Goal: Task Accomplishment & Management: Manage account settings

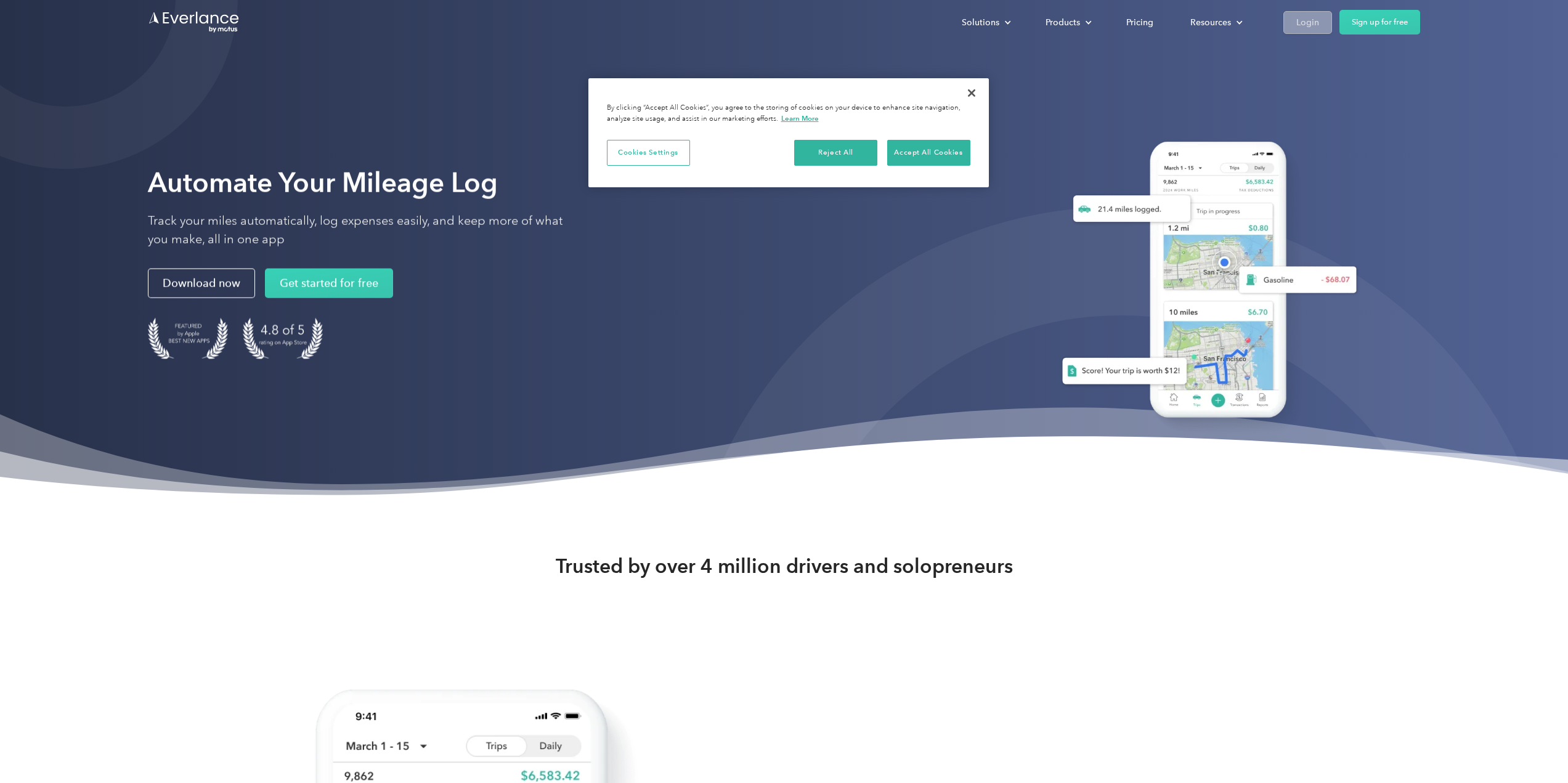
click at [1317, 22] on div "Login" at bounding box center [1307, 22] width 23 height 15
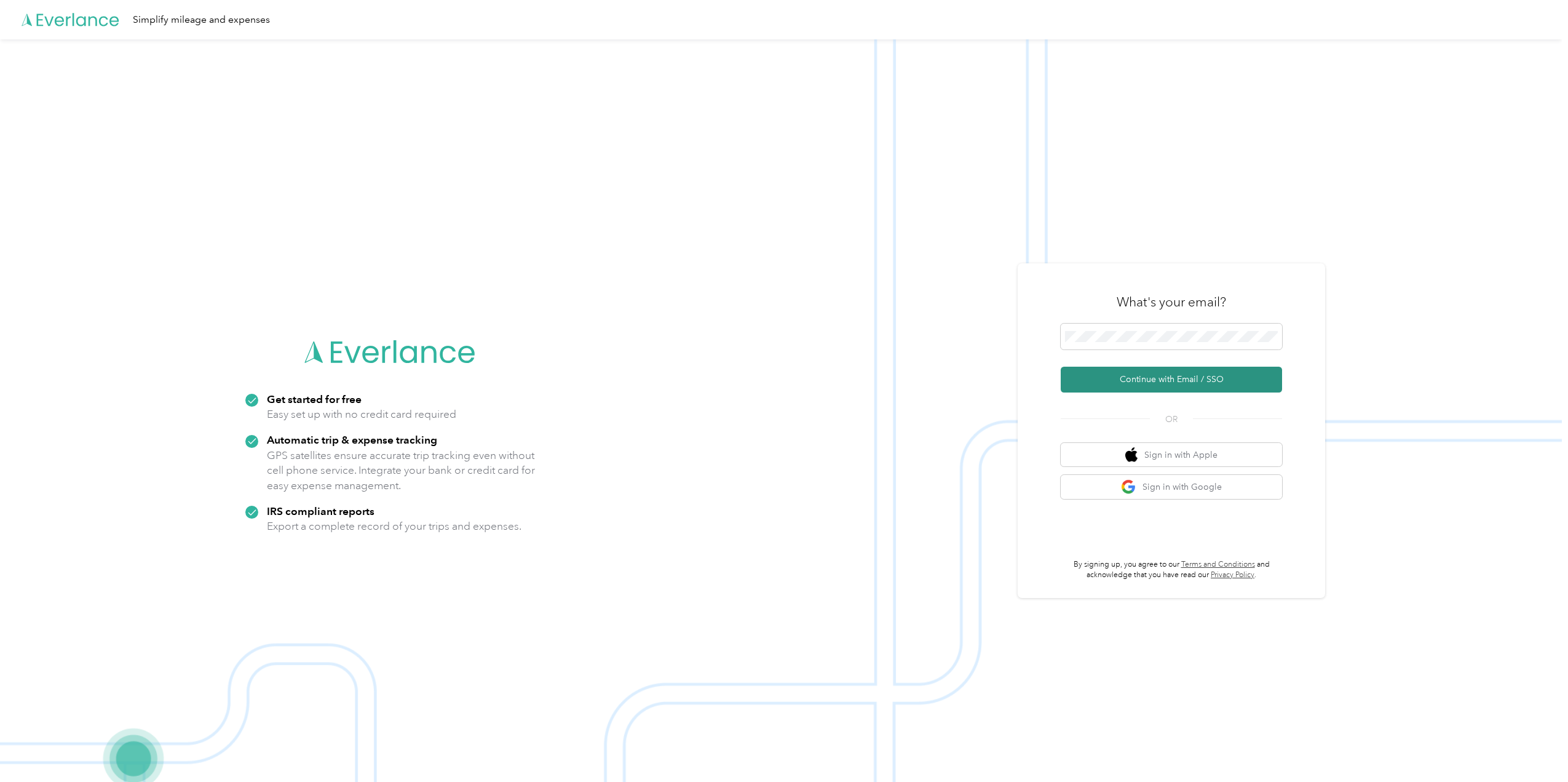
click at [1207, 377] on button "Continue with Email / SSO" at bounding box center [1172, 379] width 221 height 26
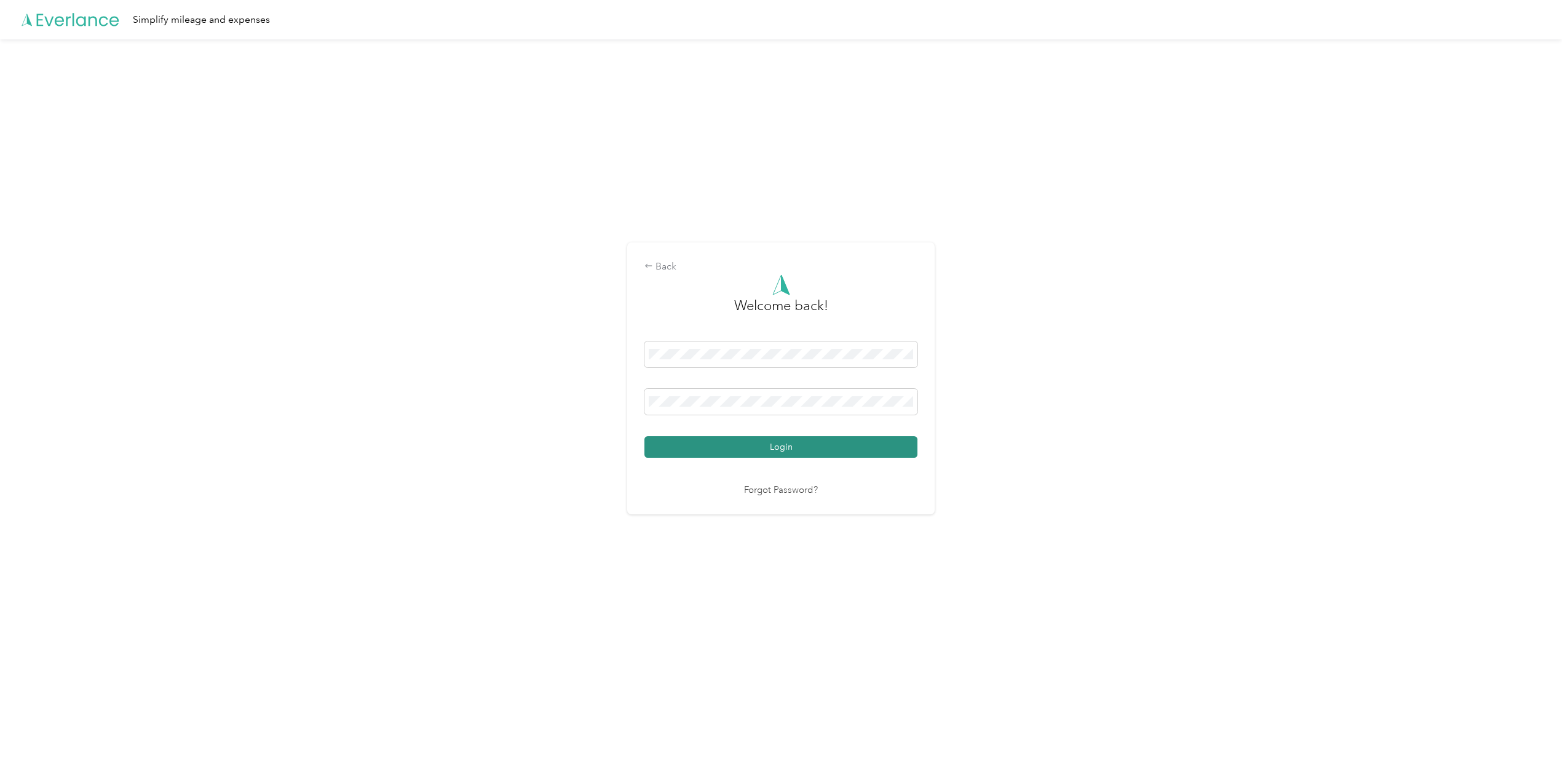
click at [795, 452] on button "Login" at bounding box center [781, 447] width 273 height 22
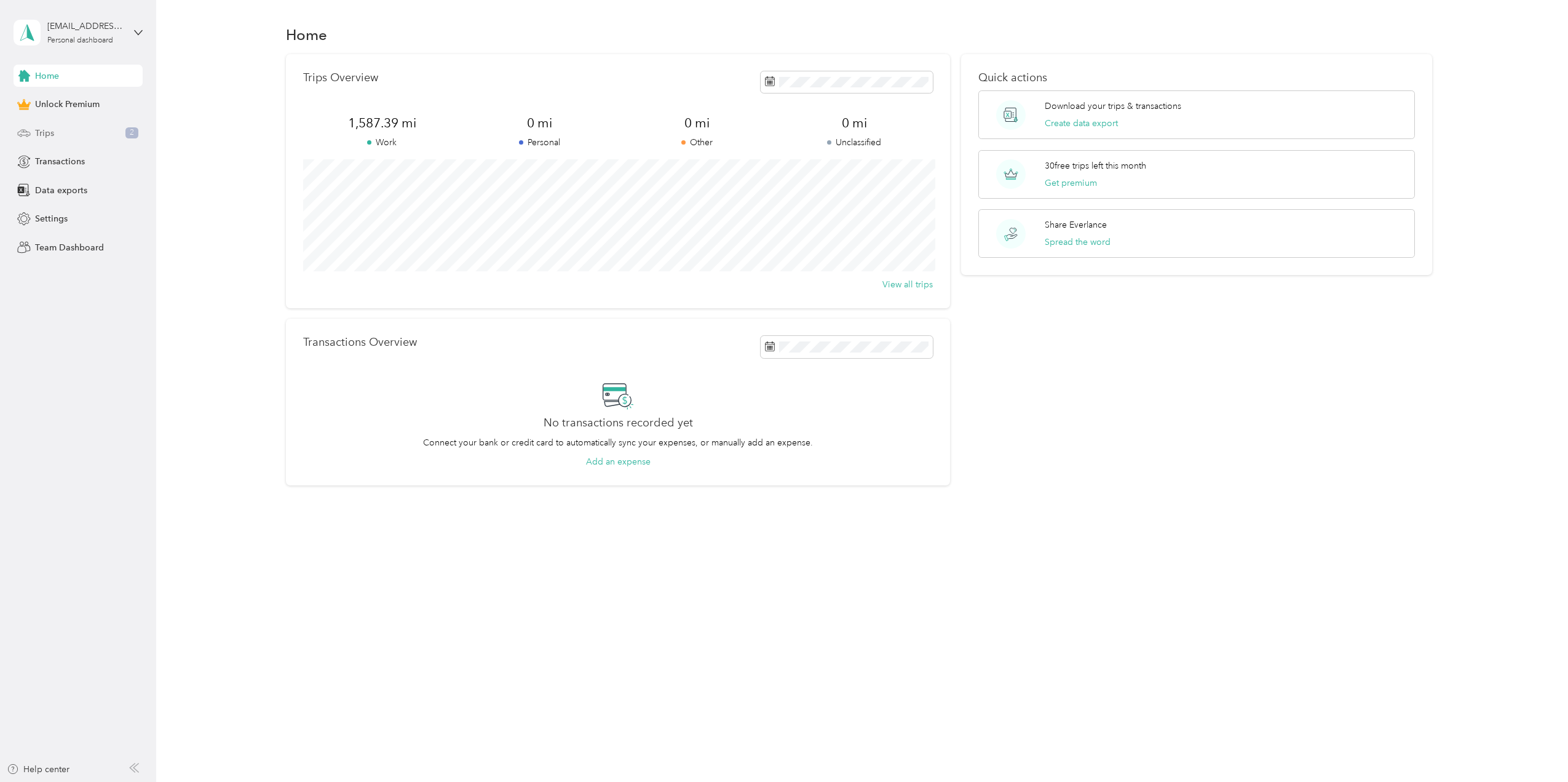
click at [44, 135] on span "Trips" at bounding box center [44, 133] width 19 height 13
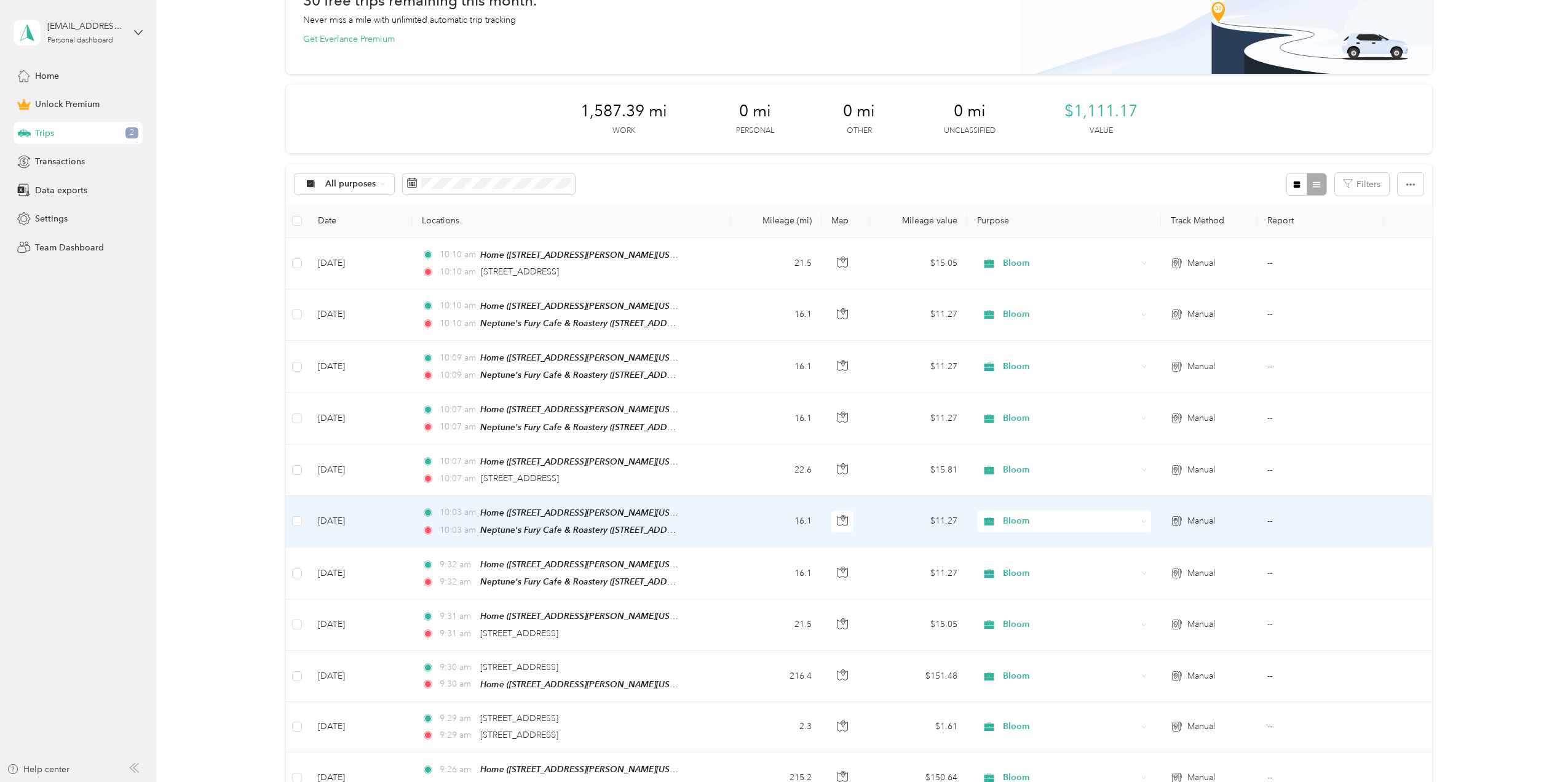
scroll to position [61, 0]
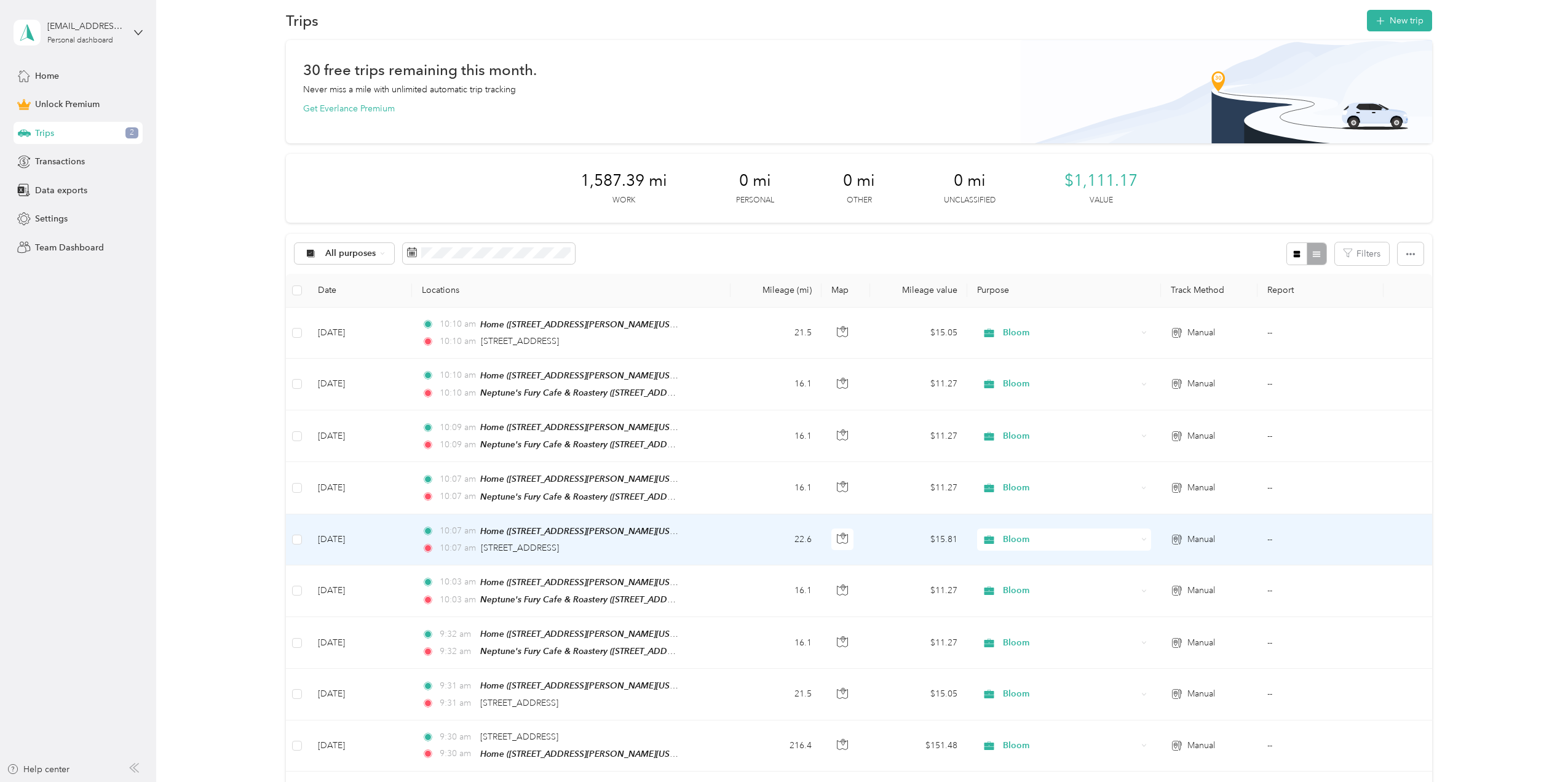
scroll to position [0, 0]
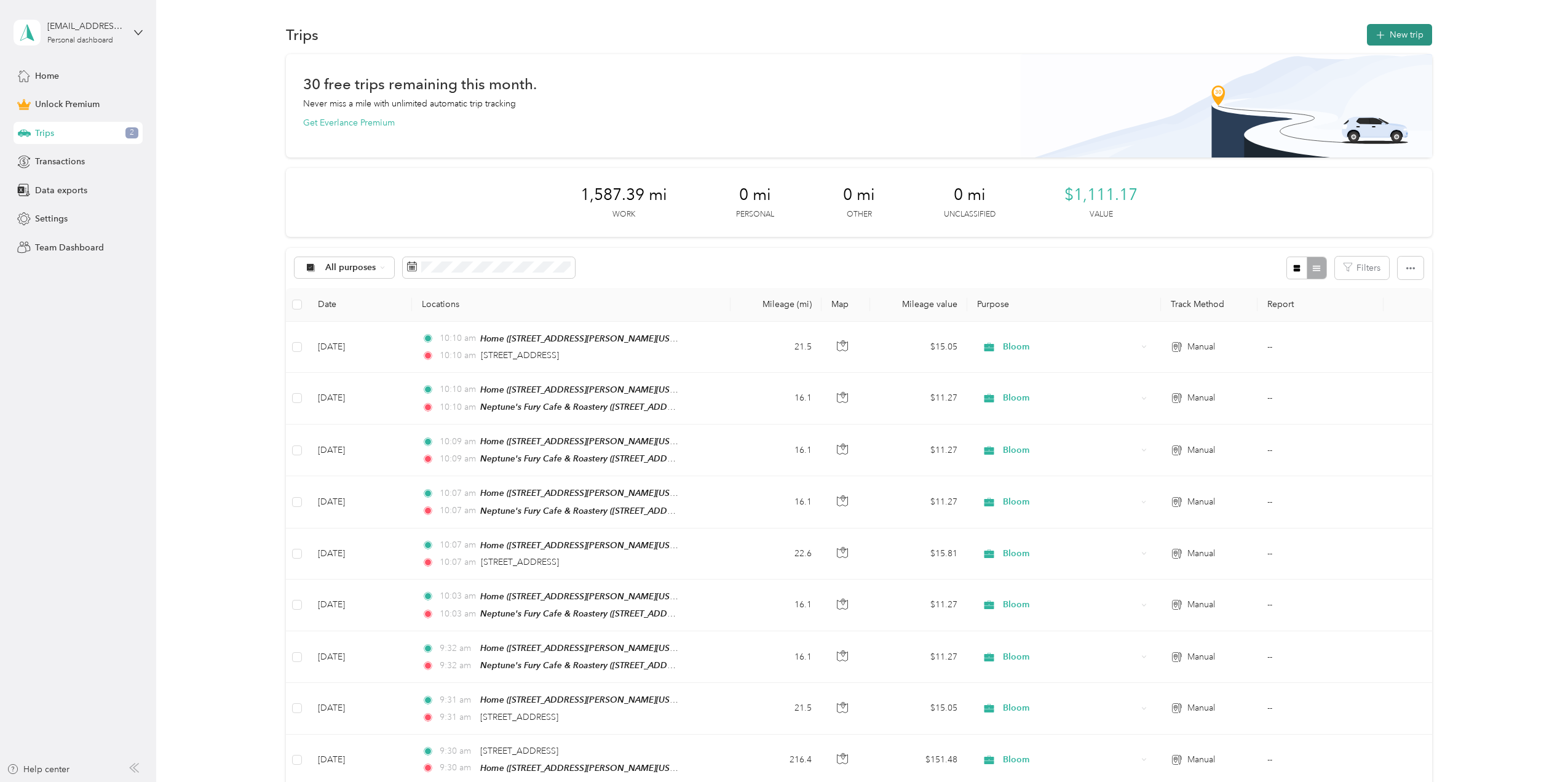
click at [1405, 36] on button "New trip" at bounding box center [1399, 34] width 65 height 22
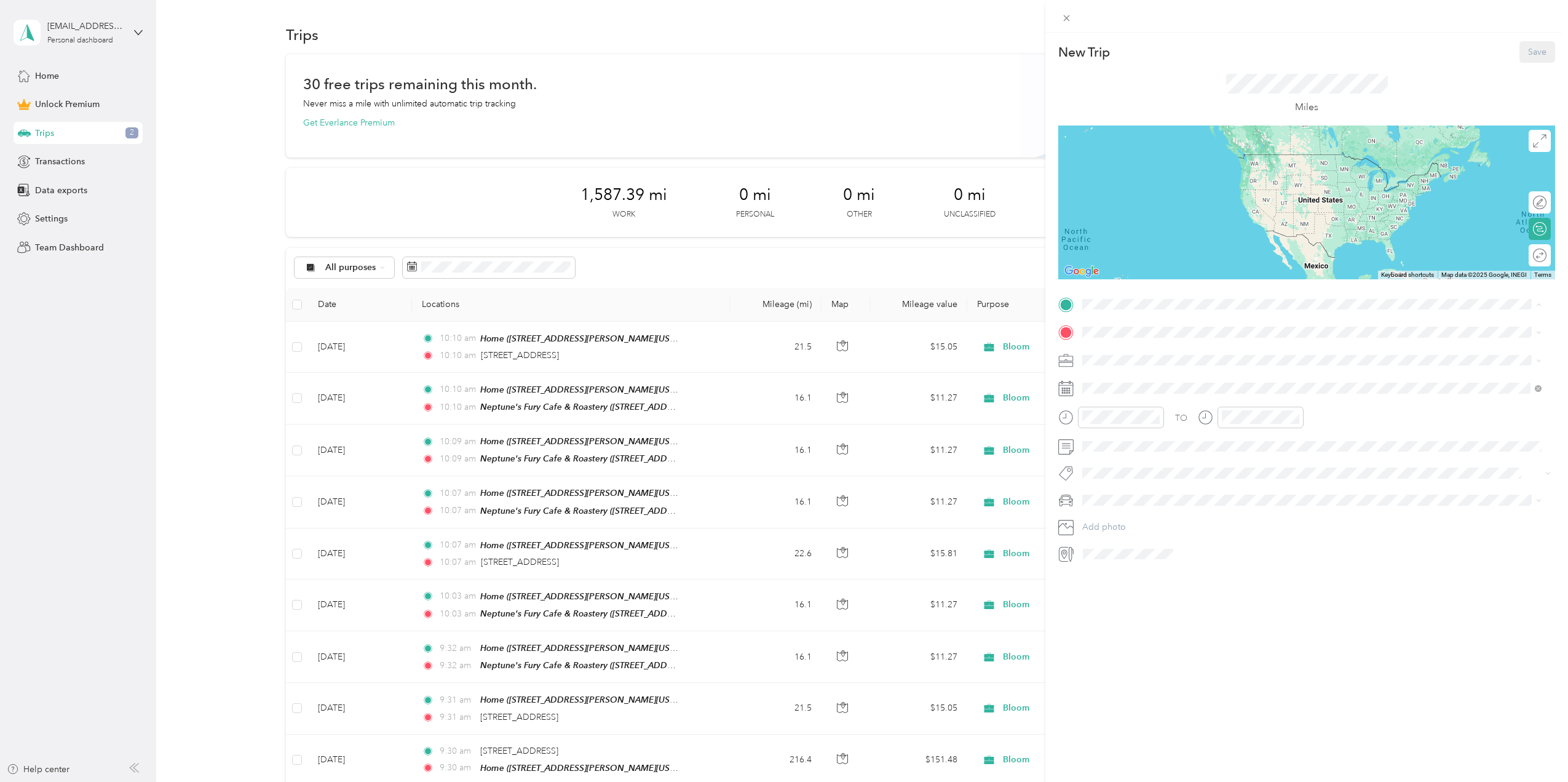
click at [1156, 354] on div "Home" at bounding box center [1224, 353] width 236 height 11
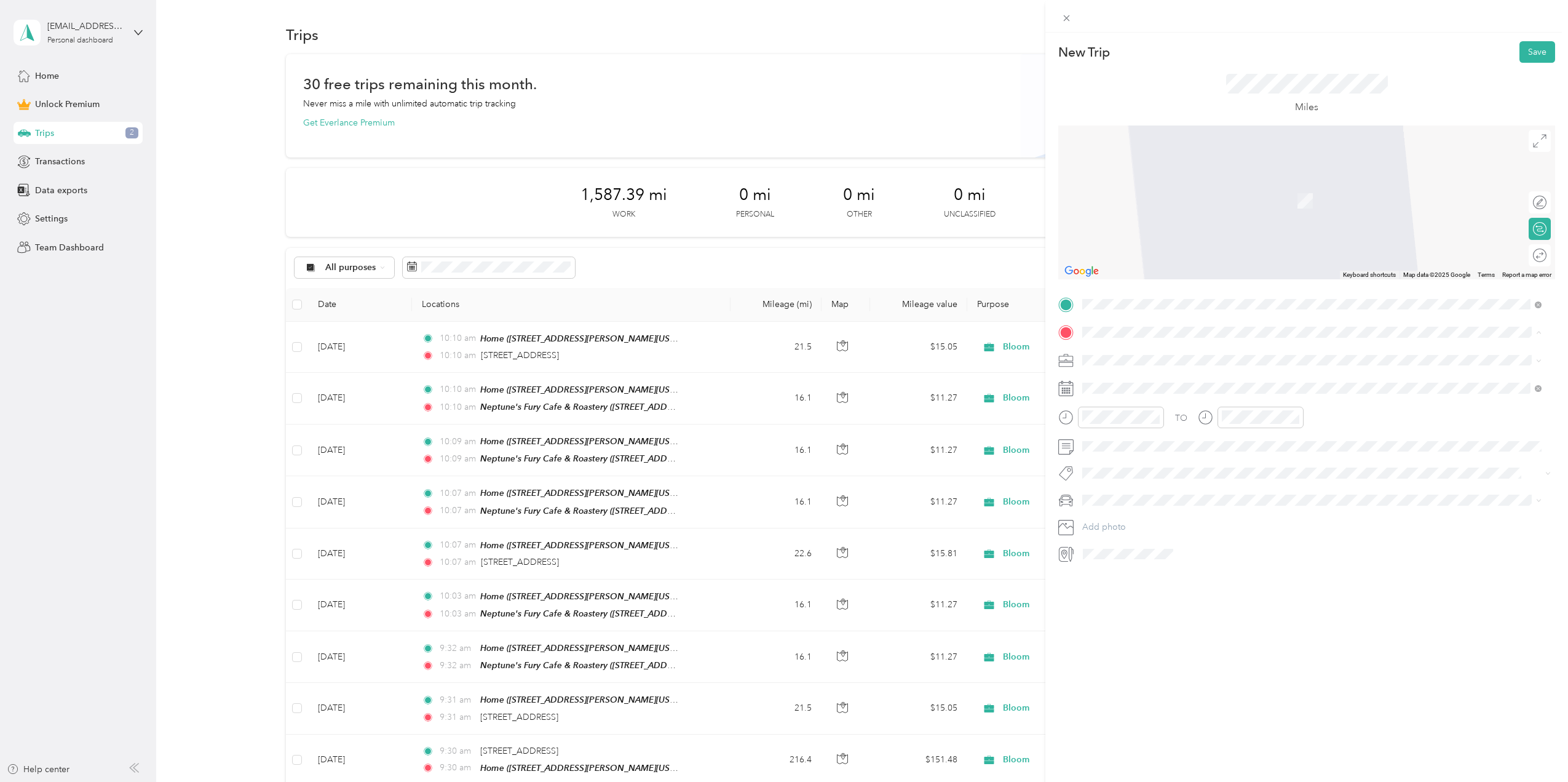
click at [1161, 463] on div "Neptune's Fury Cafe & Roastery 999 Waterside Drive, 23510, Norfolk, Virginia, U…" at bounding box center [1170, 465] width 128 height 26
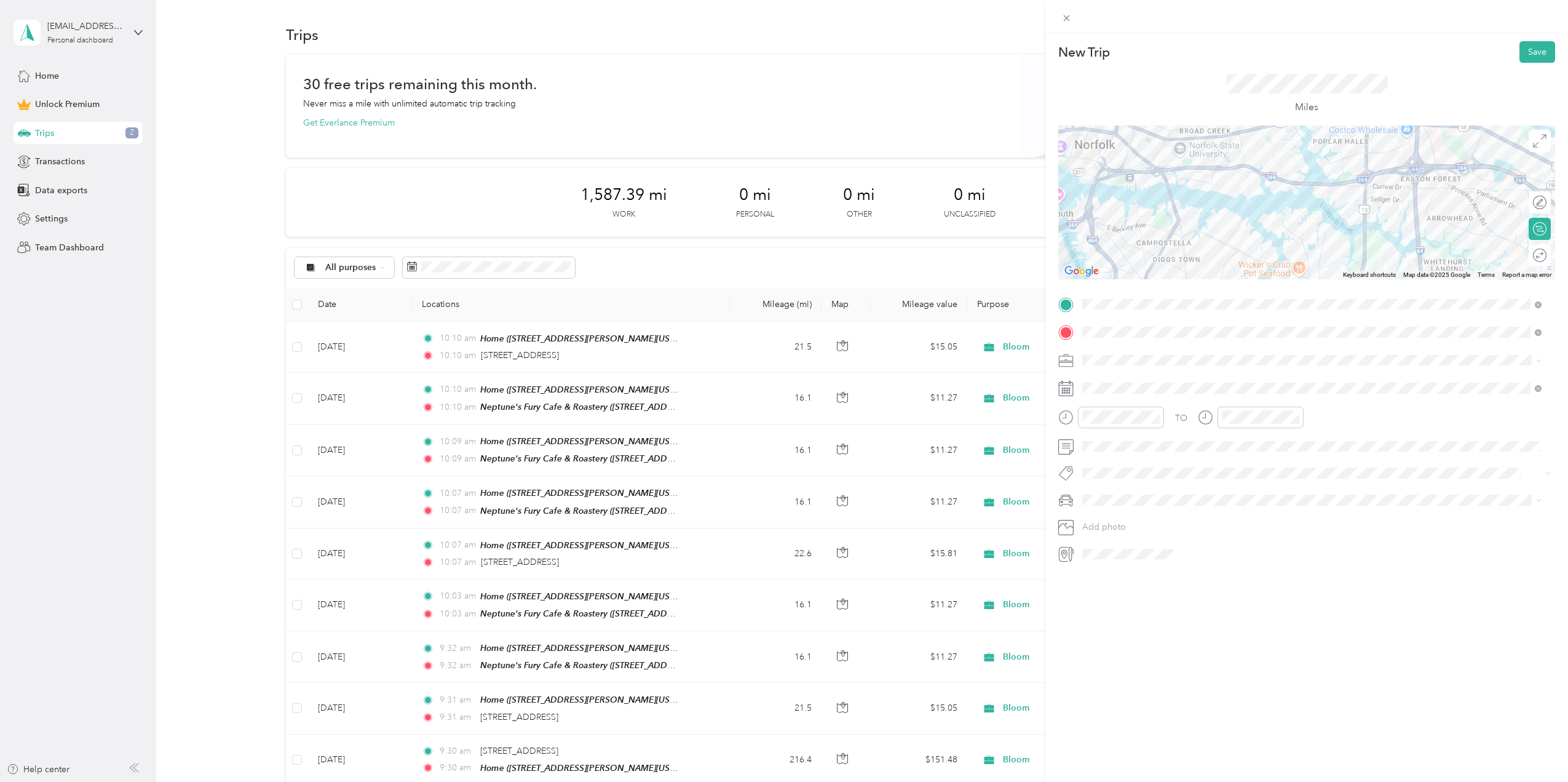
click at [1094, 441] on span "Bloom" at bounding box center [1099, 446] width 26 height 11
click at [1110, 455] on icon at bounding box center [1113, 457] width 13 height 13
click at [1153, 499] on div "30" at bounding box center [1155, 500] width 16 height 15
click at [1097, 517] on span "Mazda" at bounding box center [1099, 522] width 25 height 11
click at [1546, 261] on div "Round trip" at bounding box center [1546, 256] width 0 height 13
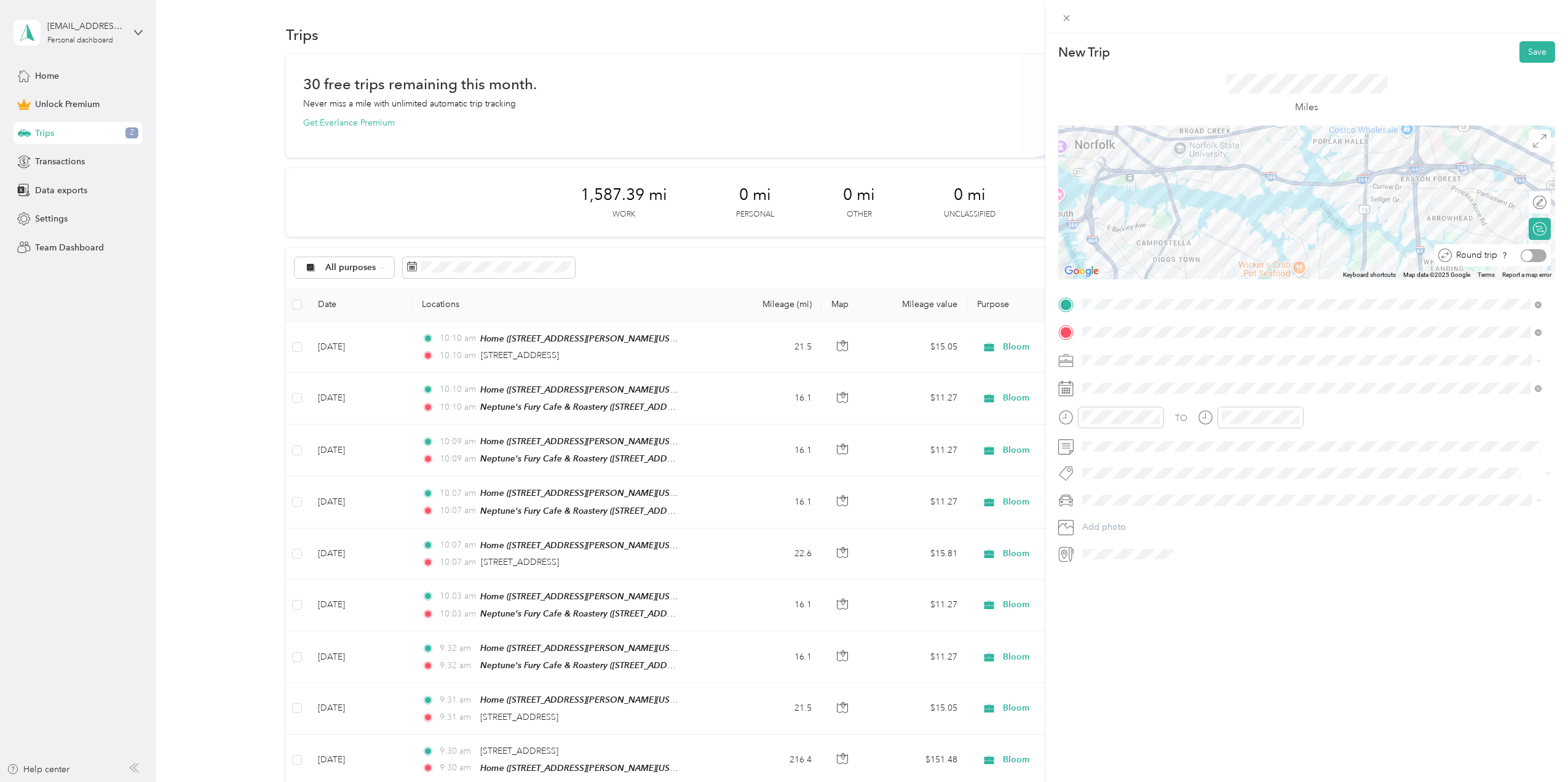
click at [1524, 254] on div at bounding box center [1533, 256] width 26 height 13
click at [1528, 43] on button "Save" at bounding box center [1537, 52] width 36 height 22
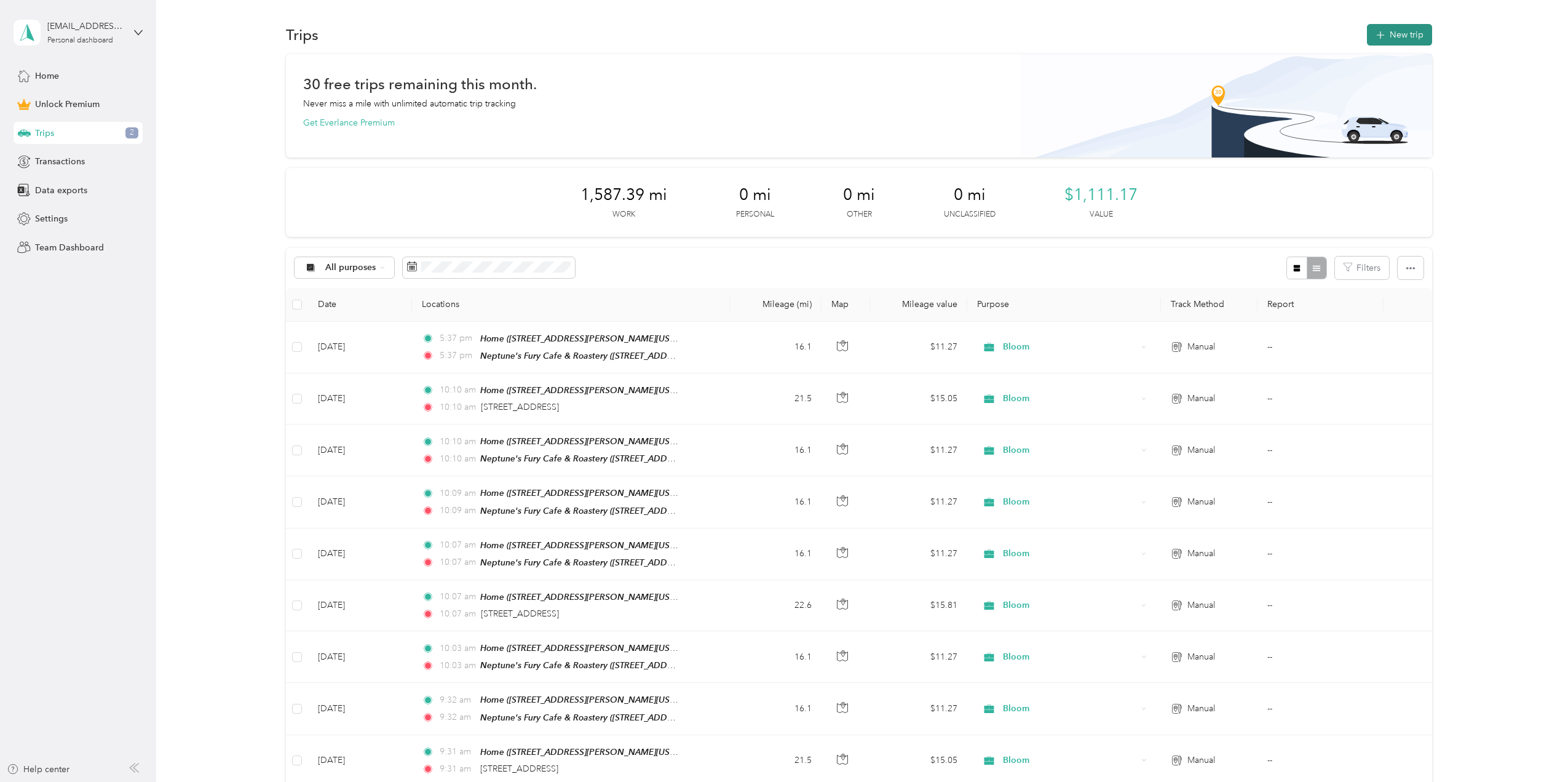
click at [1415, 40] on button "New trip" at bounding box center [1399, 34] width 65 height 22
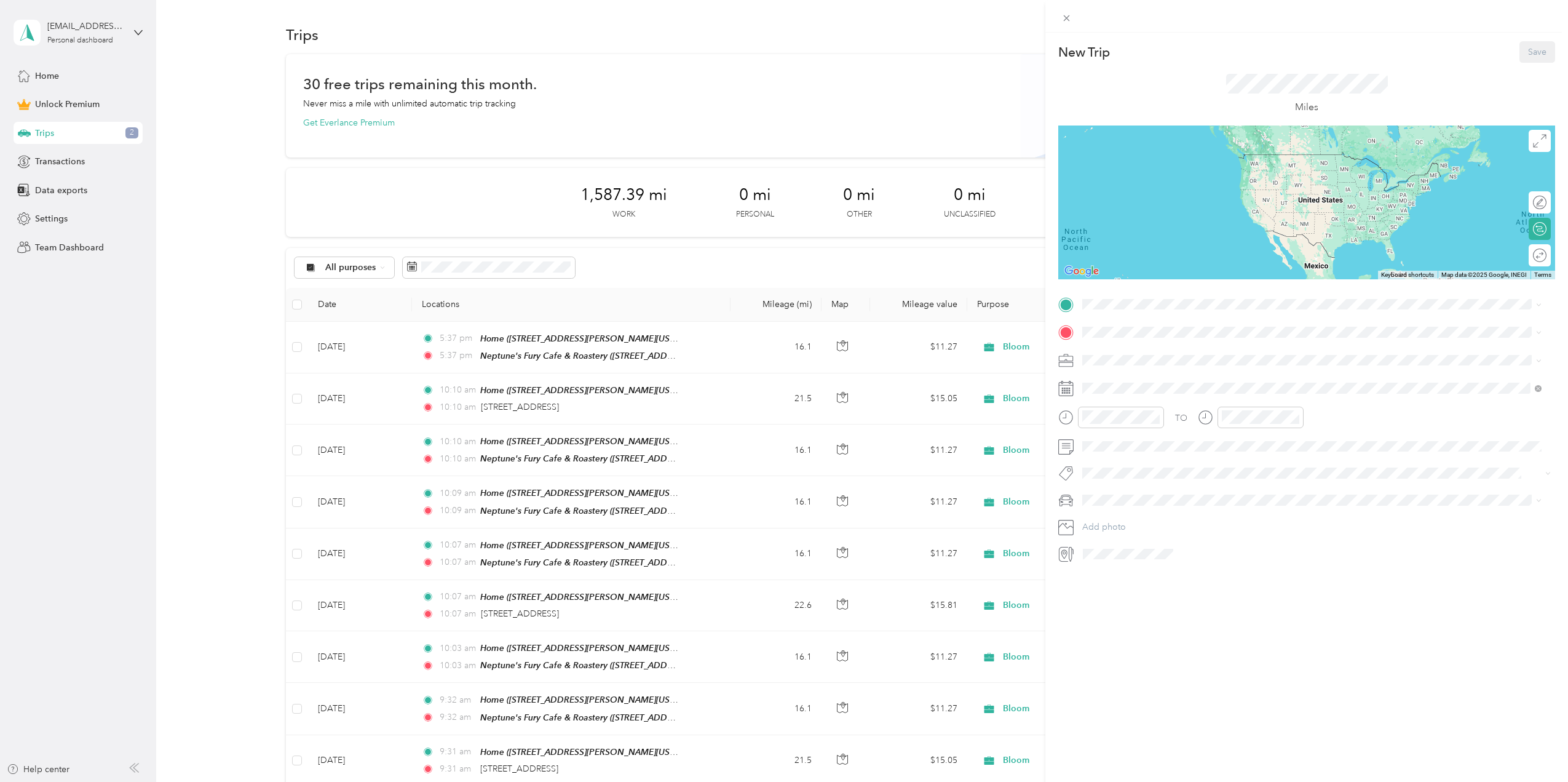
click at [1135, 359] on div "Home 260 Overholt Drive, Virginia Beach, Virginia, United States" at bounding box center [1224, 358] width 236 height 26
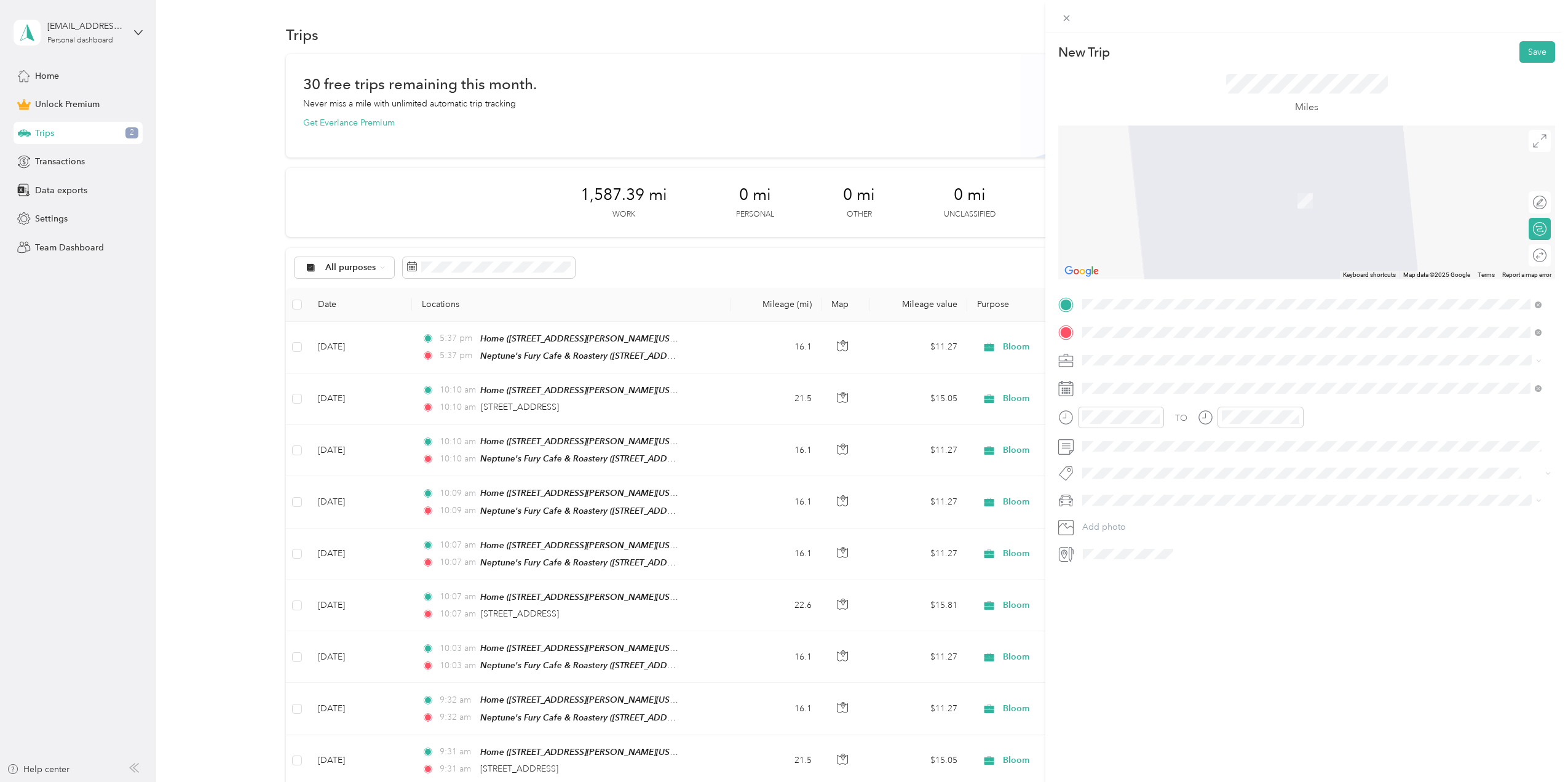
click at [1182, 378] on span "3 Commercial Place Norfolk, Virginia 23510, United States" at bounding box center [1167, 376] width 123 height 11
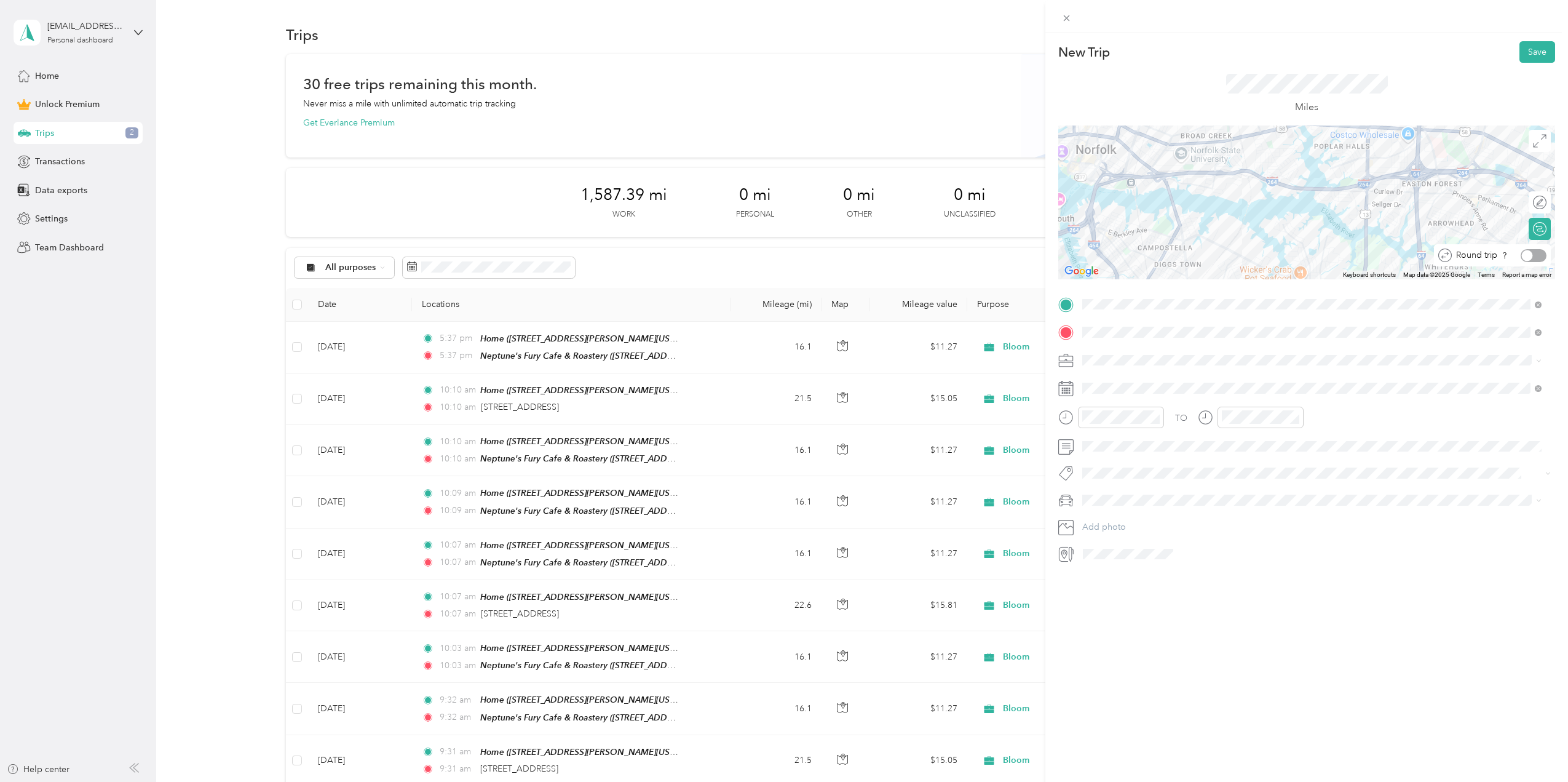
click at [1523, 257] on div at bounding box center [1527, 255] width 11 height 11
click at [1104, 445] on span "Bloom" at bounding box center [1099, 446] width 26 height 11
click at [1113, 382] on span at bounding box center [1316, 388] width 477 height 20
click at [1114, 453] on icon at bounding box center [1112, 457] width 6 height 11
click at [1184, 496] on div "1" at bounding box center [1187, 500] width 16 height 15
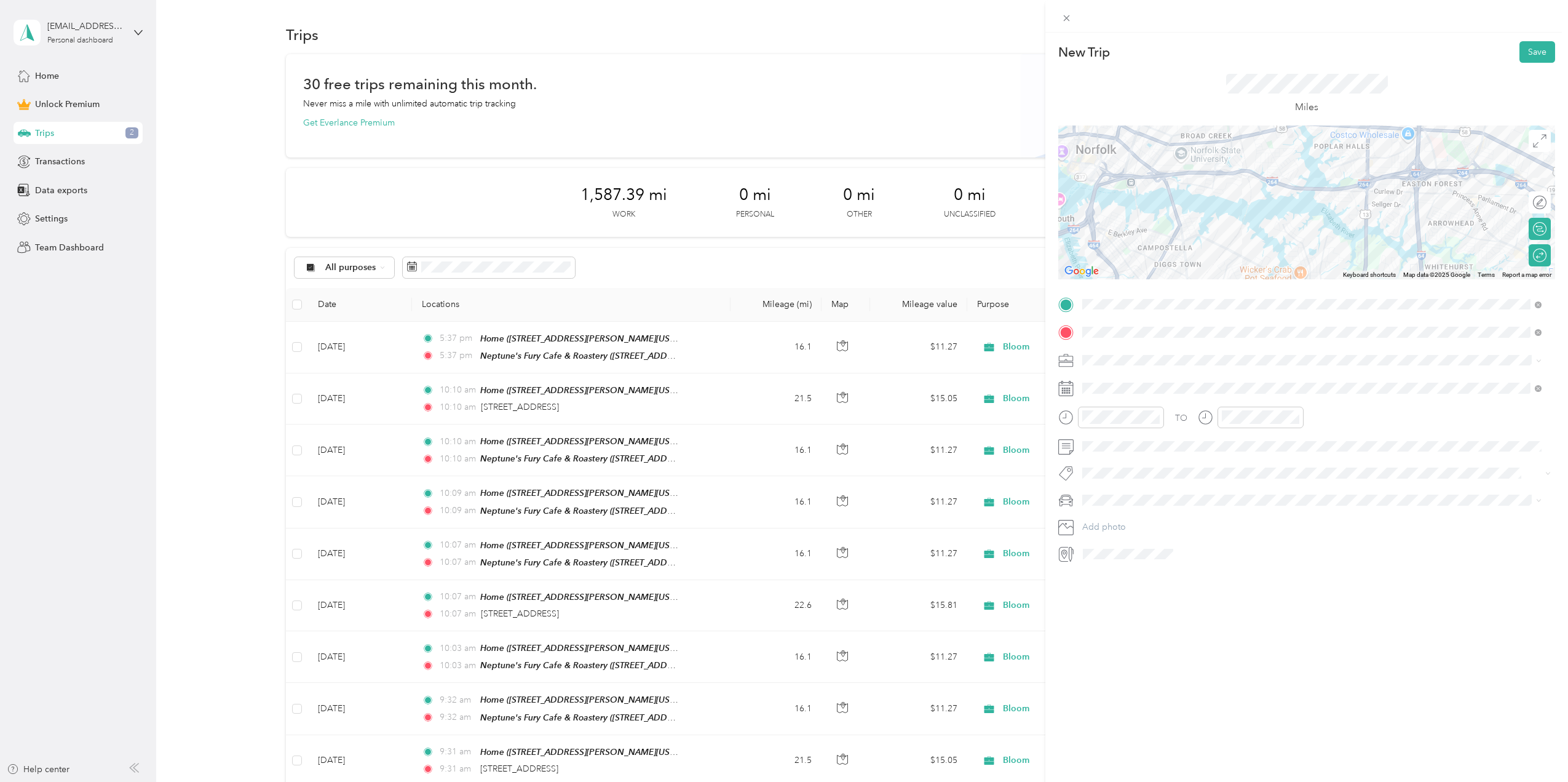
click at [1103, 515] on div "Mazda" at bounding box center [1312, 517] width 450 height 13
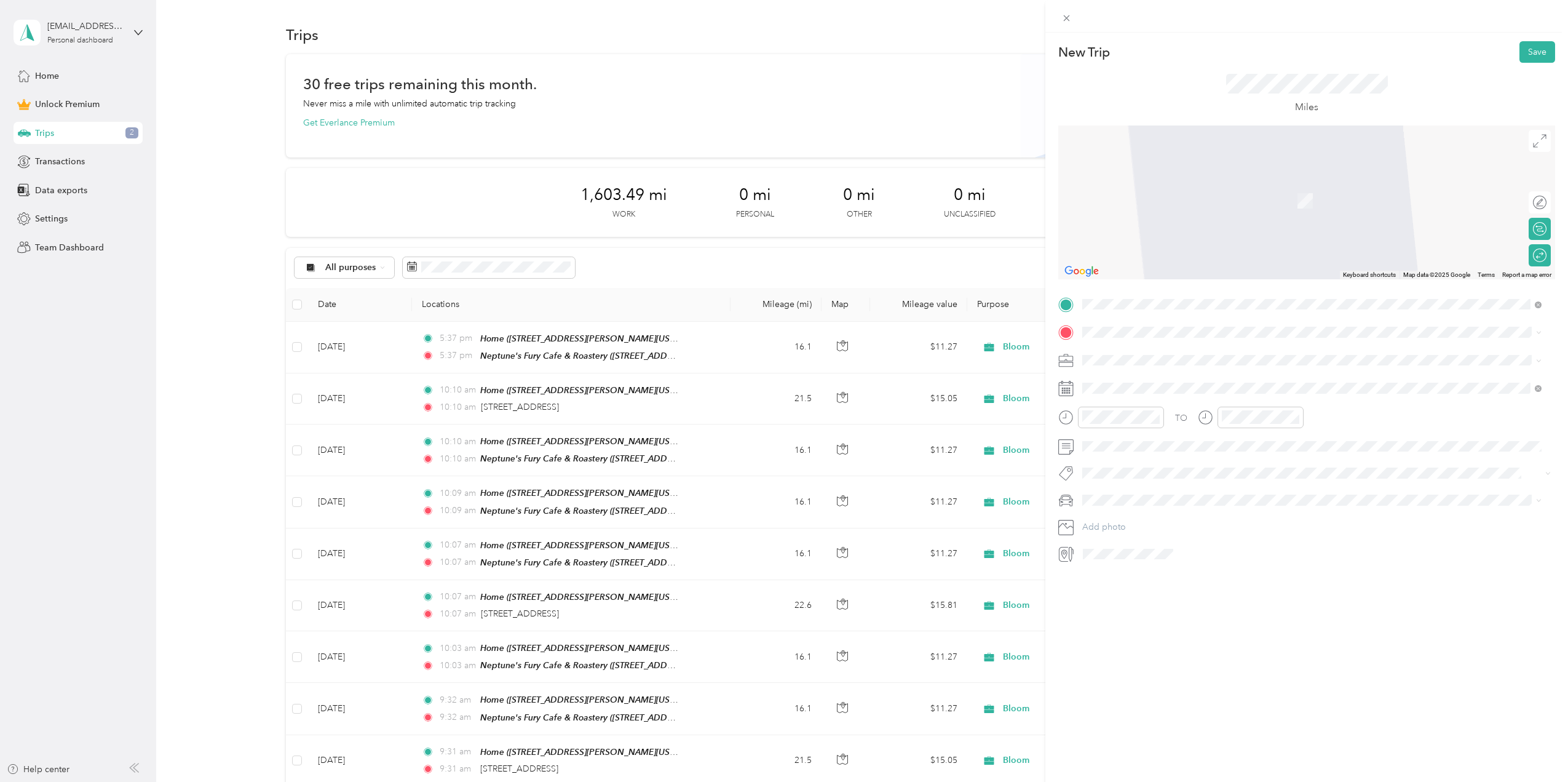
click at [1125, 377] on span "407 West 21st Street Norfolk, Virginia 23517, United States" at bounding box center [1167, 372] width 123 height 11
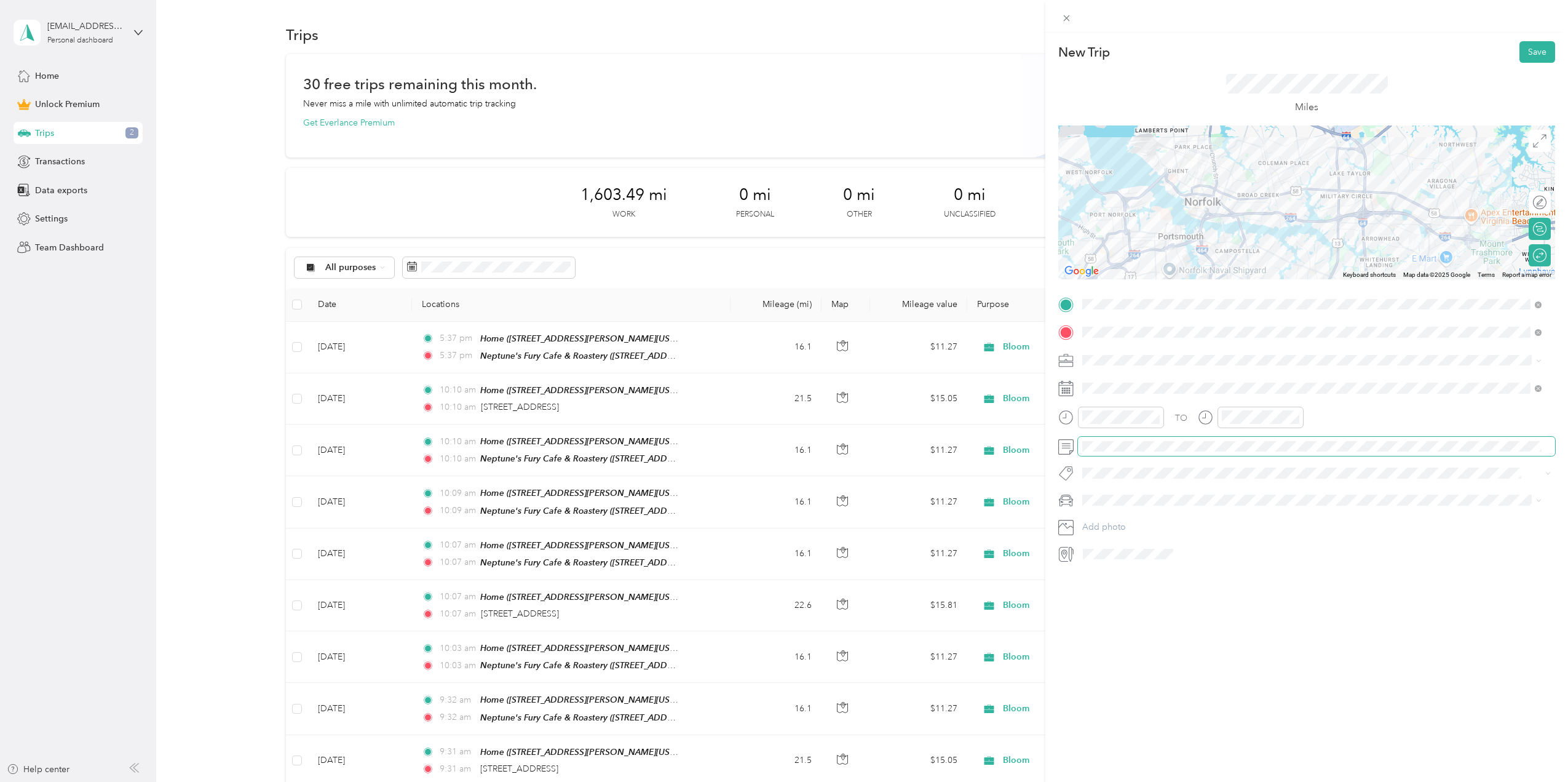
click at [1029, 454] on div "New Trip Save This trip cannot be edited because it is either under review, app…" at bounding box center [784, 391] width 1568 height 782
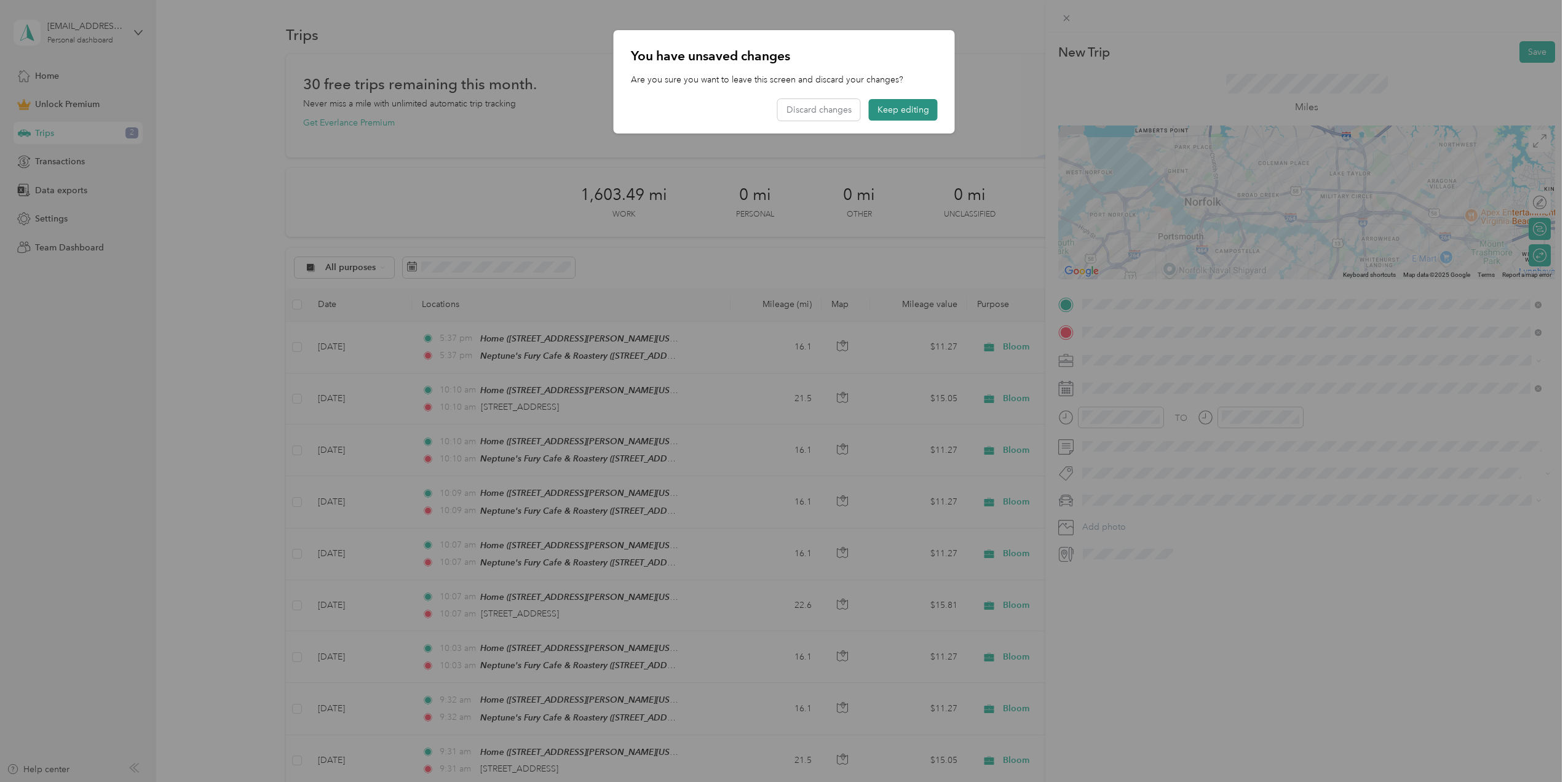
click at [913, 113] on button "Keep editing" at bounding box center [903, 109] width 69 height 22
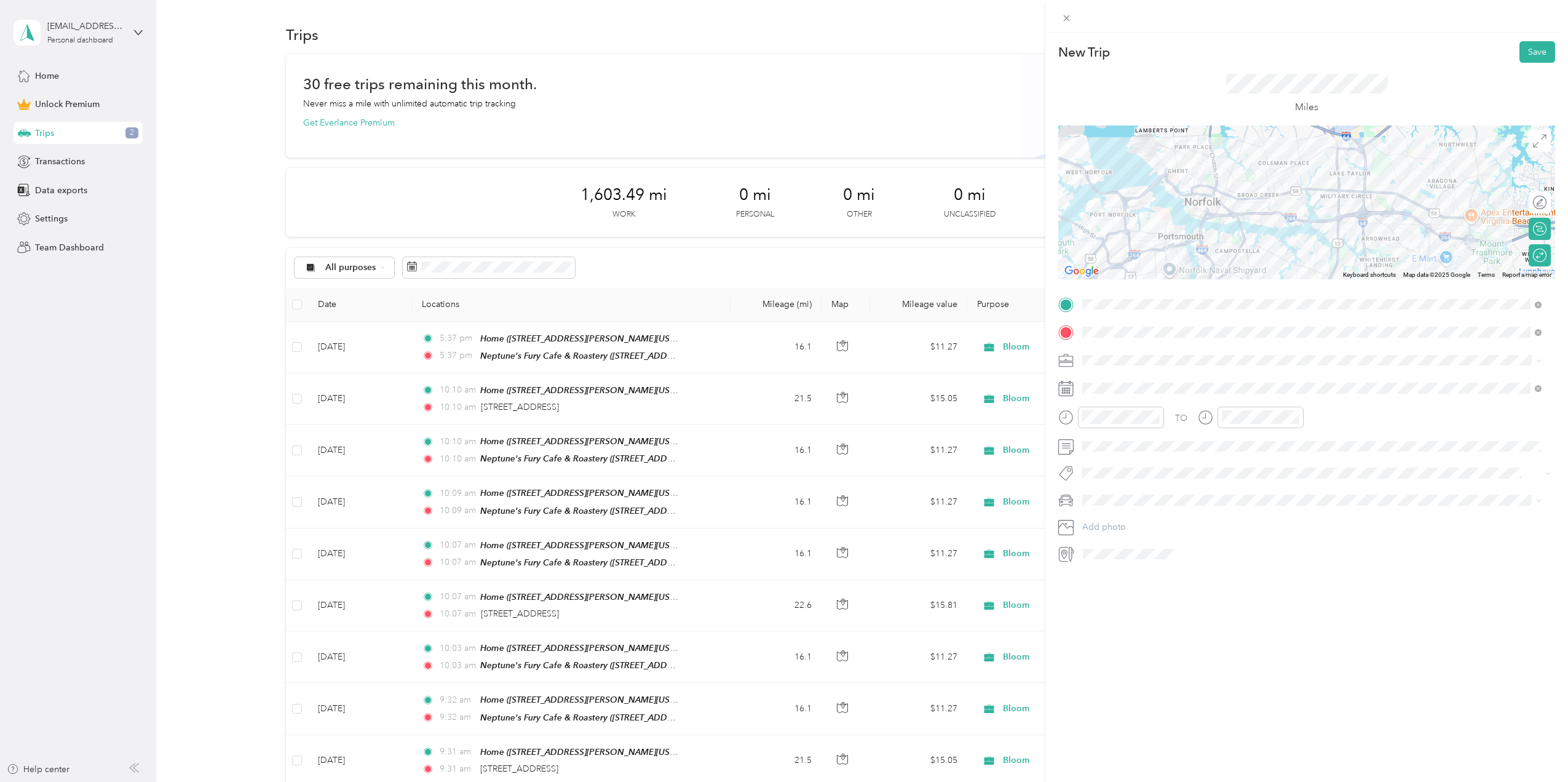
click at [1127, 456] on div "TO Add photo" at bounding box center [1307, 429] width 497 height 269
click at [1127, 452] on span at bounding box center [1316, 447] width 477 height 20
click at [1131, 437] on span at bounding box center [1316, 447] width 477 height 20
click at [1130, 451] on span at bounding box center [1316, 447] width 477 height 20
click at [1542, 252] on div at bounding box center [1544, 255] width 5 height 11
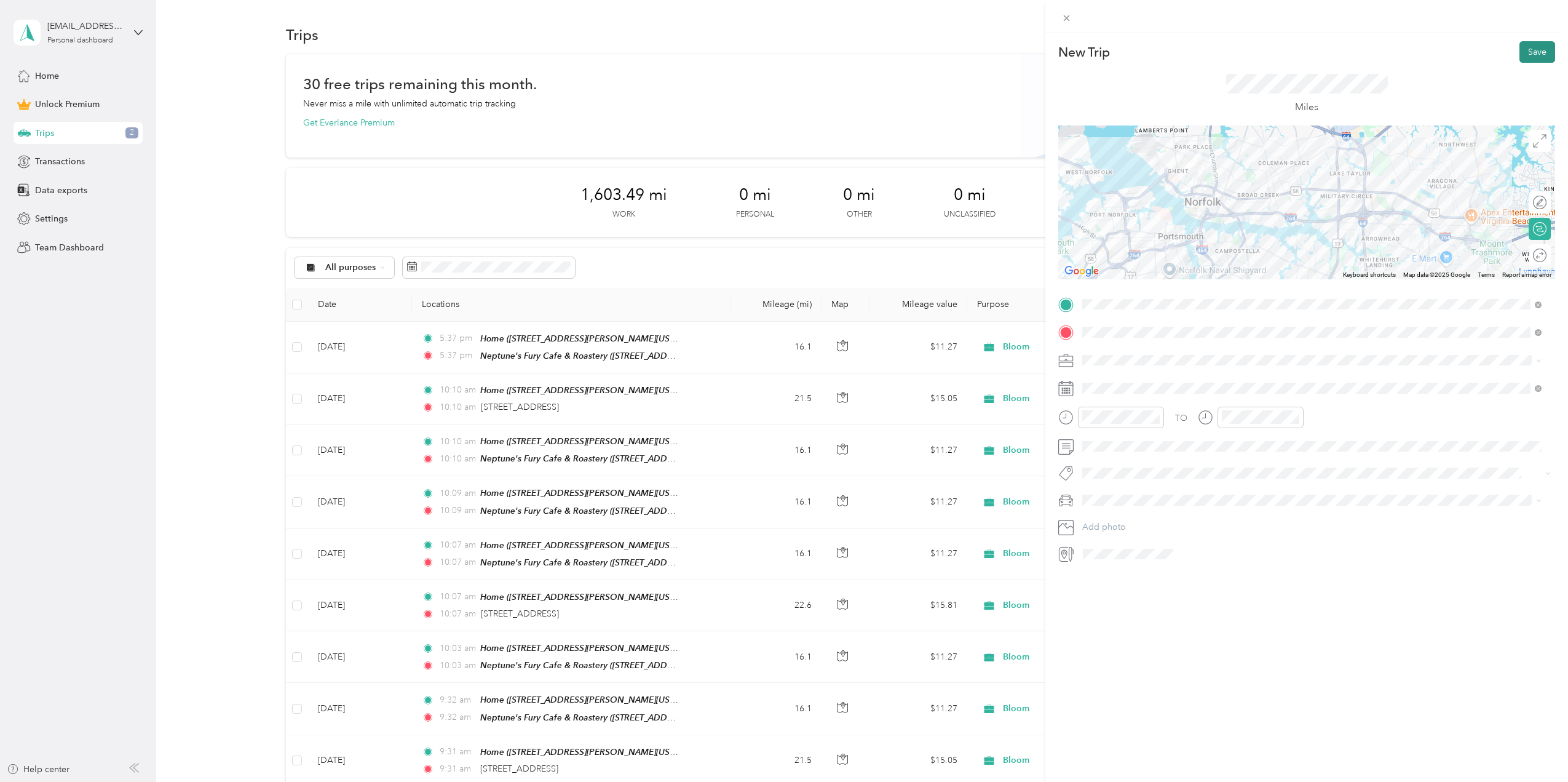
click at [1525, 52] on button "Save" at bounding box center [1537, 52] width 36 height 22
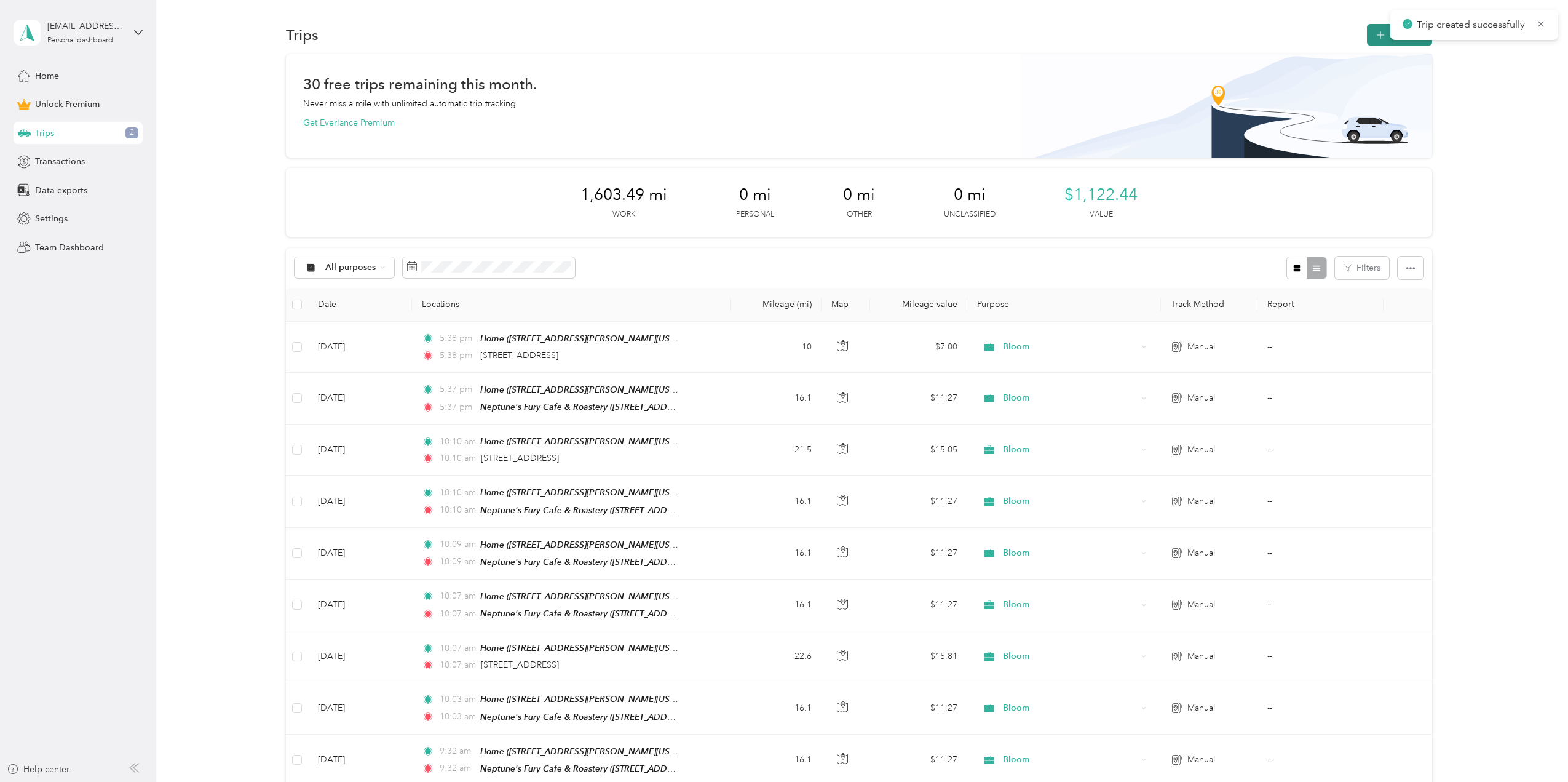
click at [1382, 36] on icon "button" at bounding box center [1380, 35] width 14 height 14
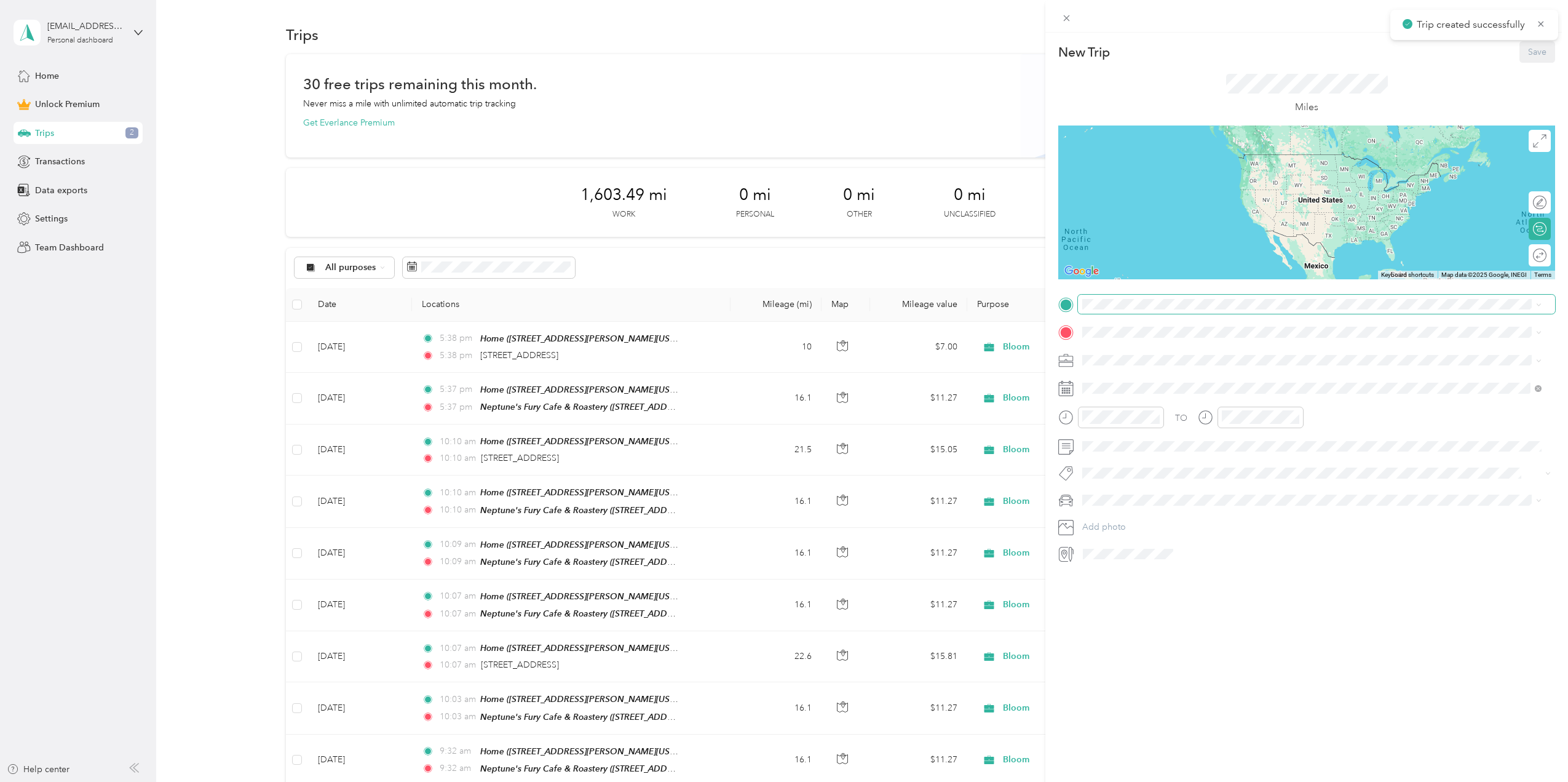
click at [1119, 310] on span at bounding box center [1316, 304] width 477 height 20
click at [1136, 348] on span "407 West 21st Street Norfolk, Virginia 23517, United States" at bounding box center [1167, 347] width 123 height 11
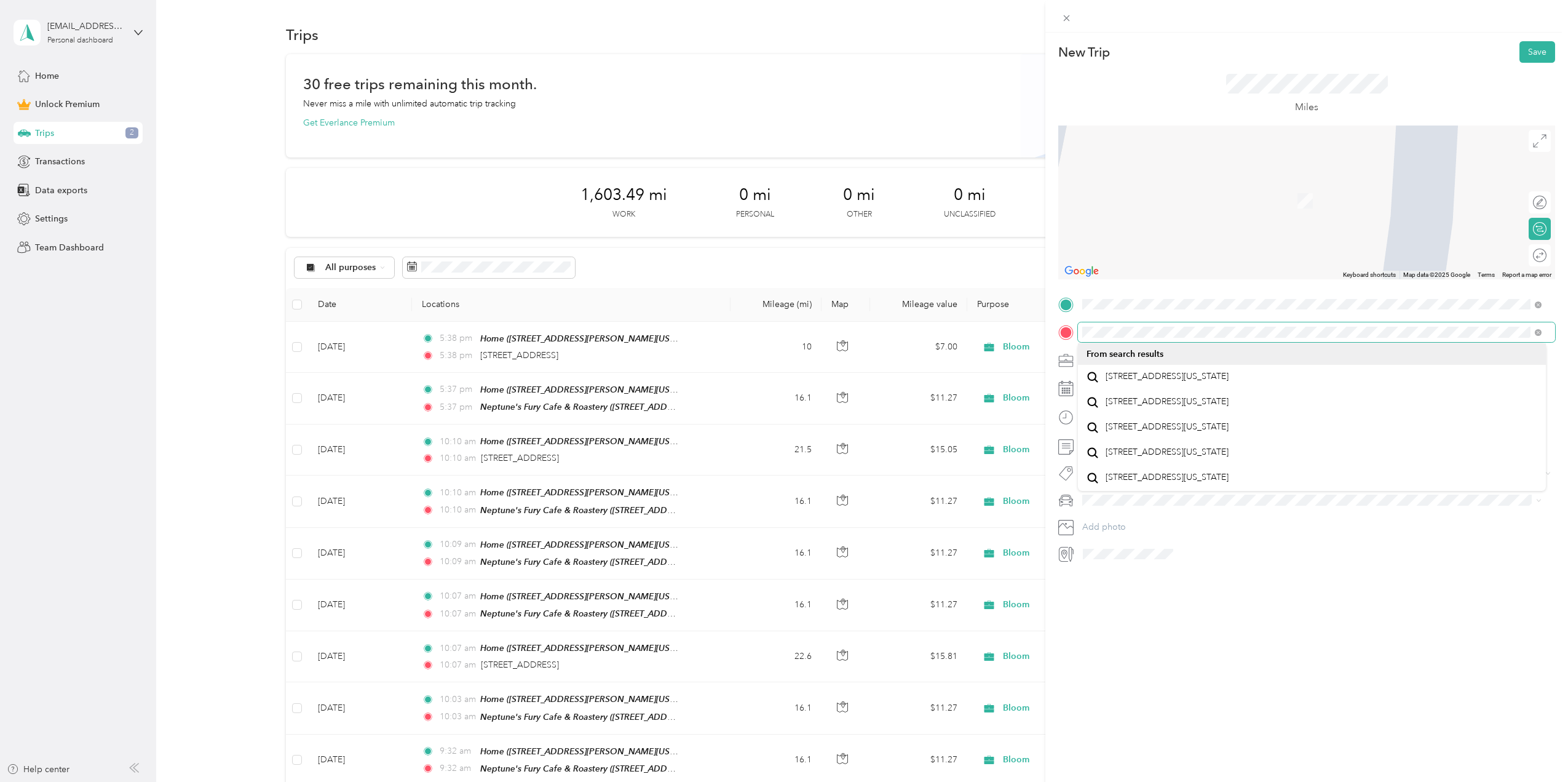
click at [1035, 318] on div "New Trip Save This trip cannot be edited because it is either under review, app…" at bounding box center [784, 391] width 1568 height 782
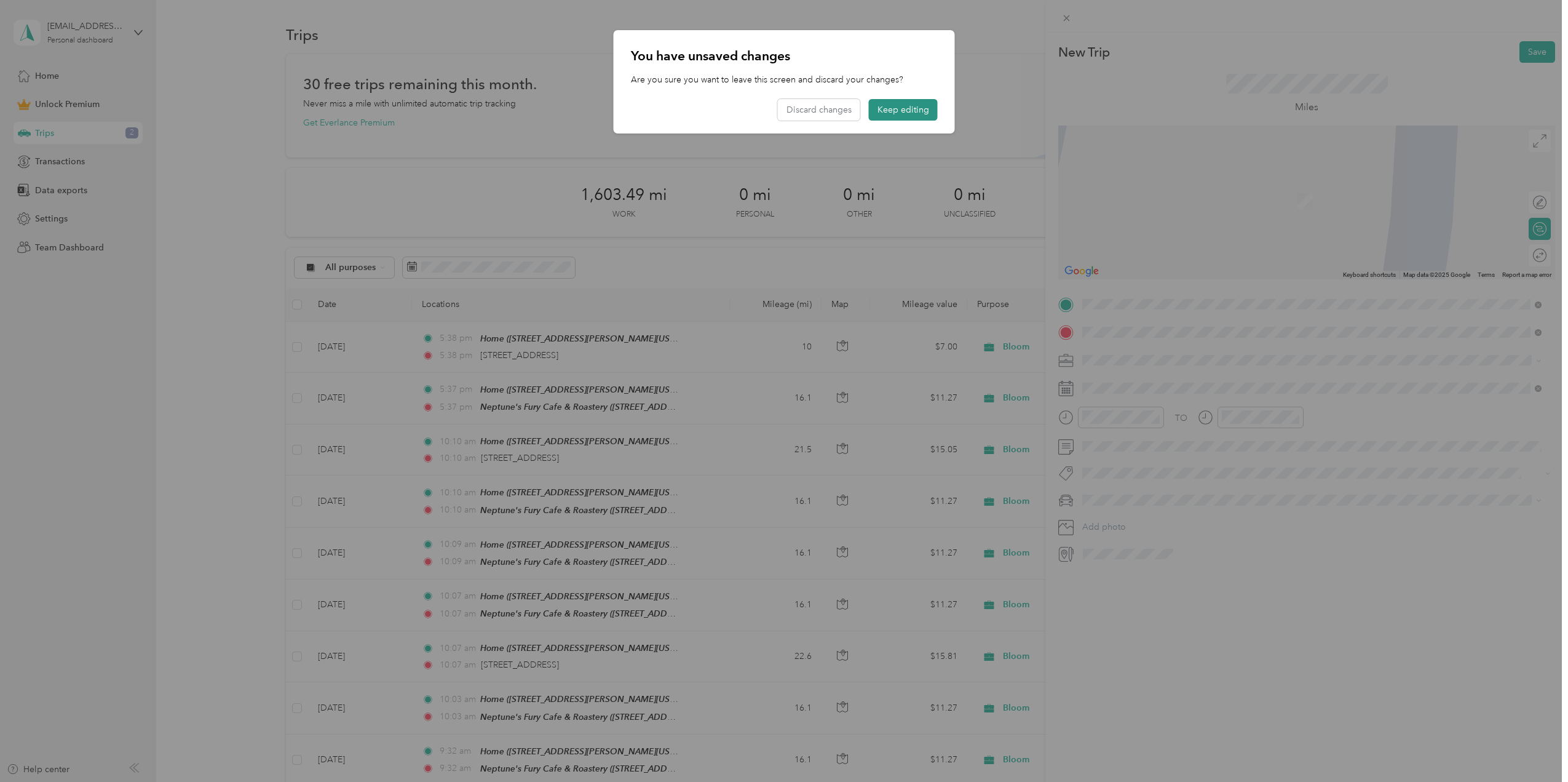
click at [905, 111] on button "Keep editing" at bounding box center [903, 109] width 69 height 22
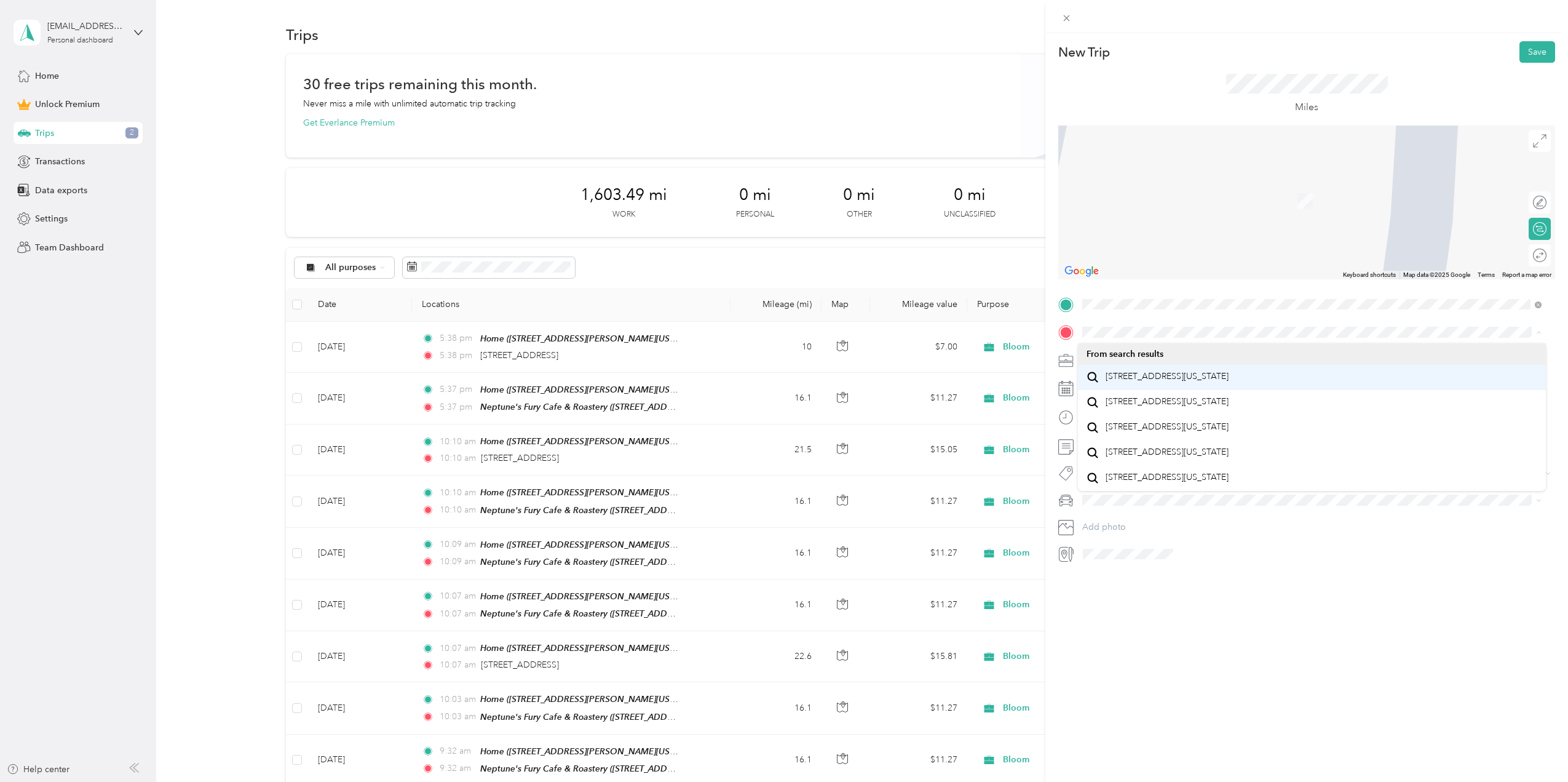
click at [1143, 382] on span "3 Commercial Place Norfolk, Virginia 23510, United States" at bounding box center [1167, 376] width 123 height 11
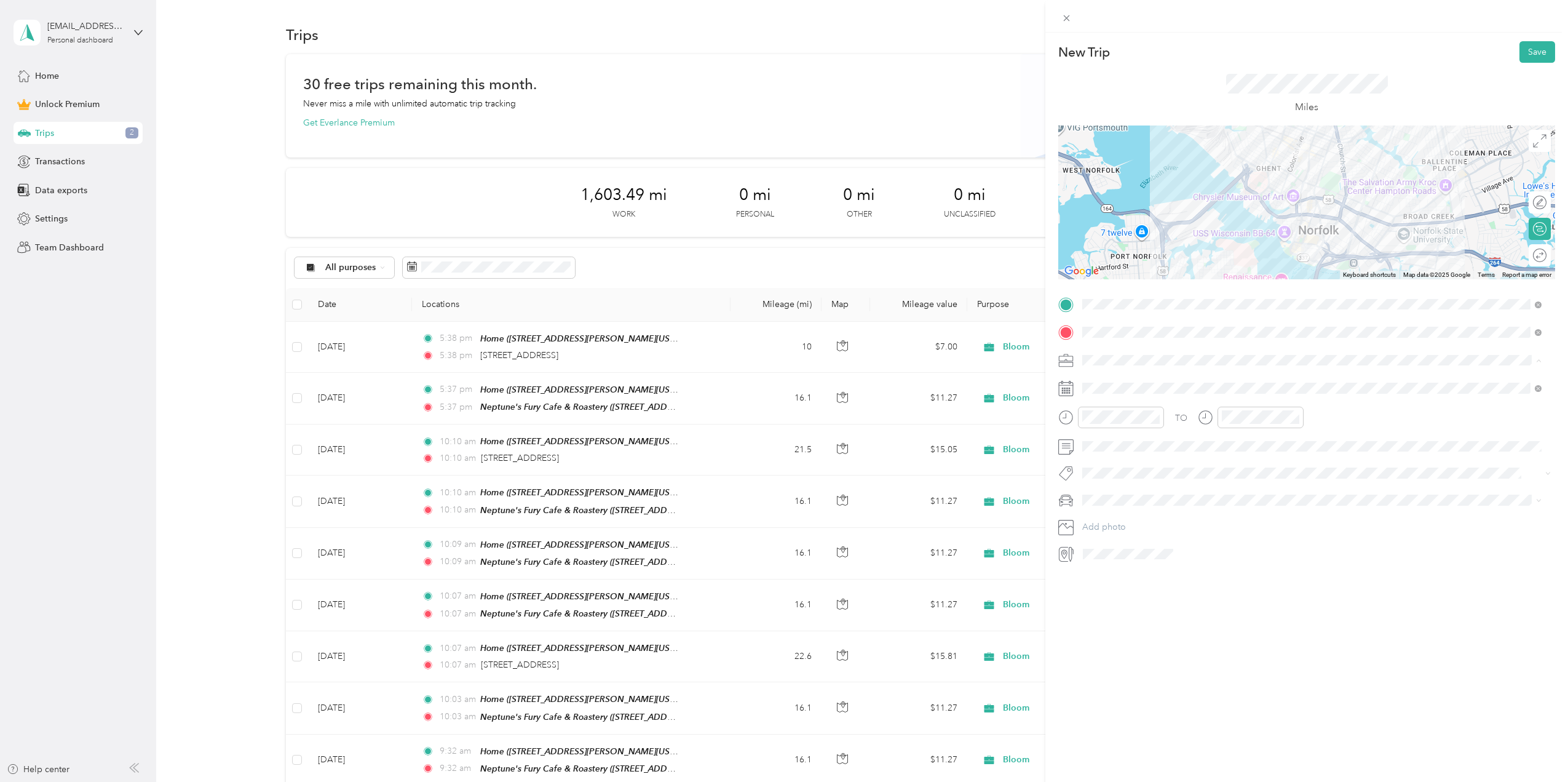
click at [1100, 449] on li "Bloom" at bounding box center [1312, 446] width 468 height 22
click at [1247, 645] on div "New Trip Save This trip cannot be edited because it is either under review, app…" at bounding box center [1307, 423] width 523 height 782
click at [1116, 522] on div "Mazda" at bounding box center [1312, 522] width 450 height 13
click at [1112, 449] on div "[DATE]" at bounding box center [1155, 458] width 155 height 23
click at [1115, 453] on icon at bounding box center [1113, 457] width 13 height 13
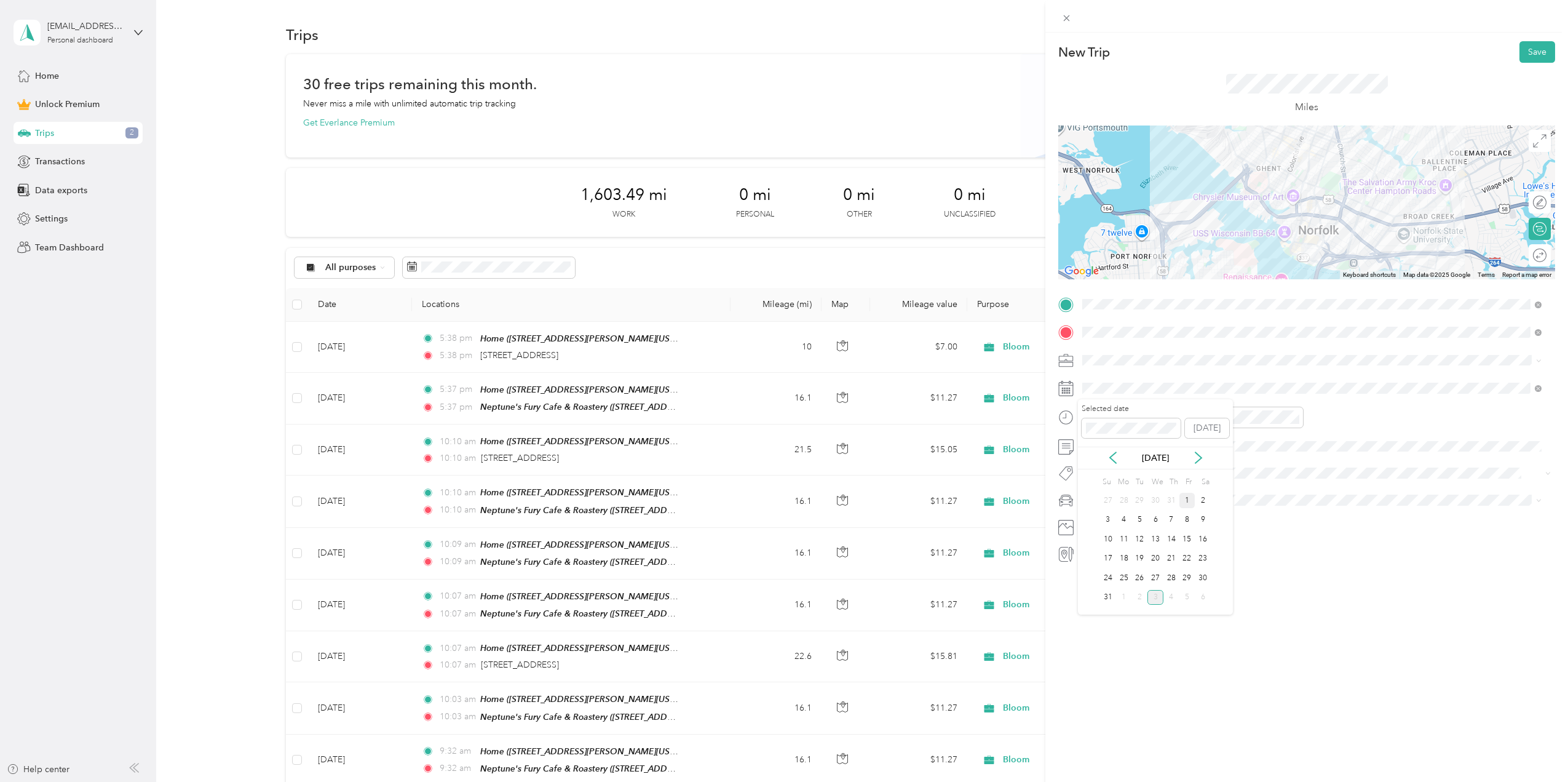
click at [1187, 497] on div "1" at bounding box center [1187, 500] width 16 height 15
click at [1534, 55] on button "Save" at bounding box center [1537, 52] width 36 height 22
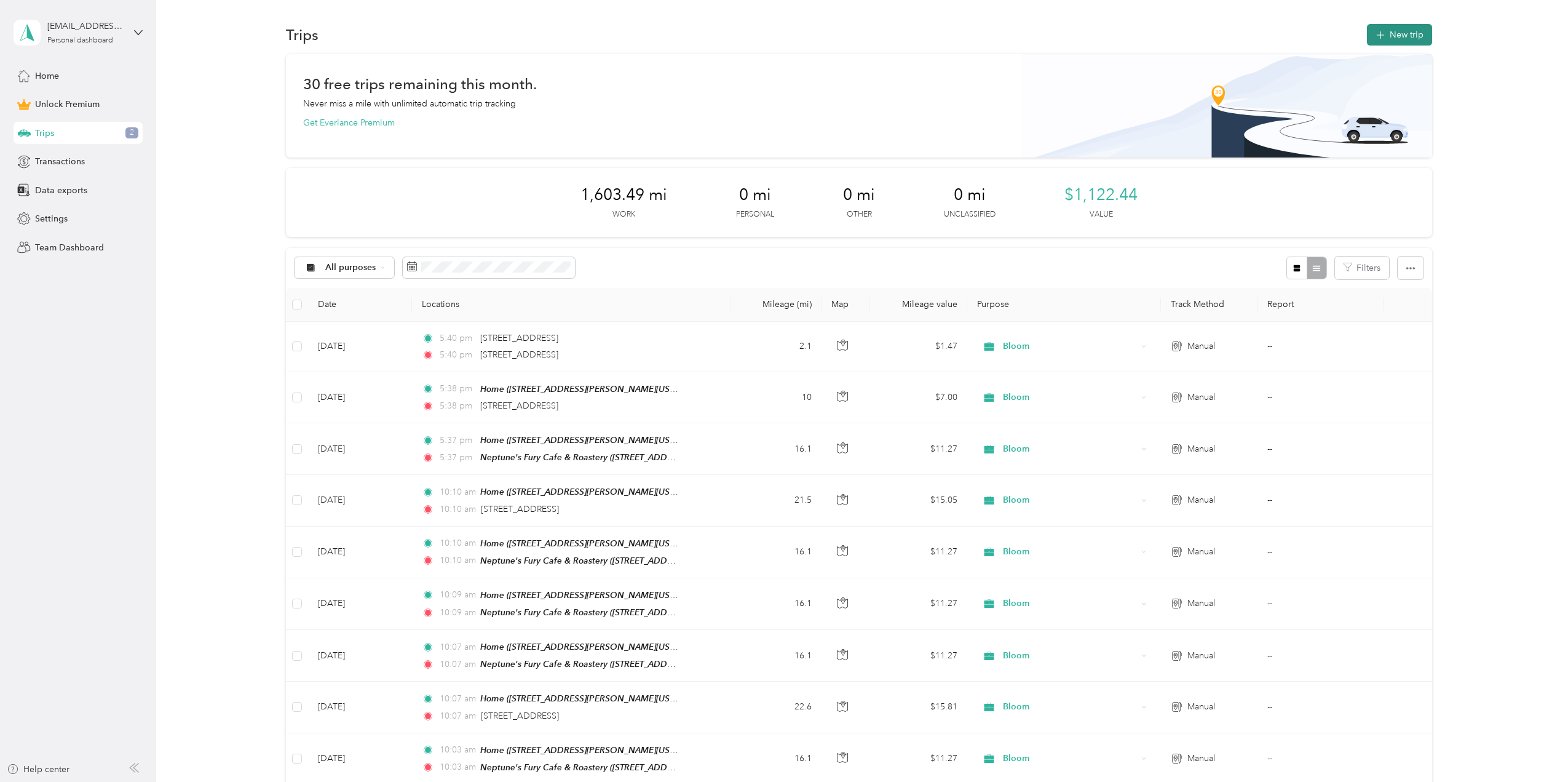
click at [1401, 37] on button "New trip" at bounding box center [1399, 34] width 65 height 22
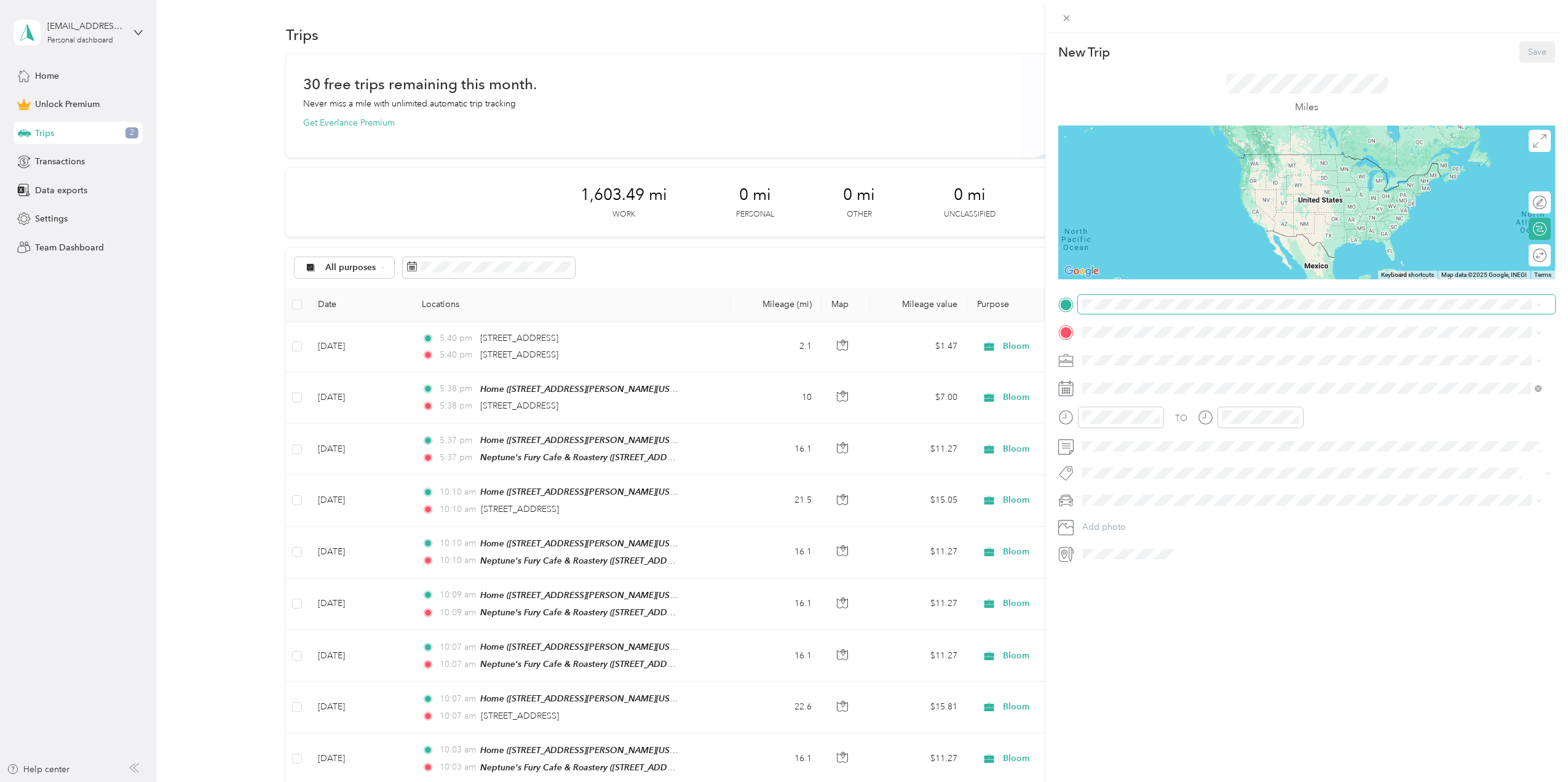
click at [1112, 311] on span at bounding box center [1316, 304] width 477 height 20
click at [1130, 350] on span "3 Commercial Place Norfolk, Virginia 23510, United States" at bounding box center [1167, 349] width 123 height 11
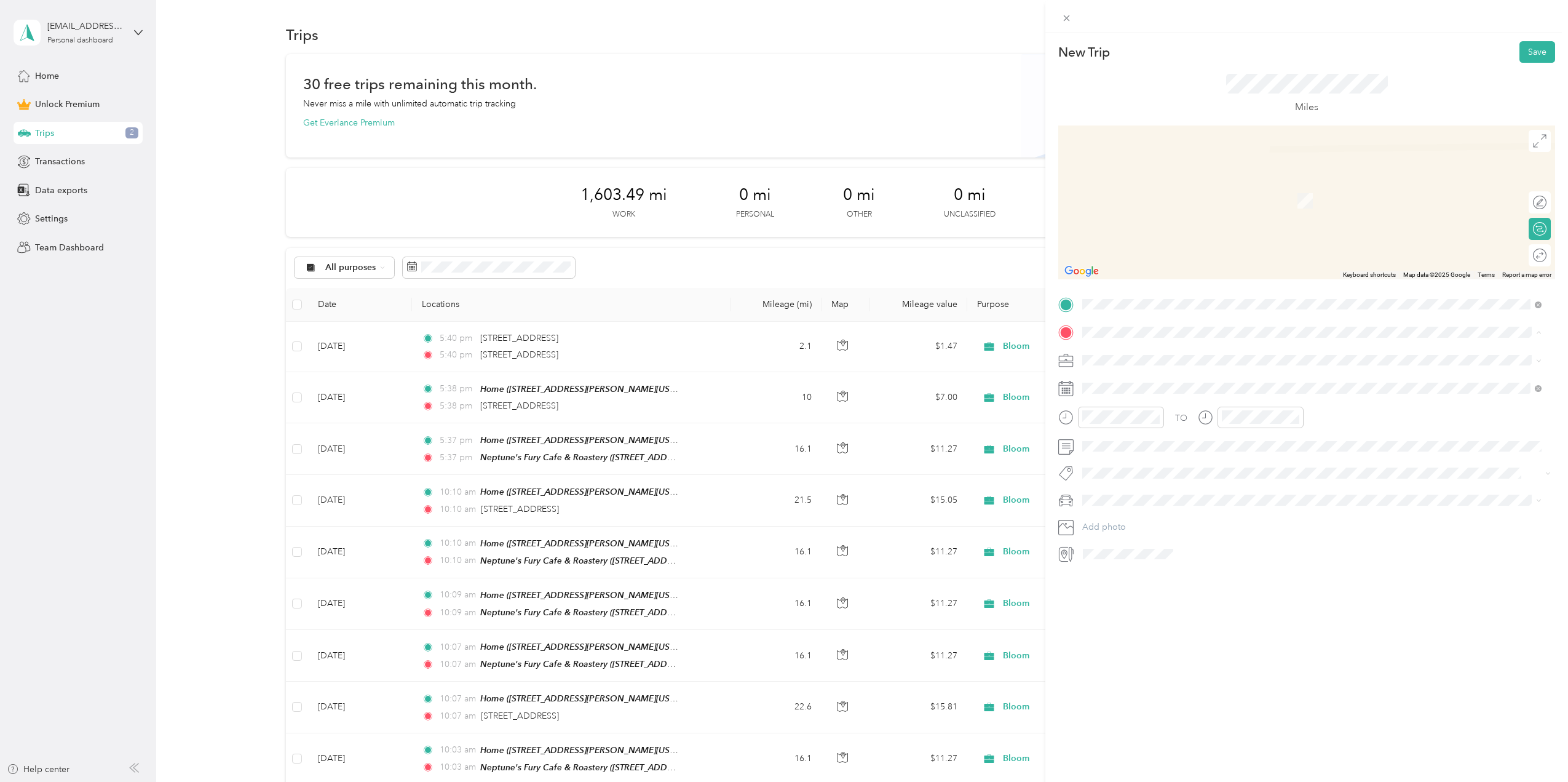
click at [1139, 382] on div "Home" at bounding box center [1224, 381] width 236 height 11
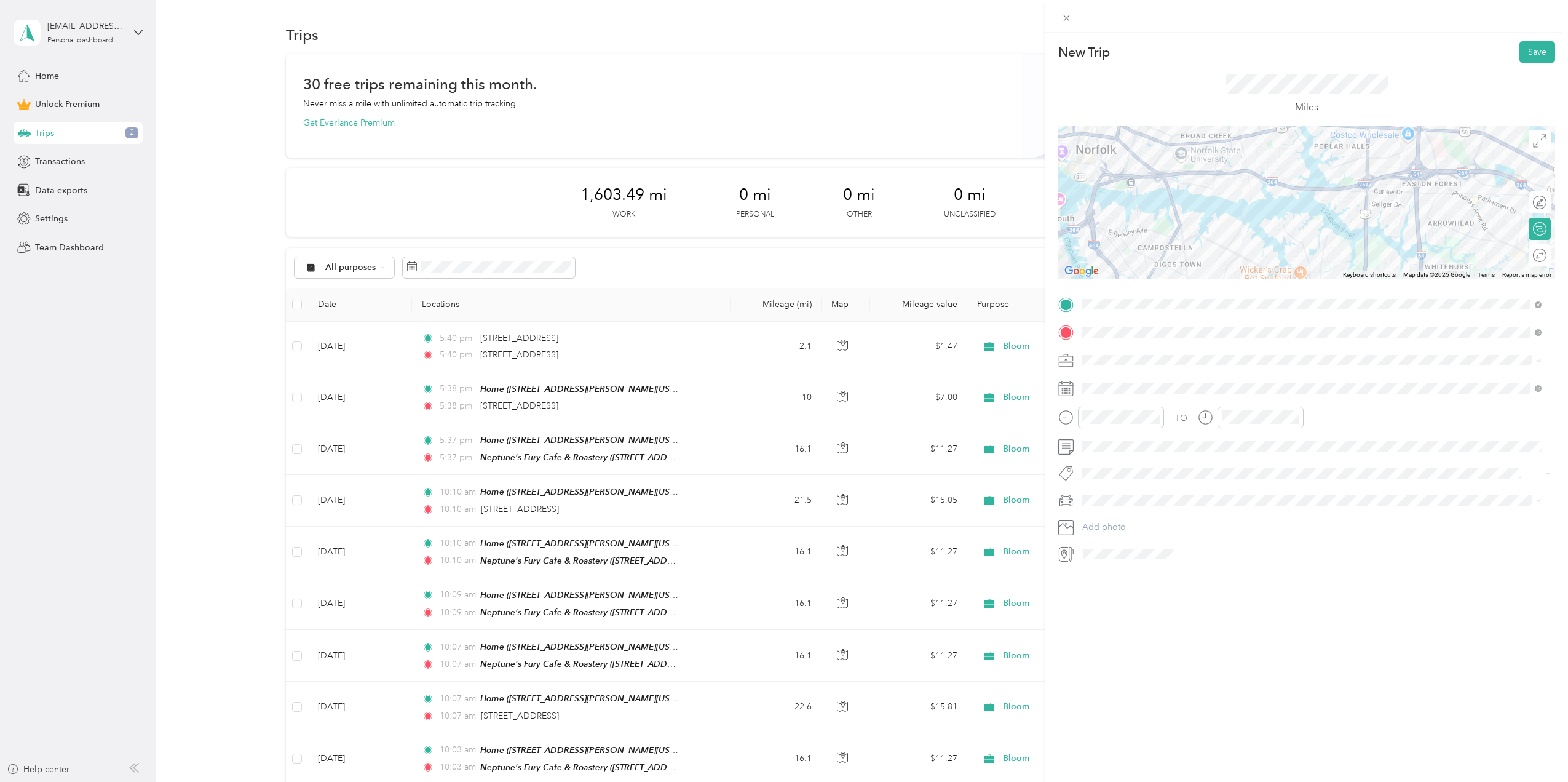
click at [1100, 447] on span "Bloom" at bounding box center [1099, 446] width 26 height 11
click at [1120, 492] on span at bounding box center [1316, 500] width 477 height 20
click at [1108, 520] on span "Mazda" at bounding box center [1099, 522] width 25 height 11
click at [1542, 50] on button "Save" at bounding box center [1537, 52] width 36 height 22
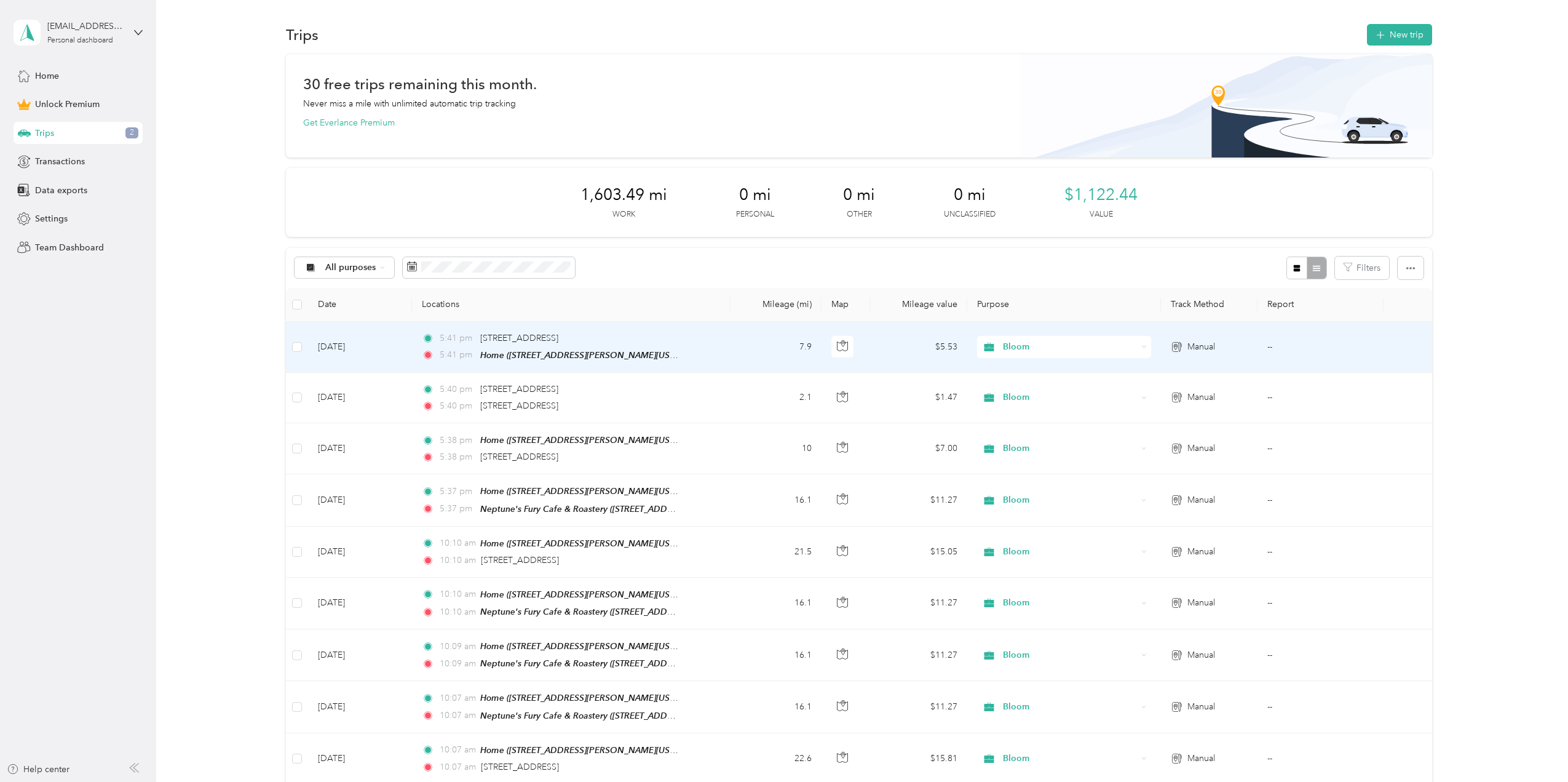
click at [329, 343] on td "Sep 3, 2025" at bounding box center [360, 347] width 104 height 51
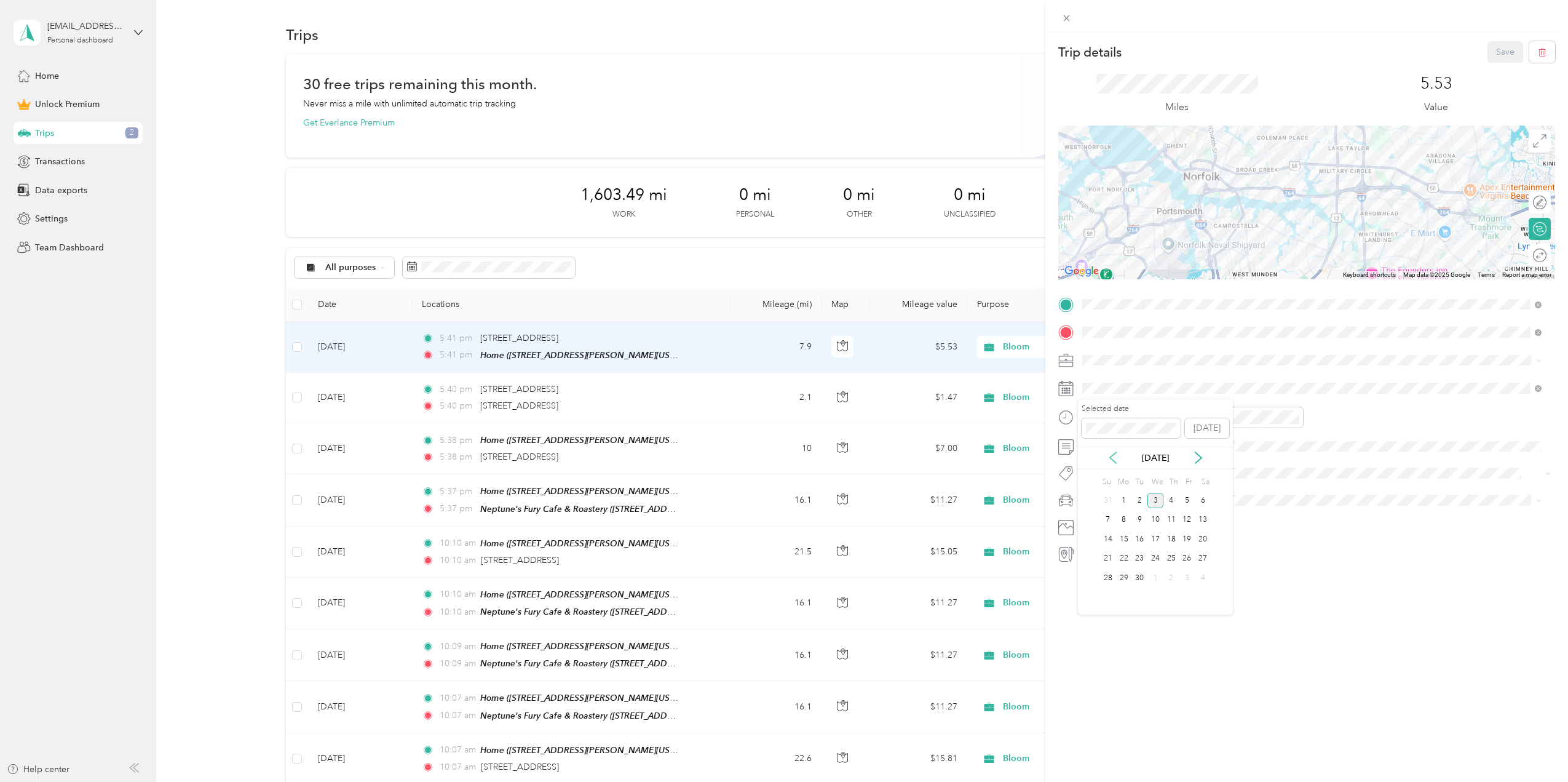
click at [1112, 459] on icon at bounding box center [1112, 457] width 6 height 11
click at [1186, 497] on div "1" at bounding box center [1187, 500] width 16 height 15
click at [1488, 50] on button "Save" at bounding box center [1505, 52] width 36 height 22
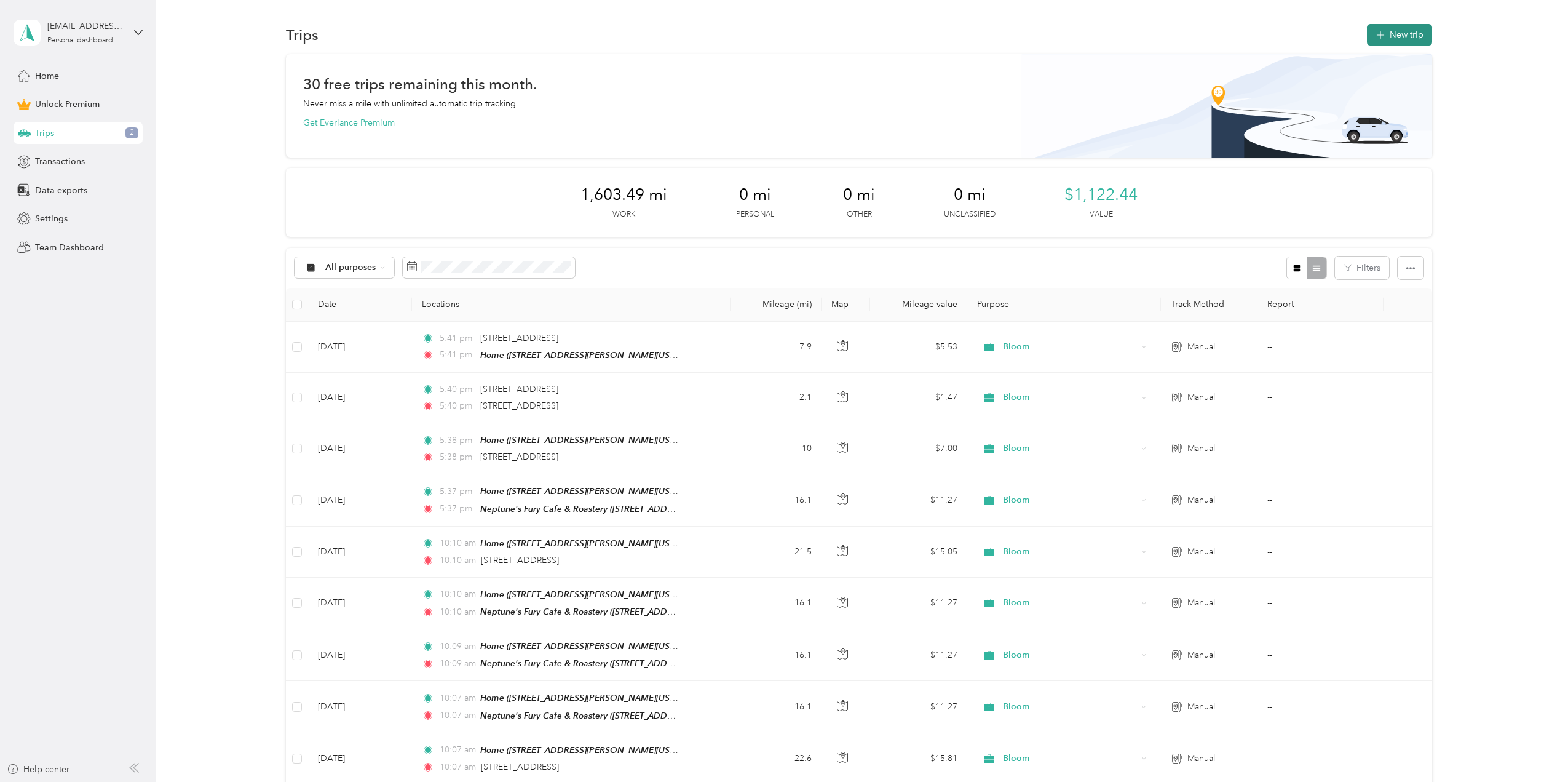
click at [1397, 35] on button "New trip" at bounding box center [1399, 34] width 65 height 22
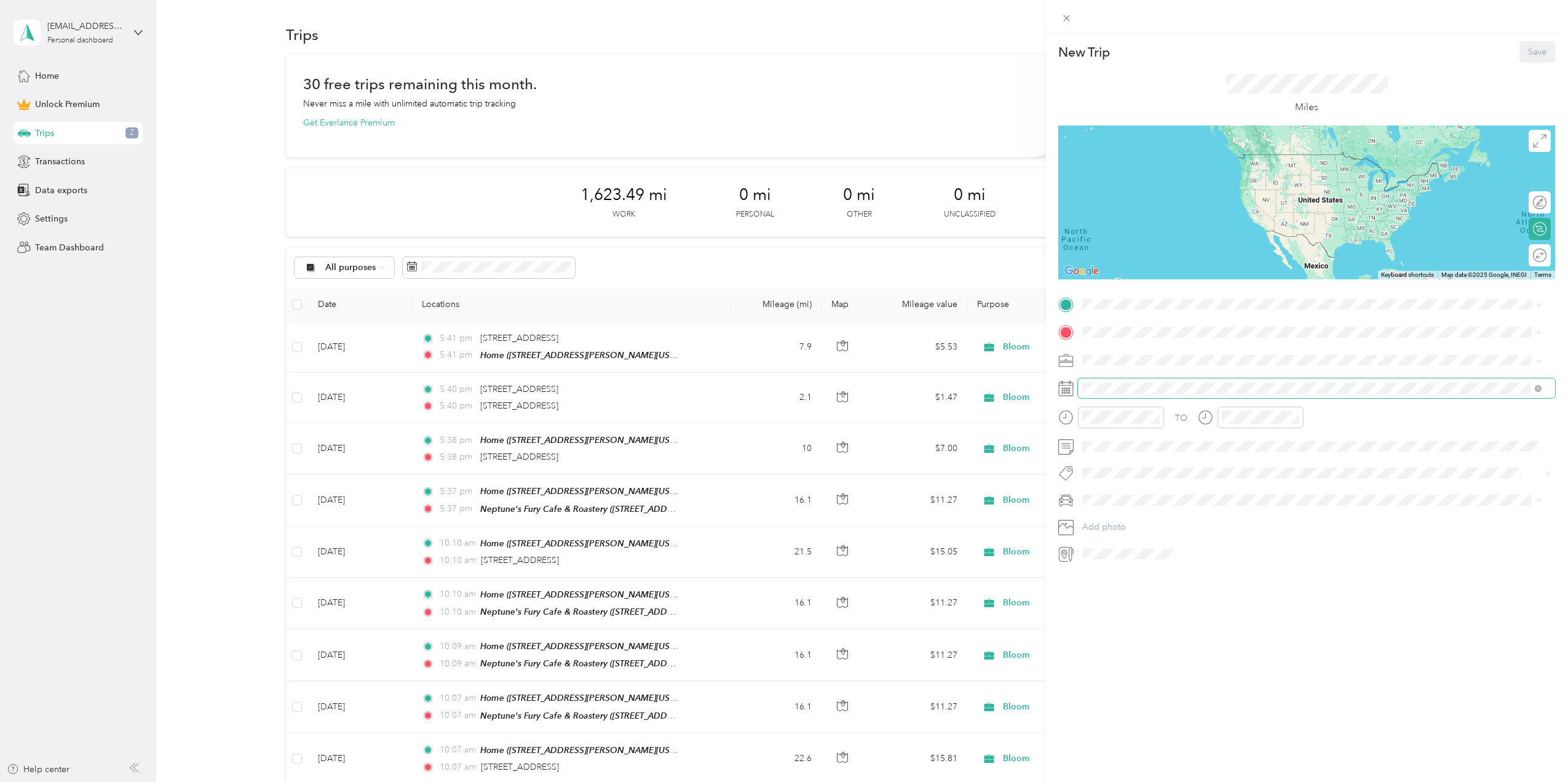
click at [1112, 394] on span at bounding box center [1316, 388] width 477 height 20
click at [1118, 382] on span at bounding box center [1316, 388] width 477 height 20
click at [1113, 459] on icon at bounding box center [1113, 457] width 13 height 13
click at [1154, 517] on div "6" at bounding box center [1155, 520] width 16 height 15
click at [1142, 362] on span "260 Overholt Drive, Virginia Beach, Virginia, United States" at bounding box center [1224, 367] width 236 height 11
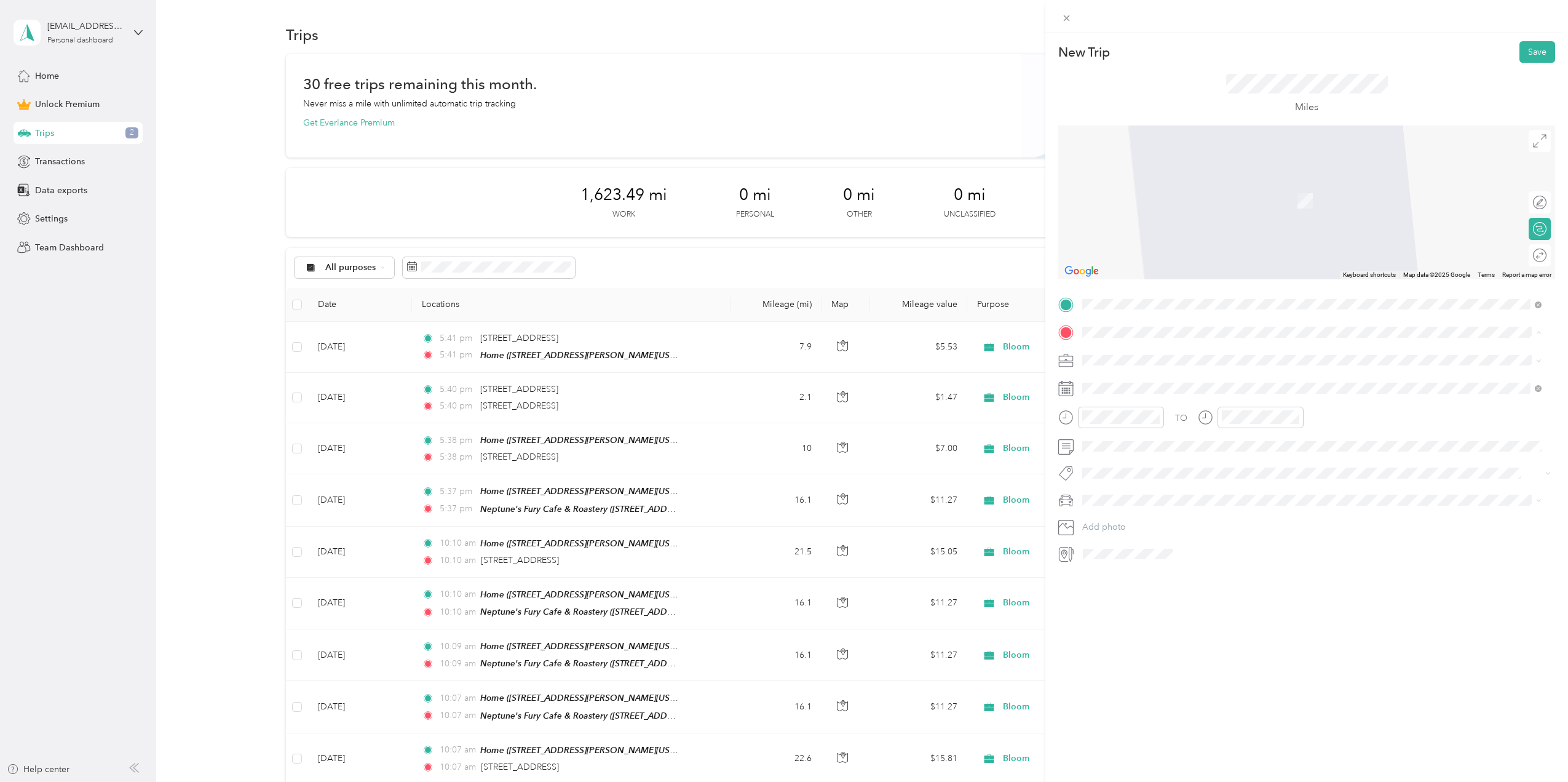
click at [1135, 465] on div "Neptune's Fury Cafe & Roastery 999 Waterside Drive, 23510, Norfolk, Virginia, U…" at bounding box center [1170, 465] width 128 height 26
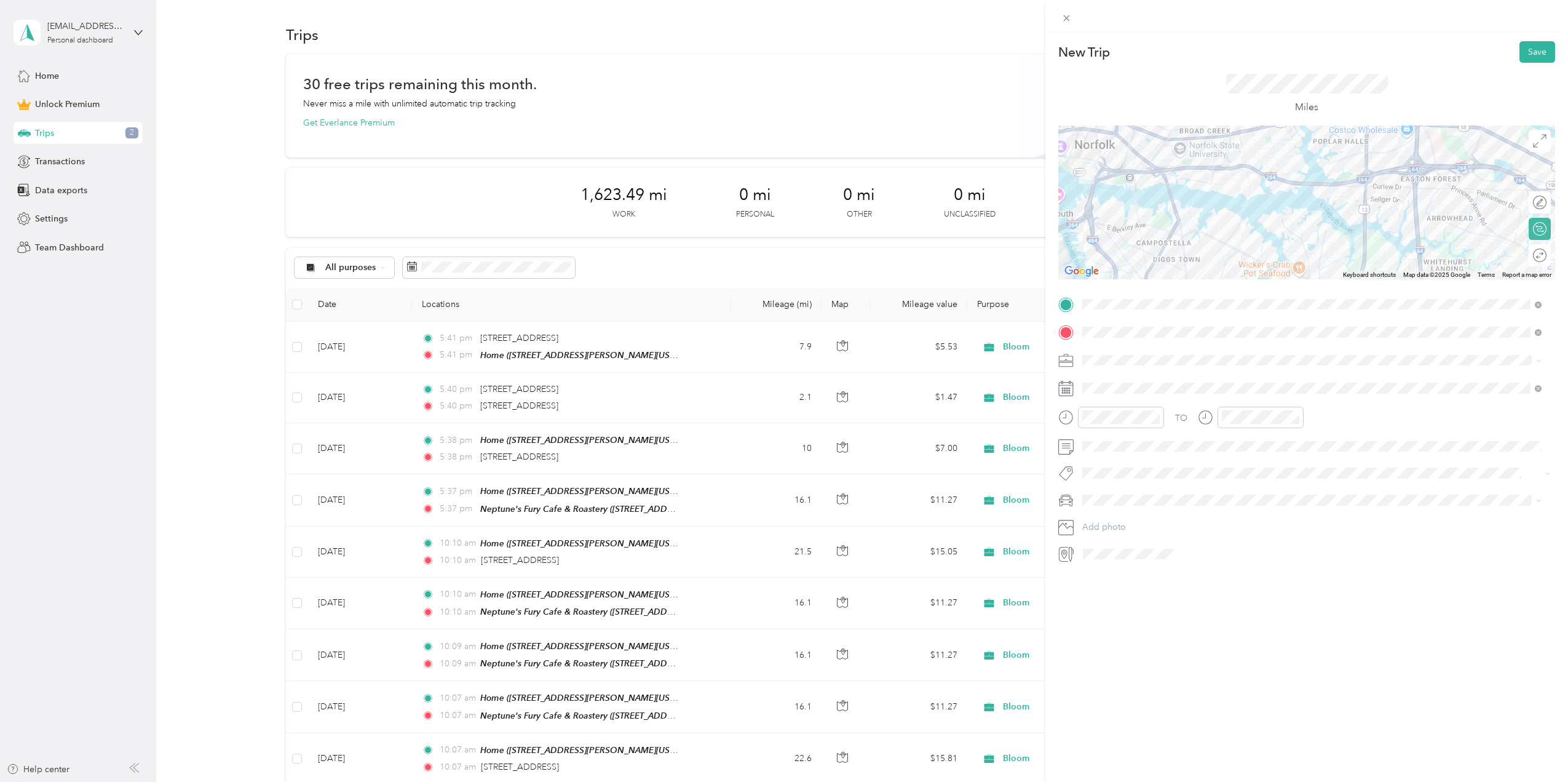
click at [1529, 258] on div "Round trip" at bounding box center [1540, 256] width 22 height 22
click at [1117, 488] on div "TO Add photo" at bounding box center [1307, 429] width 497 height 269
click at [1118, 494] on span at bounding box center [1316, 500] width 477 height 20
click at [1105, 518] on span "Mazda" at bounding box center [1099, 518] width 25 height 11
click at [1104, 439] on li "Bloom" at bounding box center [1312, 442] width 468 height 22
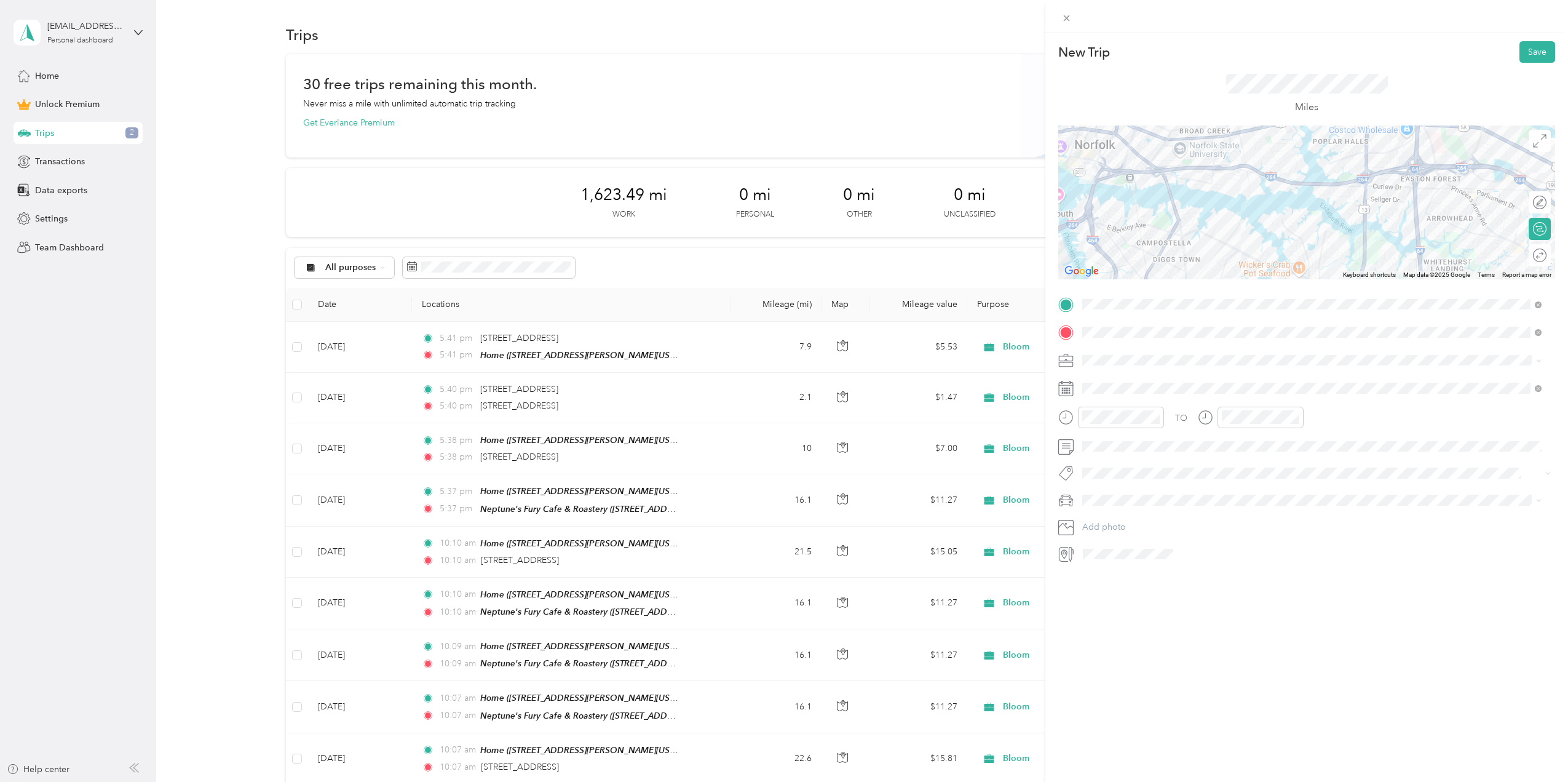
drag, startPoint x: 1535, startPoint y: 47, endPoint x: 1522, endPoint y: 245, distance: 198.4
click at [1511, 237] on div "New Trip Save This trip cannot be edited because it is either under review, app…" at bounding box center [1307, 302] width 497 height 522
click at [1536, 255] on div "Round trip" at bounding box center [1514, 256] width 65 height 13
click at [1525, 252] on div at bounding box center [1533, 256] width 26 height 13
click at [1521, 53] on button "Save" at bounding box center [1537, 52] width 36 height 22
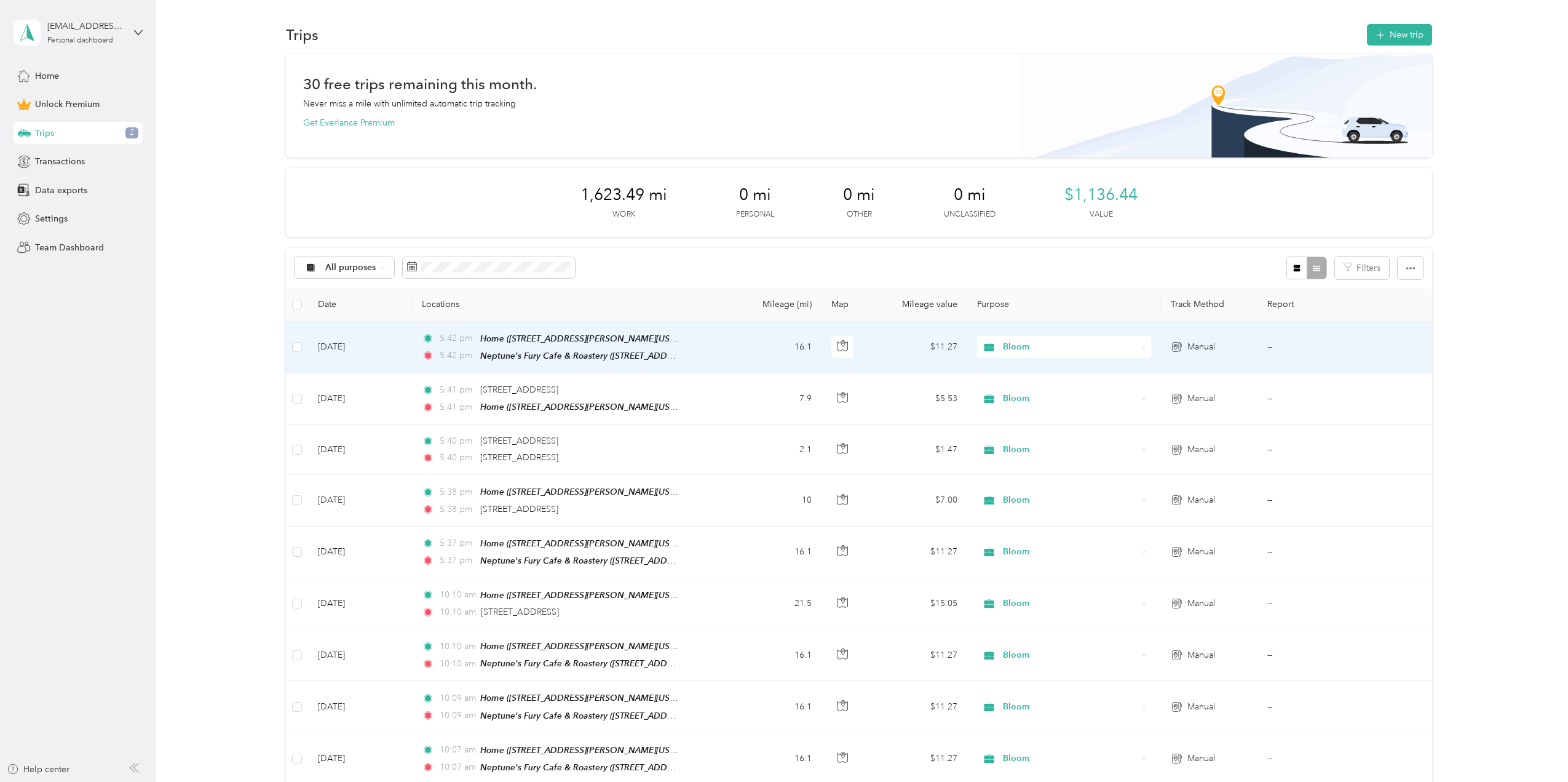
click at [711, 343] on td "5:42 pm Home (260 Overholt Drive, Virginia Beach, Virginia) 5:42 pm Neptune's F…" at bounding box center [572, 347] width 319 height 51
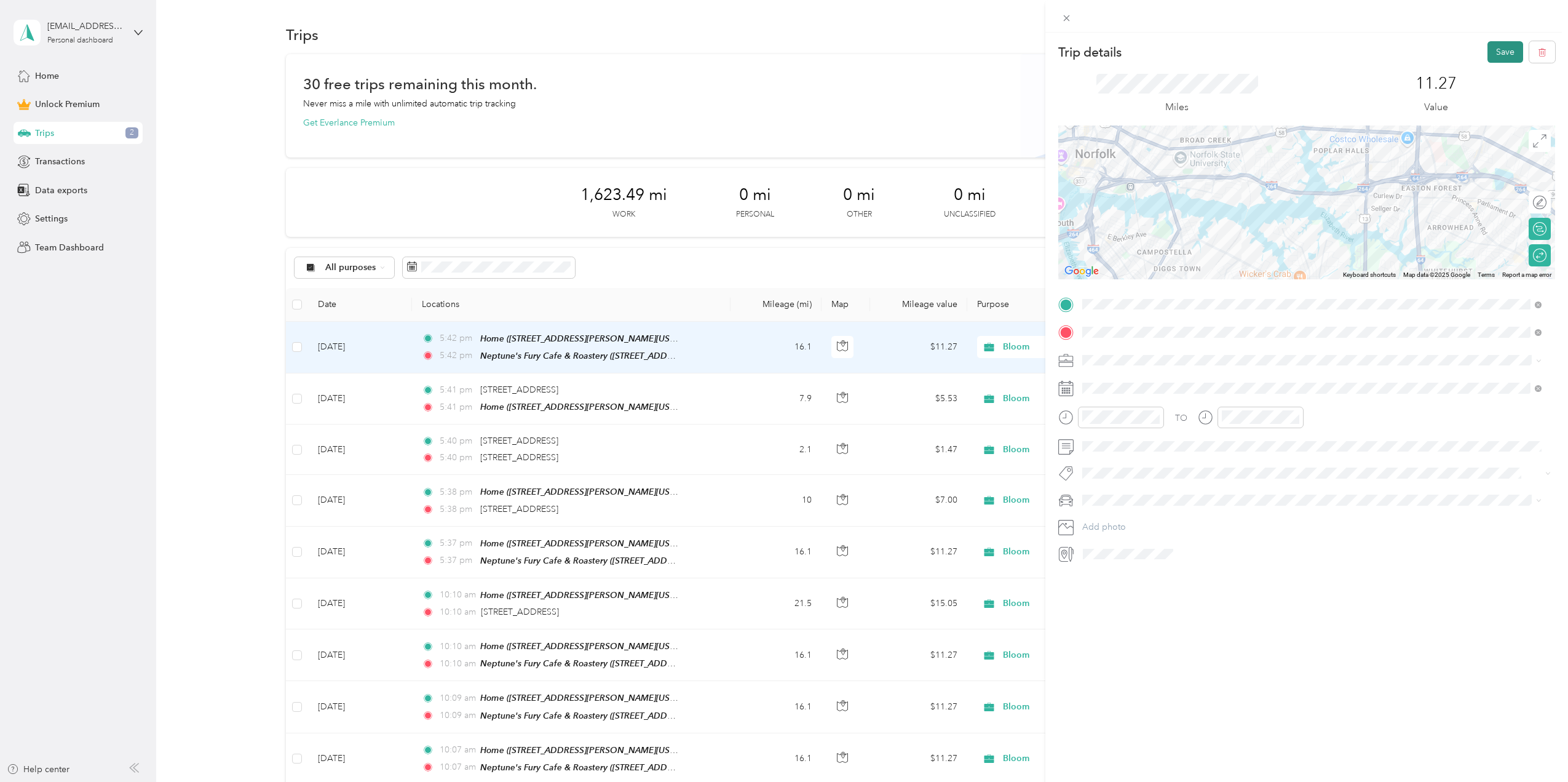
click at [1488, 56] on button "Save" at bounding box center [1505, 52] width 36 height 22
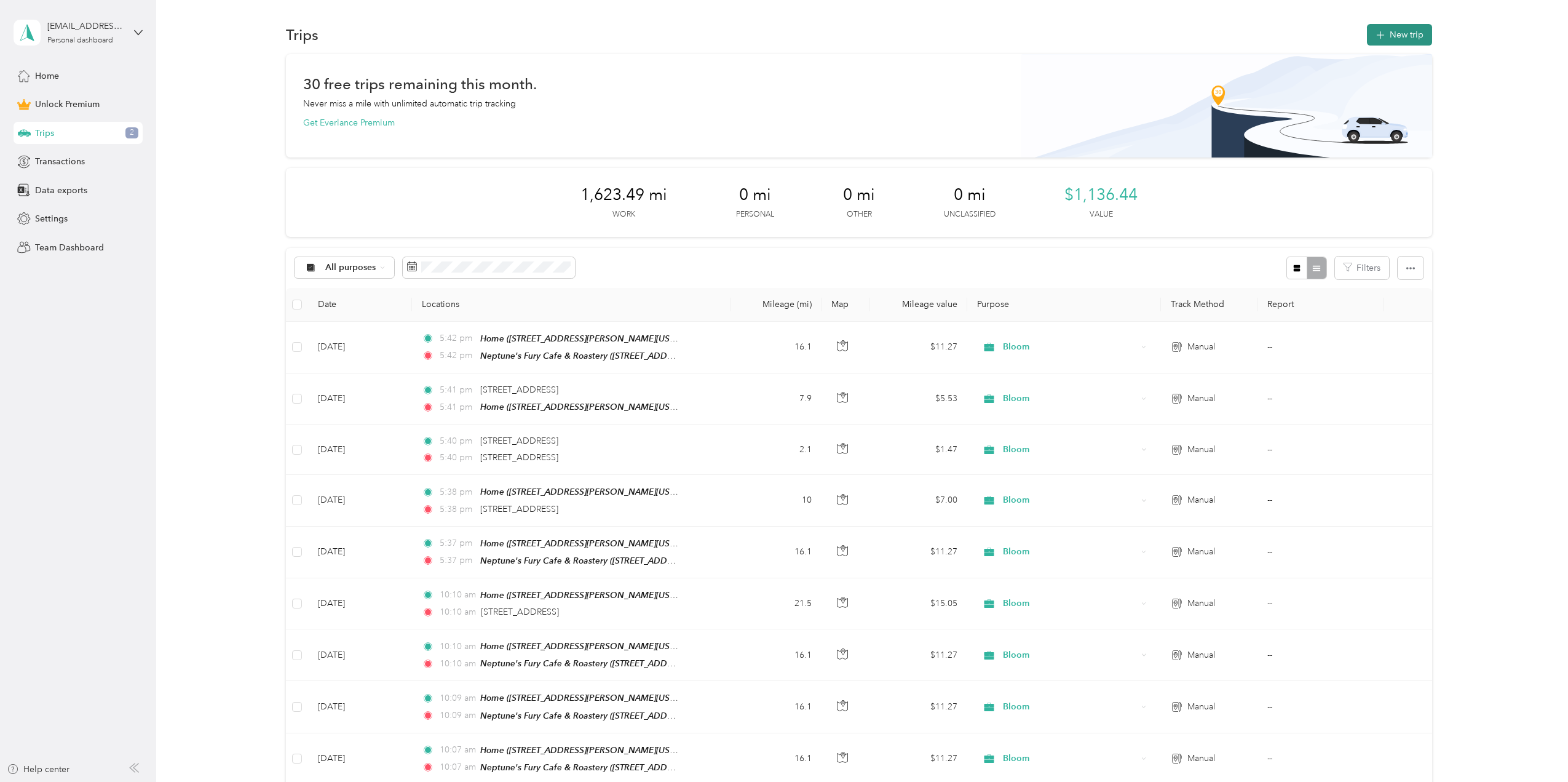
click at [1420, 28] on button "New trip" at bounding box center [1399, 34] width 65 height 22
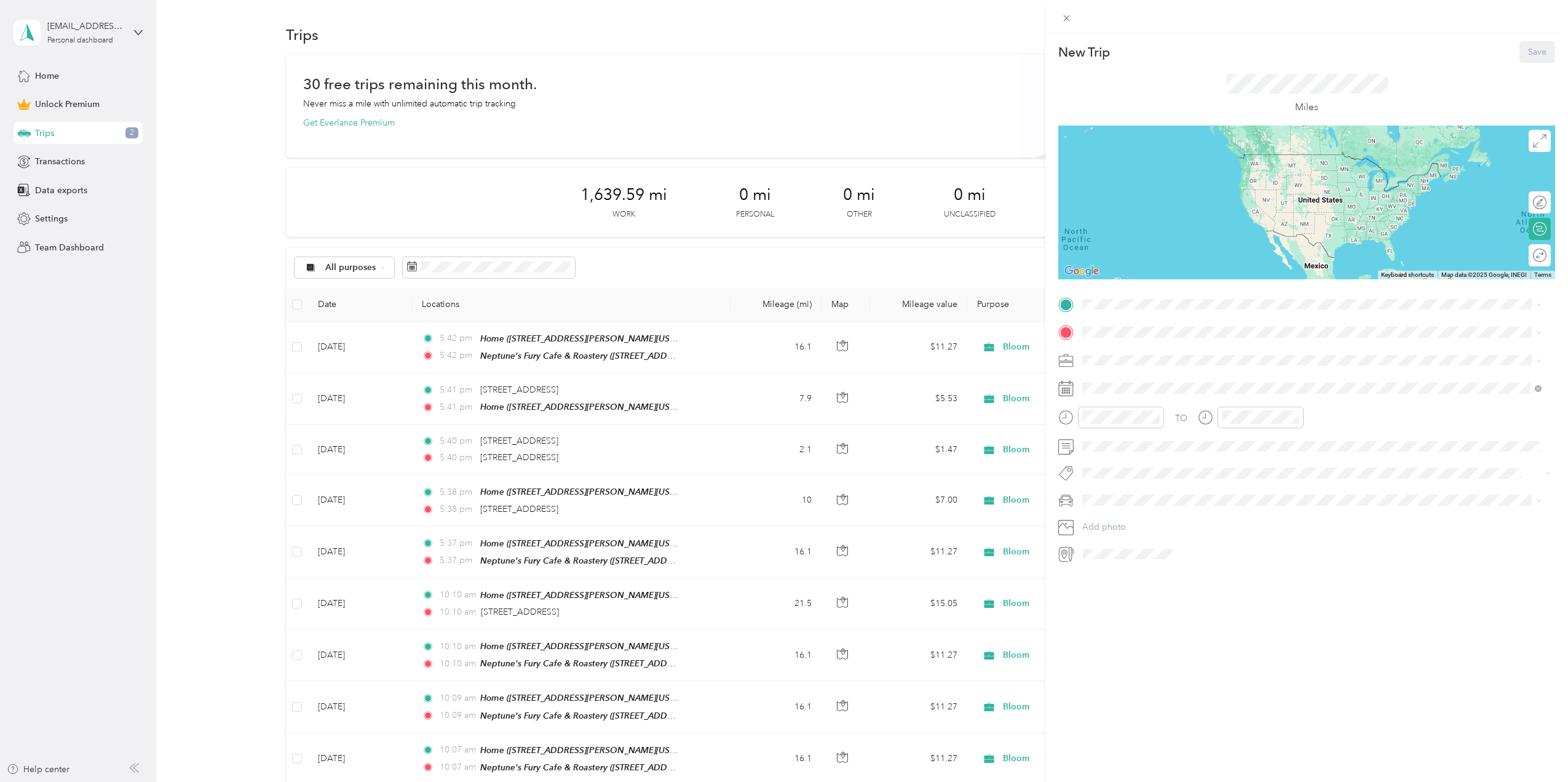
click at [1142, 351] on div "Home" at bounding box center [1224, 353] width 236 height 11
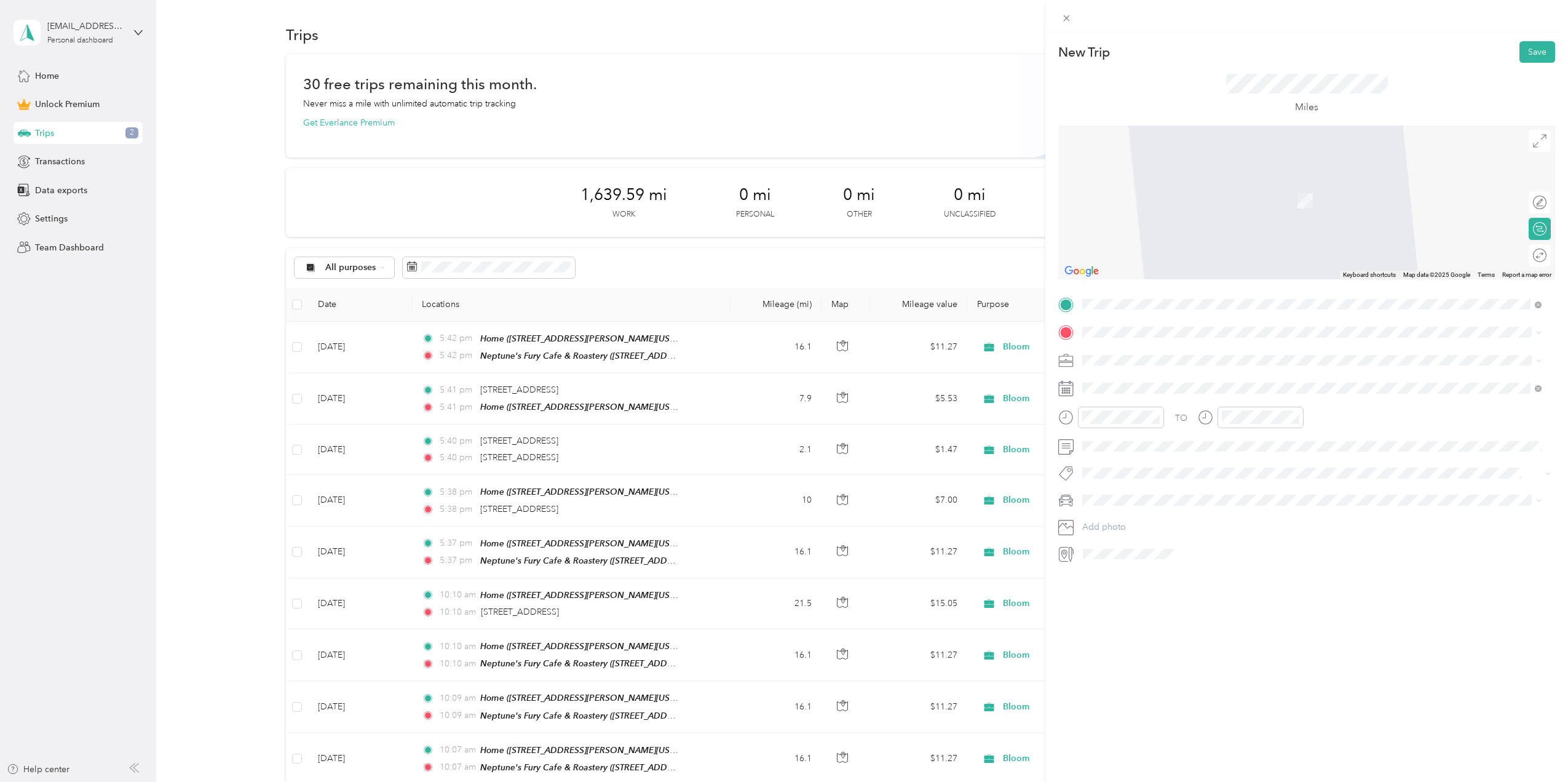
click at [1149, 455] on strong "Neptune's Fury Cafe & Roastery" at bounding box center [1170, 457] width 128 height 11
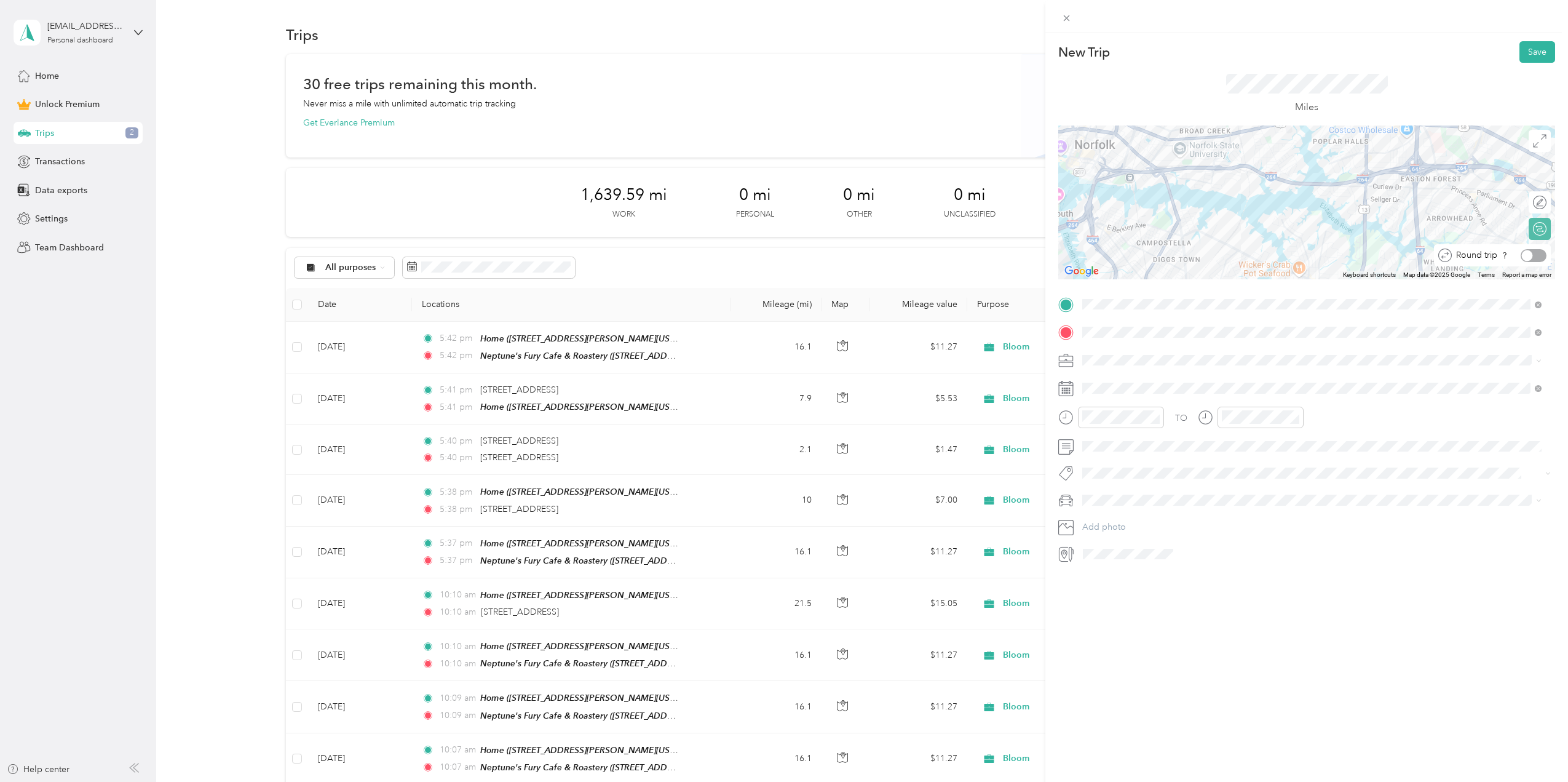
click at [1528, 258] on div at bounding box center [1533, 256] width 26 height 13
click at [1099, 353] on span at bounding box center [1316, 360] width 477 height 20
click at [1106, 439] on li "Bloom" at bounding box center [1312, 446] width 468 height 22
click at [1104, 518] on span "Mazda" at bounding box center [1099, 522] width 25 height 11
click at [1112, 459] on icon at bounding box center [1113, 457] width 13 height 13
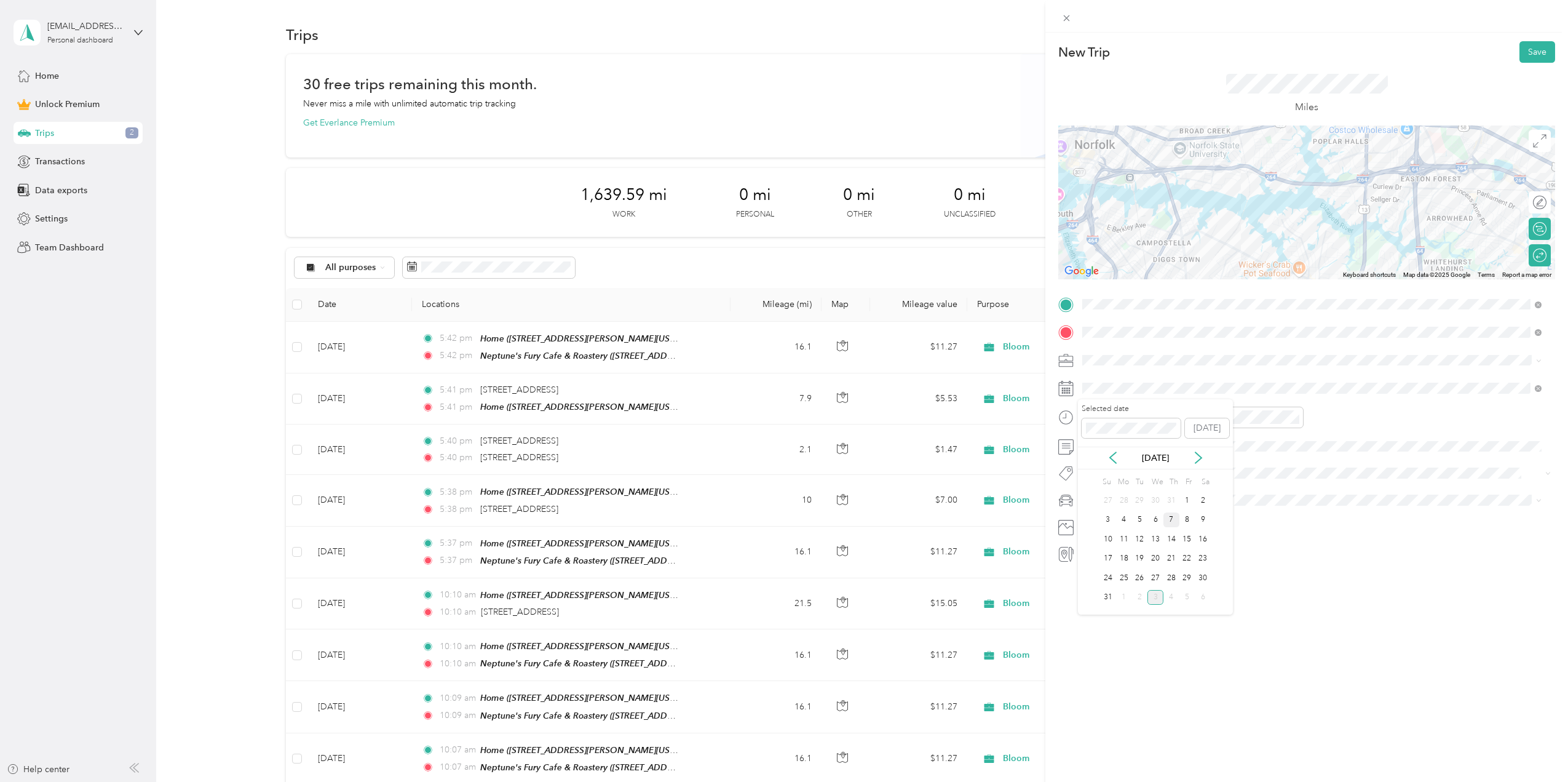
click at [1173, 515] on div "7" at bounding box center [1172, 520] width 16 height 15
click at [1530, 48] on button "Save" at bounding box center [1537, 52] width 36 height 22
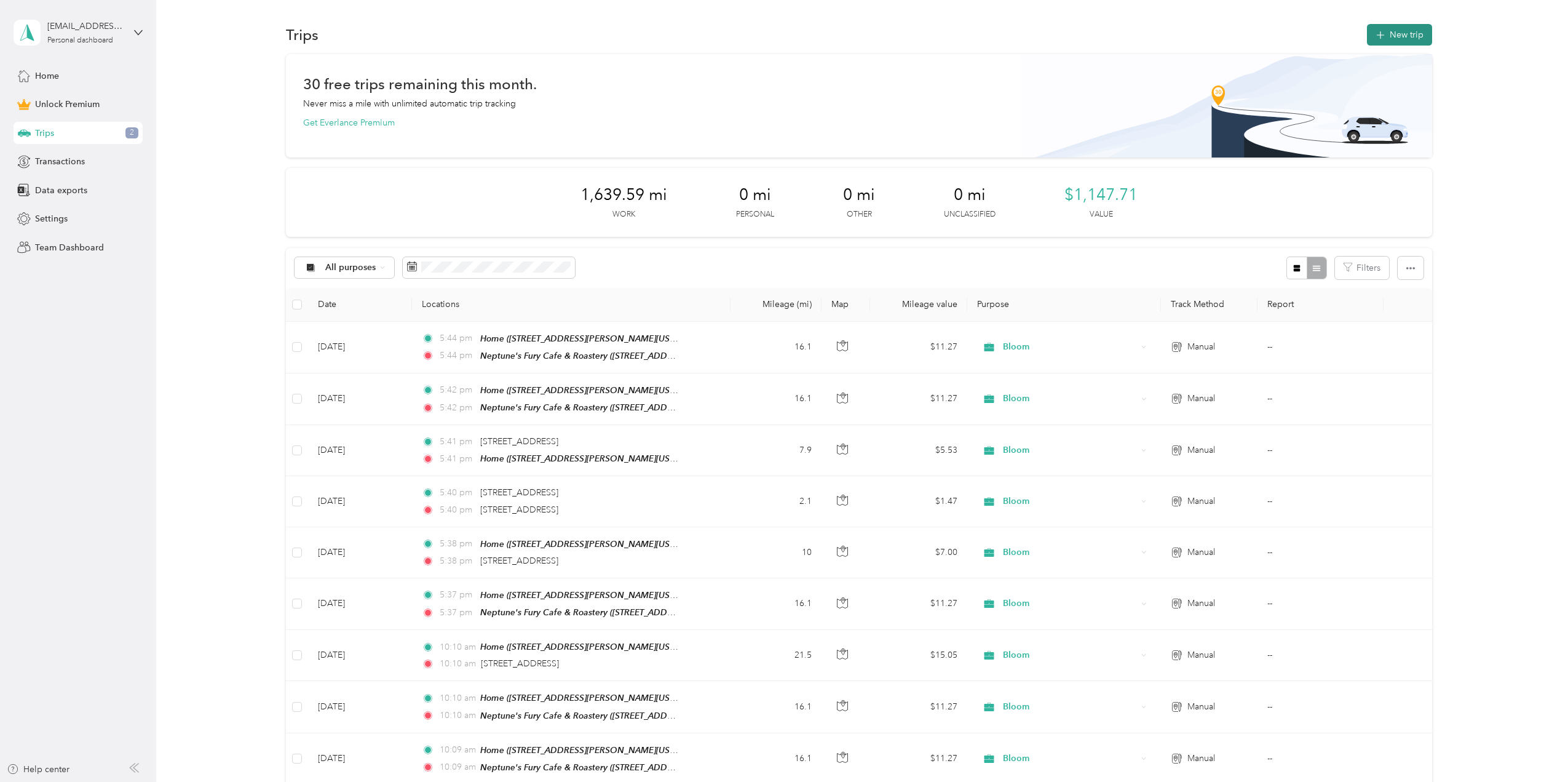
click at [1397, 35] on button "New trip" at bounding box center [1399, 34] width 65 height 22
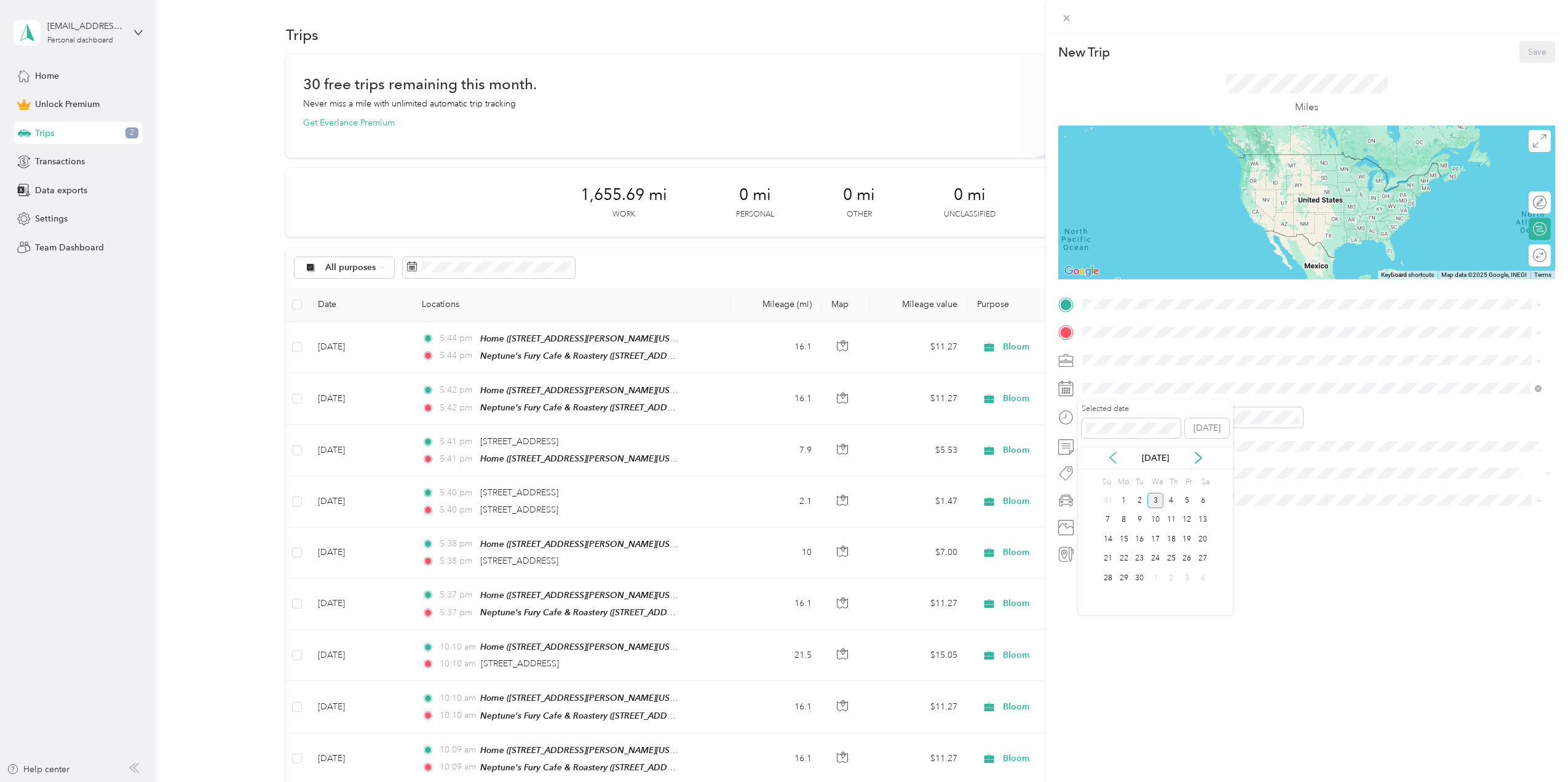
click at [1118, 462] on icon at bounding box center [1113, 457] width 13 height 13
click at [1139, 536] on div "12" at bounding box center [1139, 539] width 16 height 15
click at [1147, 362] on span "260 Overholt Drive, Virginia Beach, Virginia, United States" at bounding box center [1224, 367] width 236 height 11
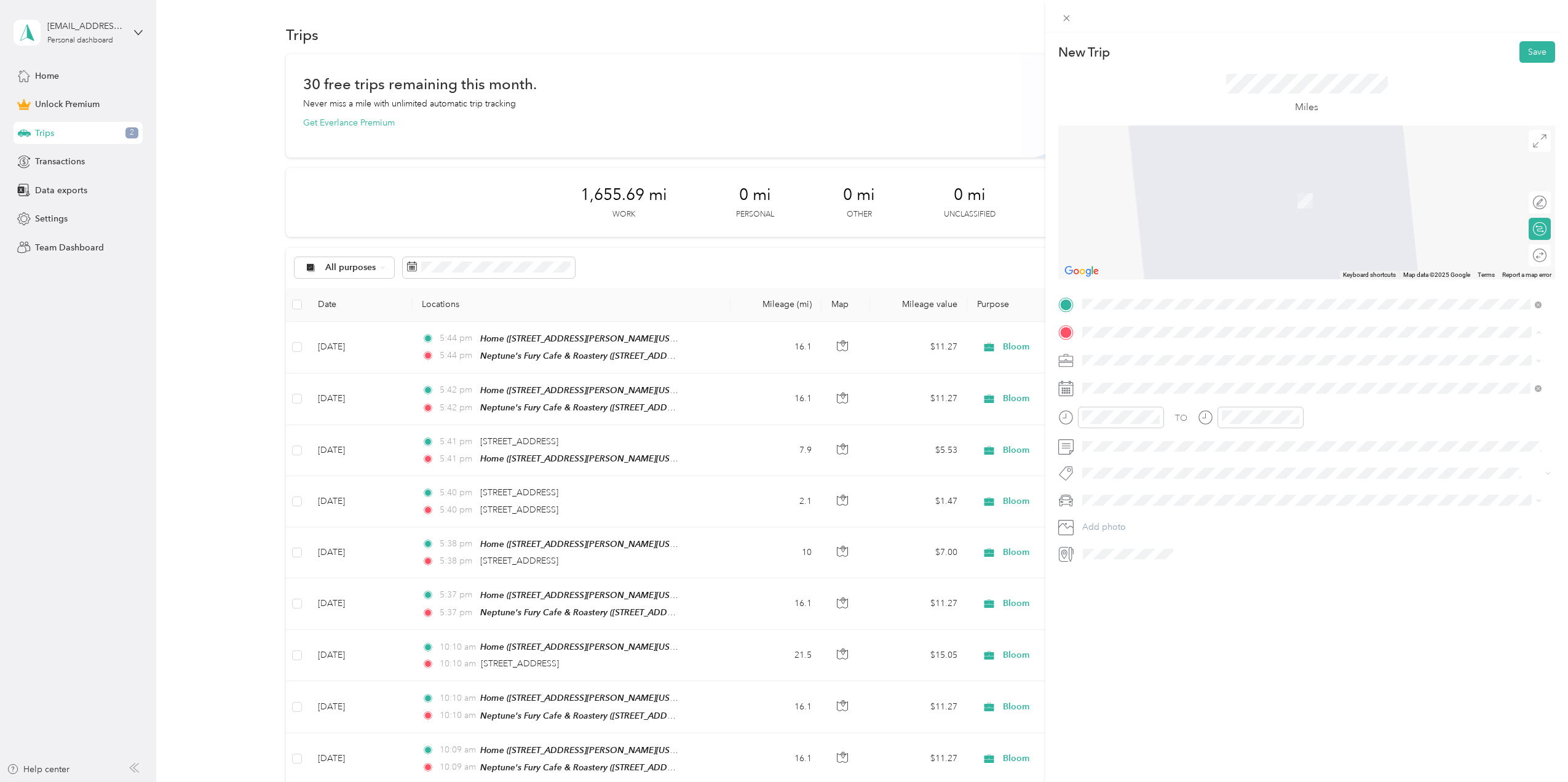
click at [1137, 459] on strong "Neptune's Fury Cafe & Roastery" at bounding box center [1170, 458] width 128 height 11
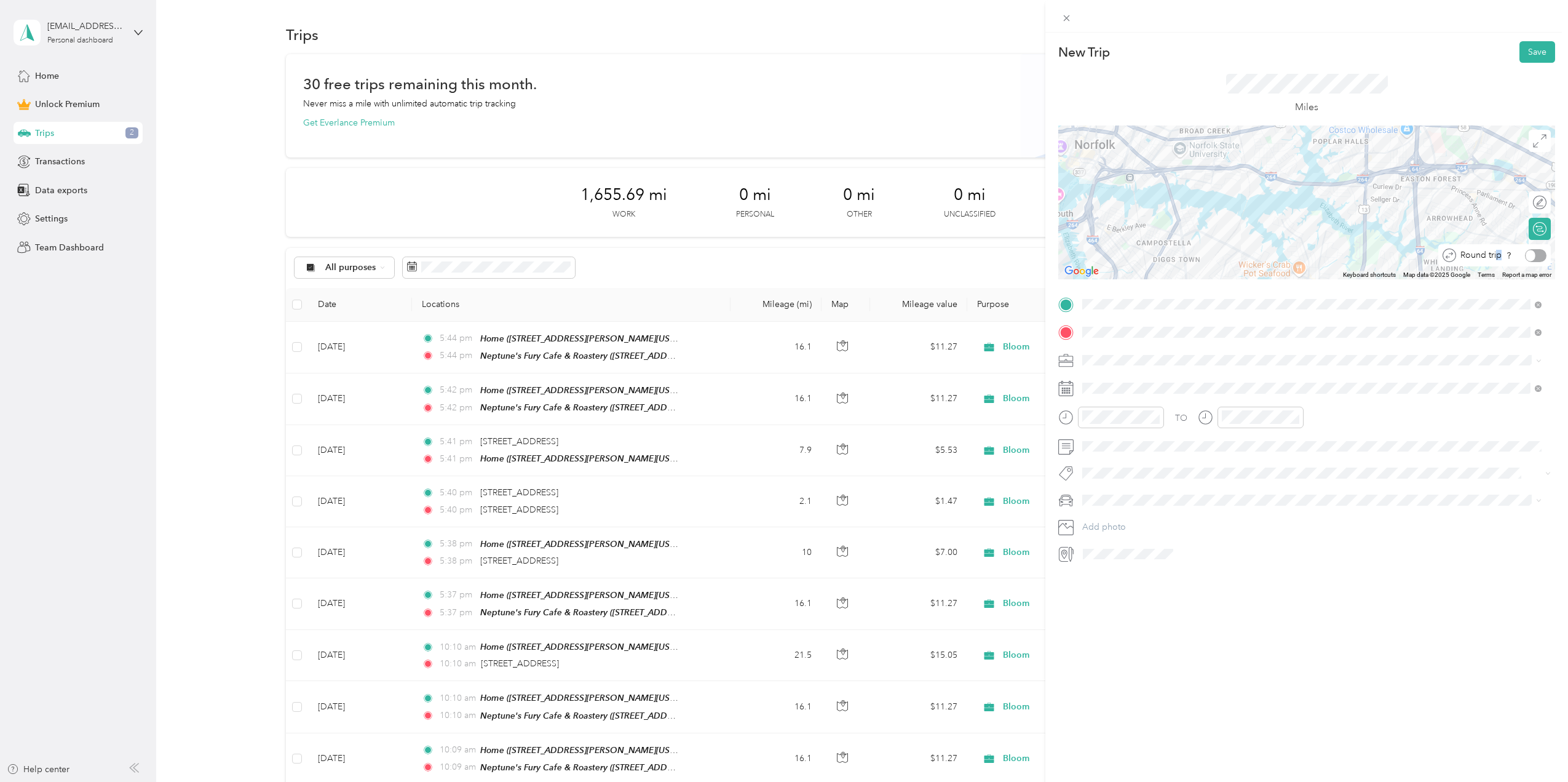
click at [1534, 258] on div "Round trip" at bounding box center [1501, 256] width 90 height 13
click at [1102, 368] on span at bounding box center [1316, 360] width 477 height 20
click at [1108, 449] on li "Bloom" at bounding box center [1312, 446] width 468 height 22
click at [1546, 260] on div "Round trip" at bounding box center [1546, 256] width 0 height 13
click at [1522, 255] on div at bounding box center [1527, 255] width 11 height 11
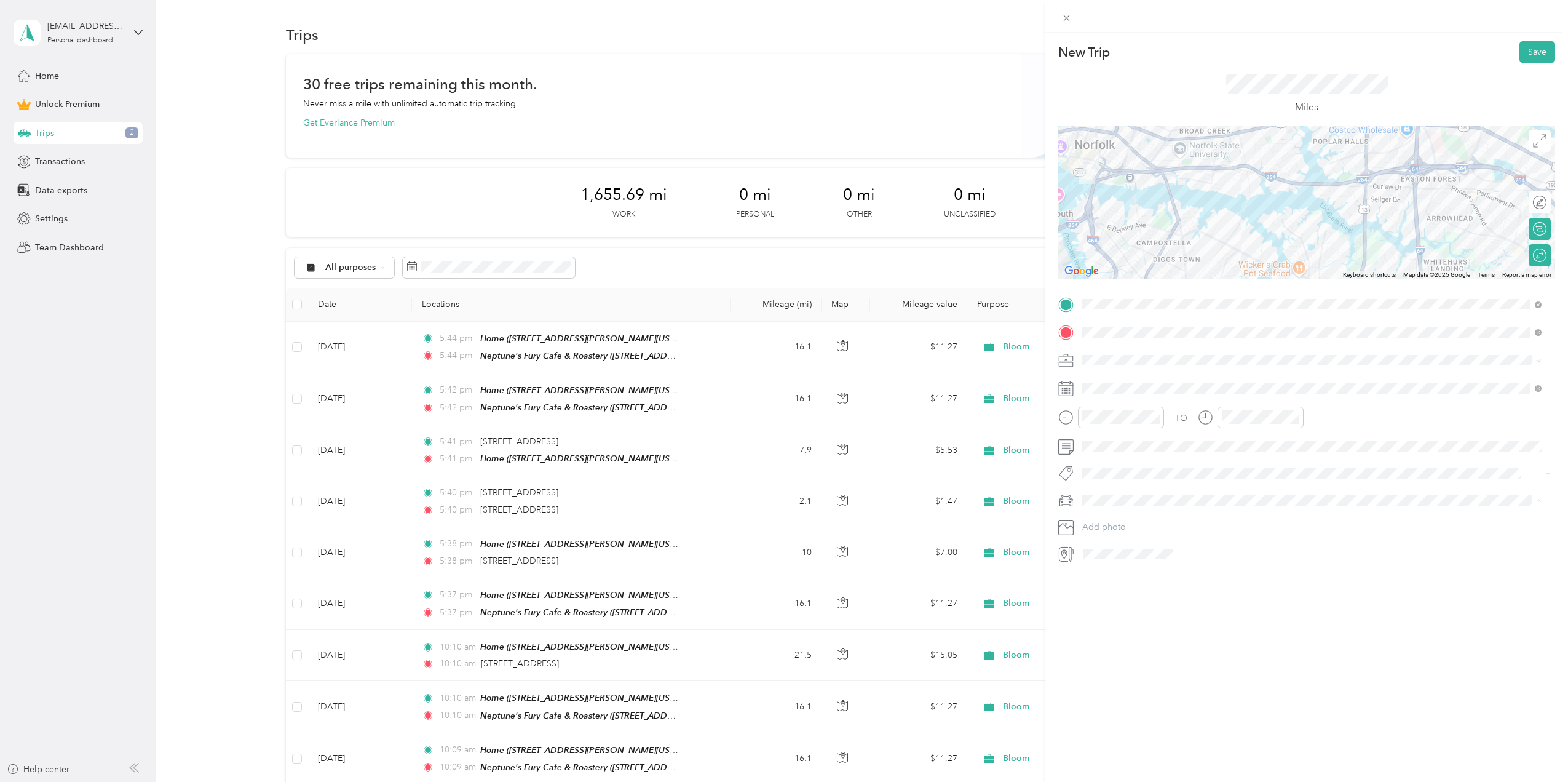
click at [1097, 518] on span "Mazda" at bounding box center [1099, 522] width 25 height 11
click at [1331, 326] on span at bounding box center [1316, 332] width 477 height 20
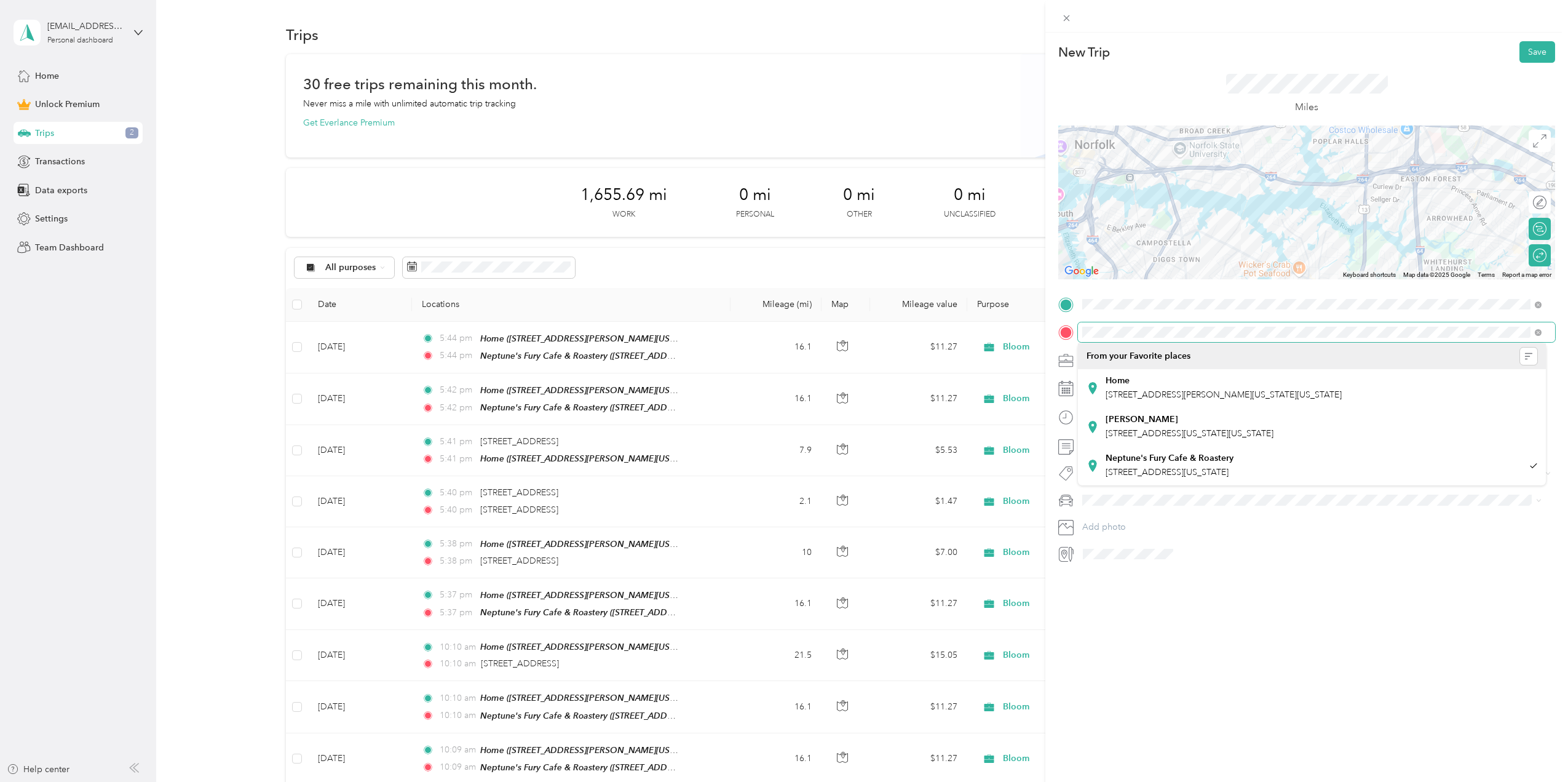
click at [1013, 341] on div "New Trip Save This trip cannot be edited because it is either under review, app…" at bounding box center [784, 391] width 1568 height 782
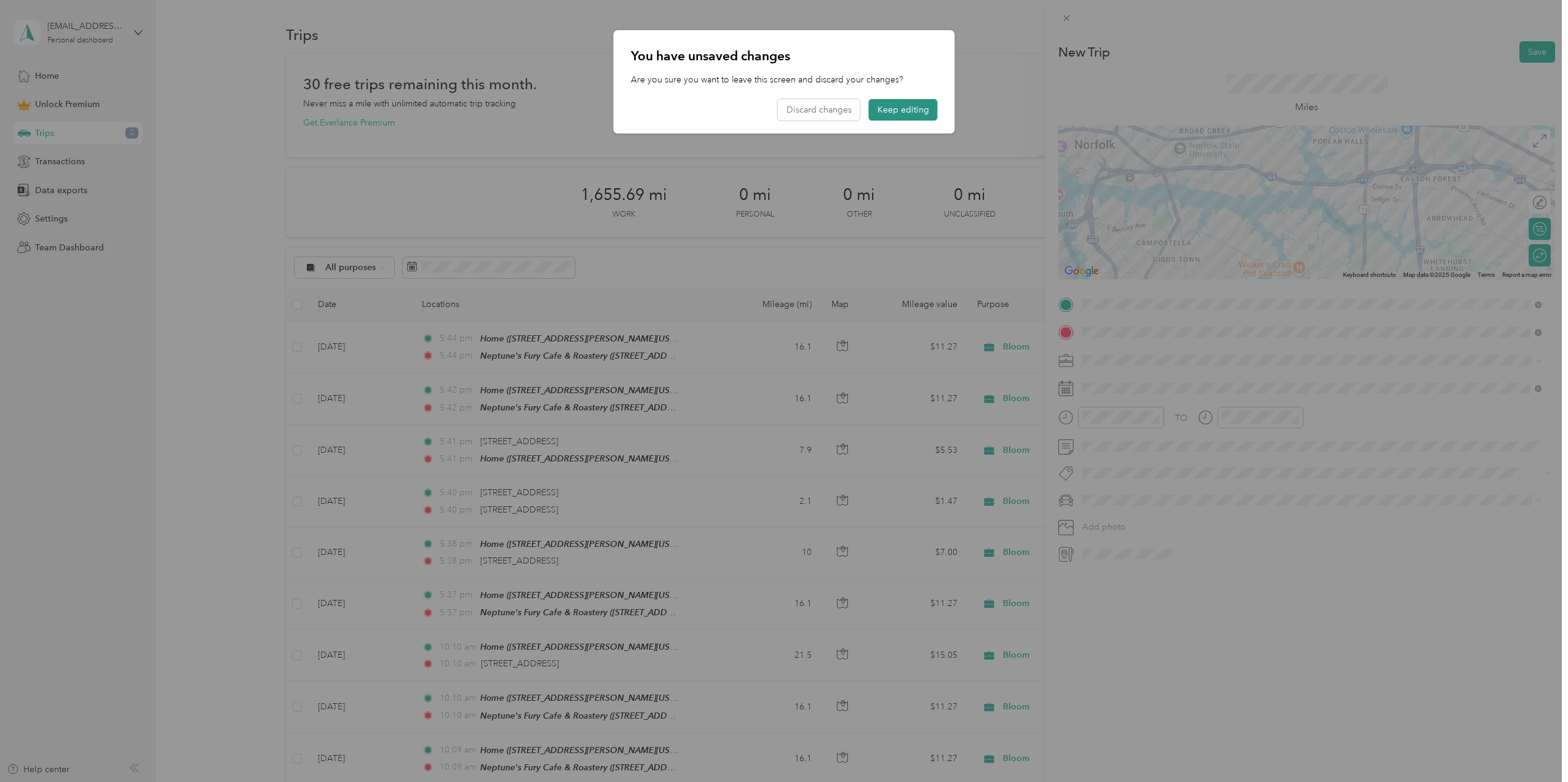
click at [909, 115] on button "Keep editing" at bounding box center [903, 109] width 69 height 22
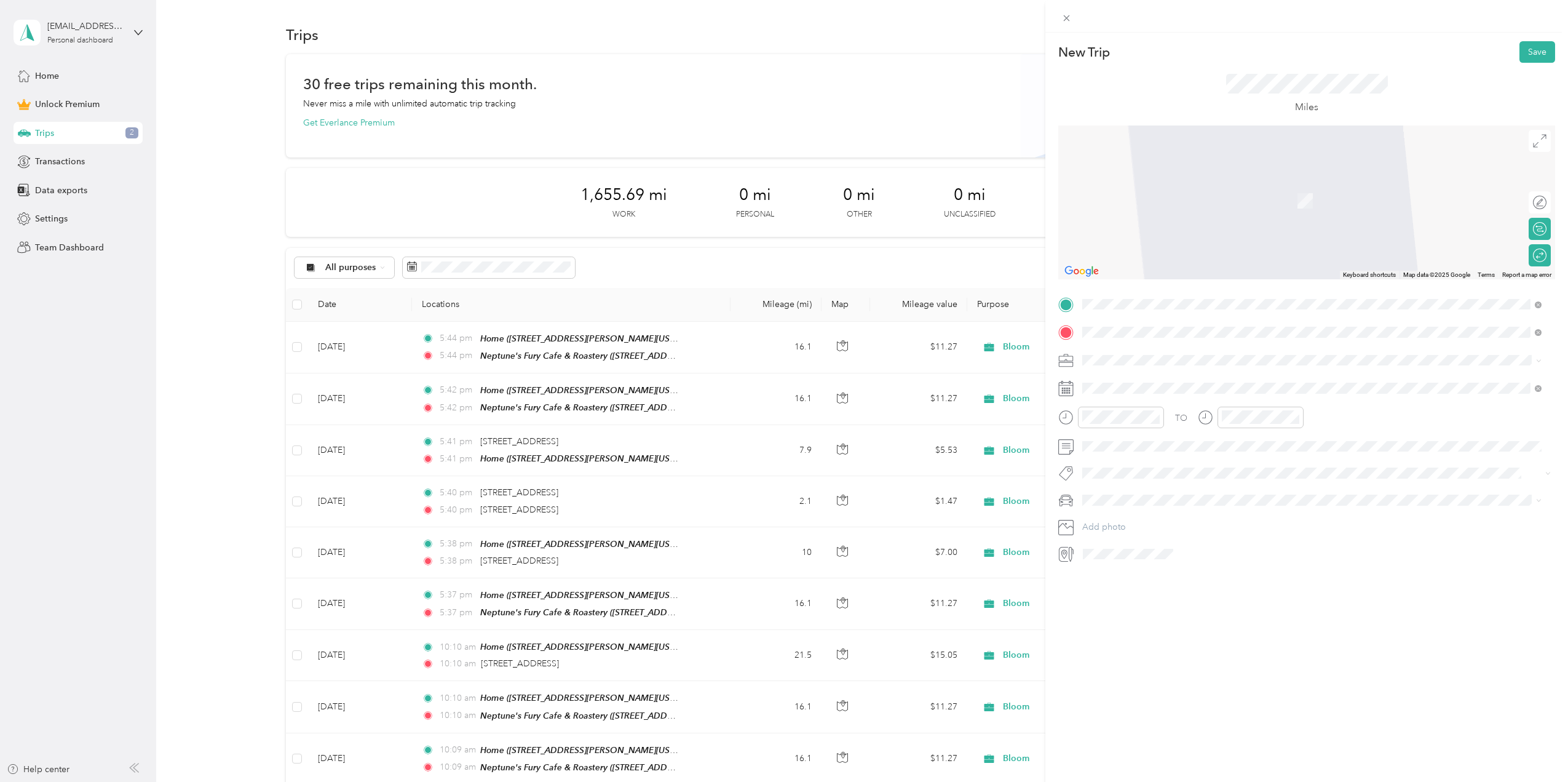
click at [1161, 378] on span "319 East Plume Street Norfolk, Virginia 23510, United States" at bounding box center [1167, 376] width 123 height 11
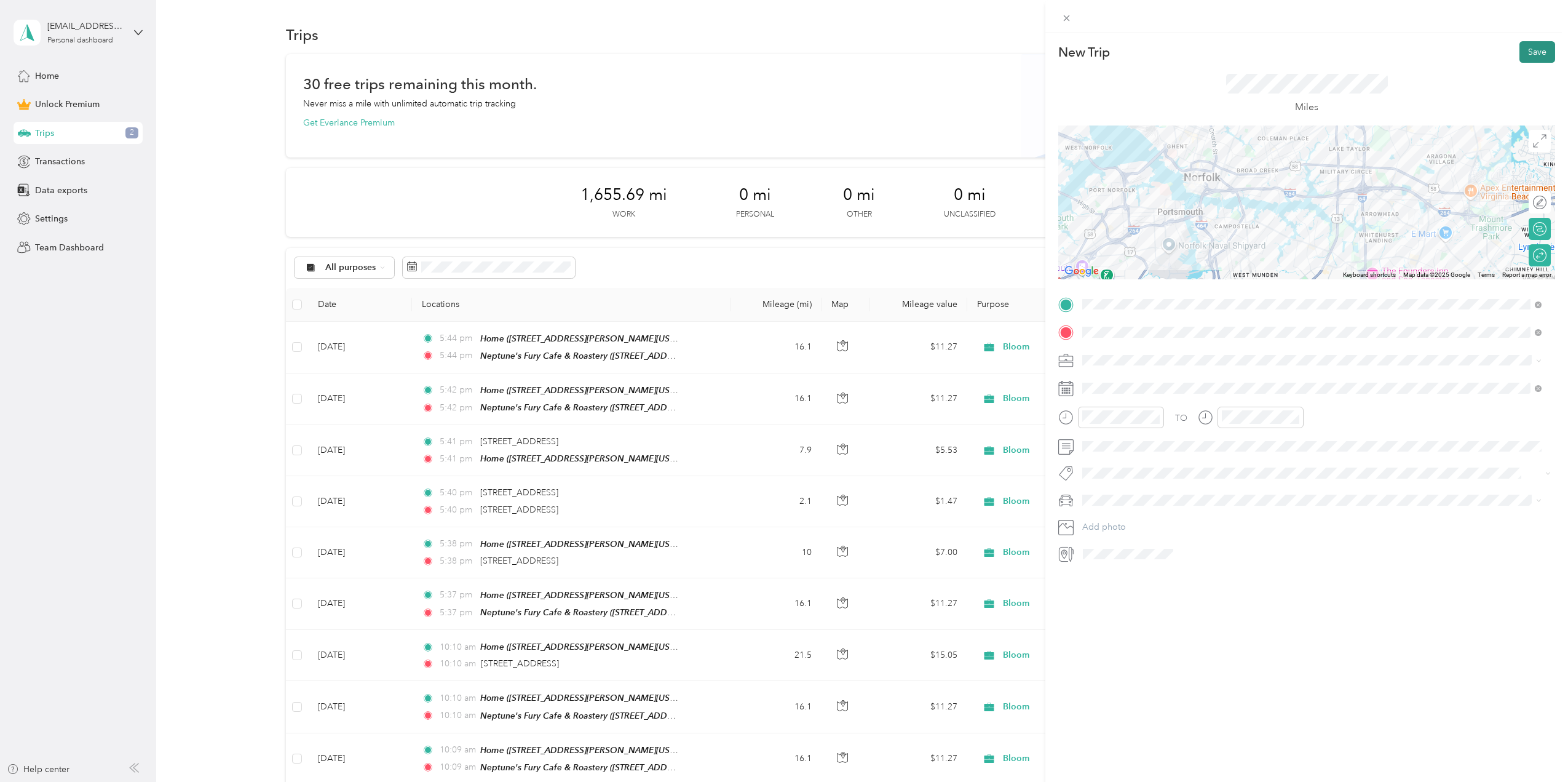
click at [1530, 53] on button "Save" at bounding box center [1537, 52] width 36 height 22
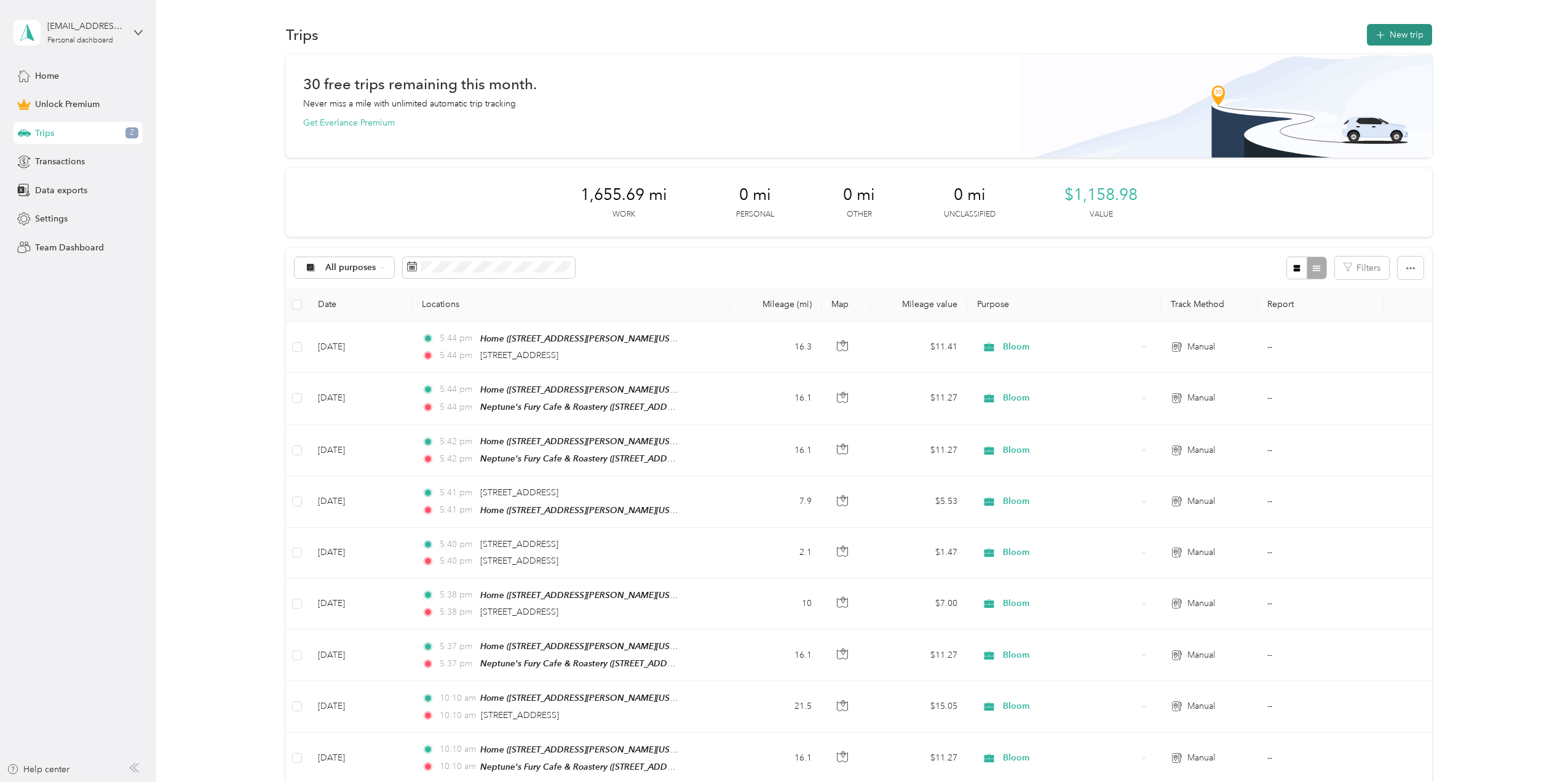
click at [1392, 42] on button "New trip" at bounding box center [1399, 34] width 65 height 22
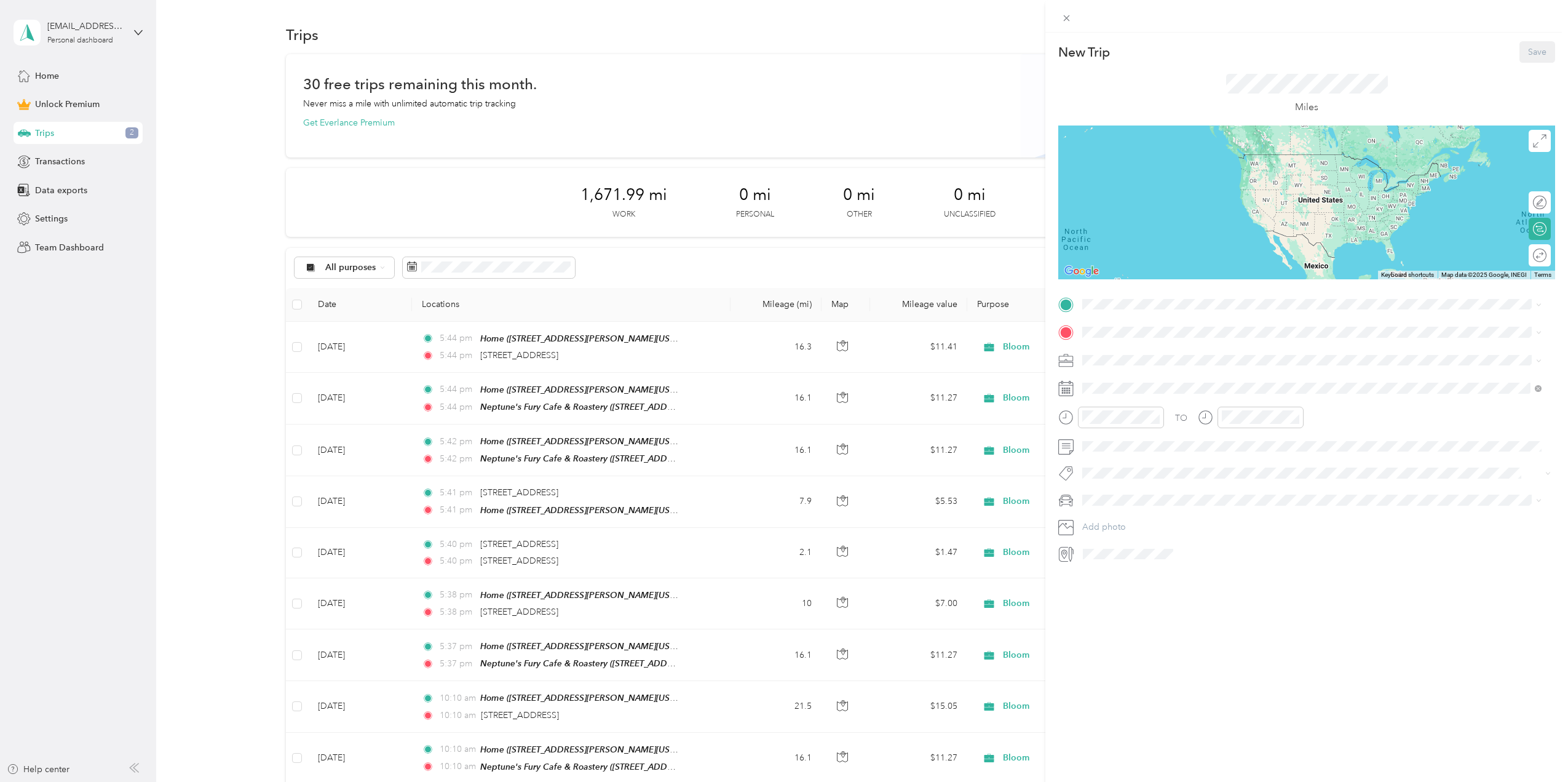
click at [1122, 357] on div "Home 260 Overholt Drive, Virginia Beach, Virginia, United States" at bounding box center [1224, 360] width 236 height 26
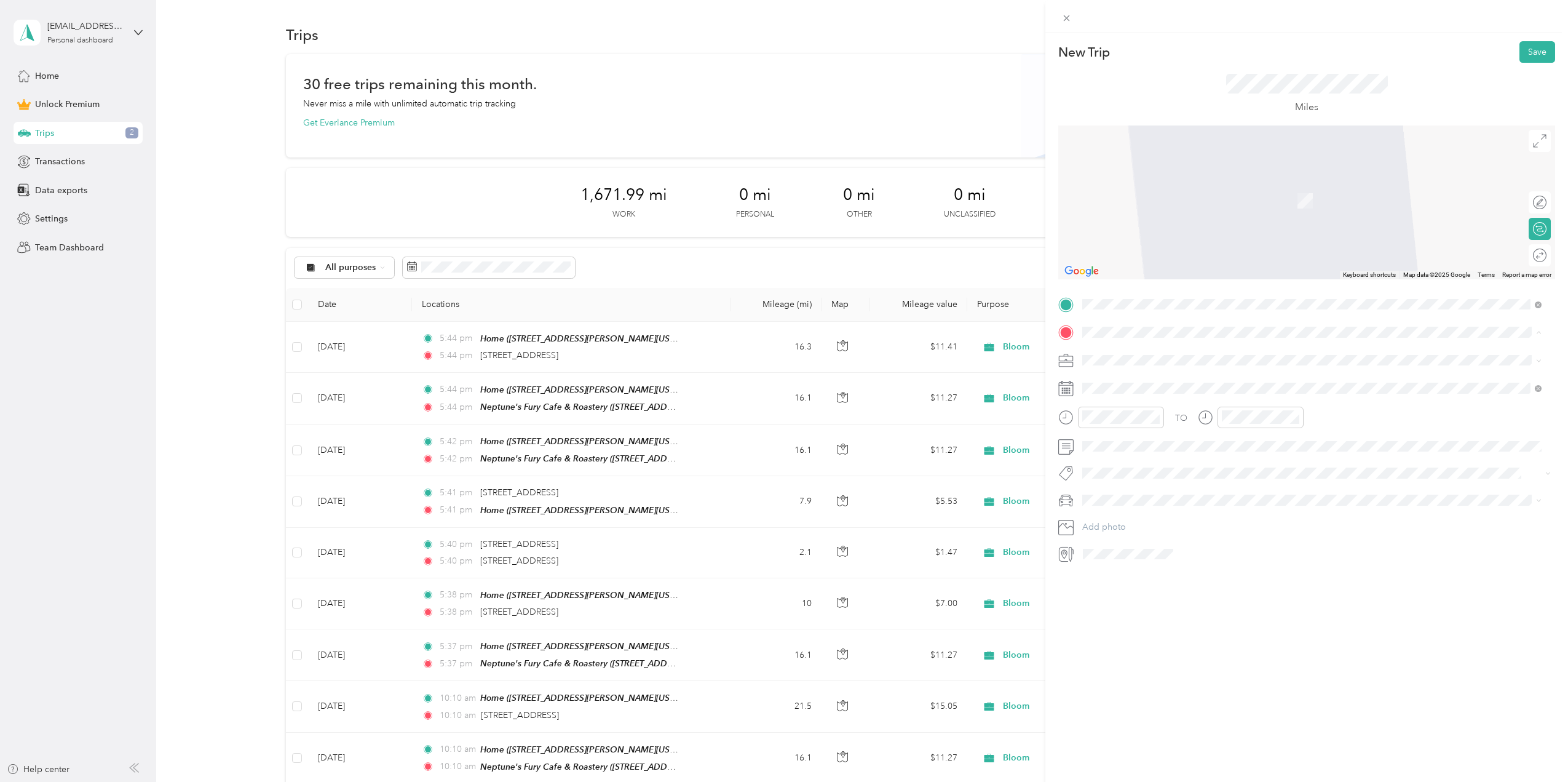
click at [1147, 455] on strong "Neptune's Fury Cafe & Roastery" at bounding box center [1170, 458] width 128 height 11
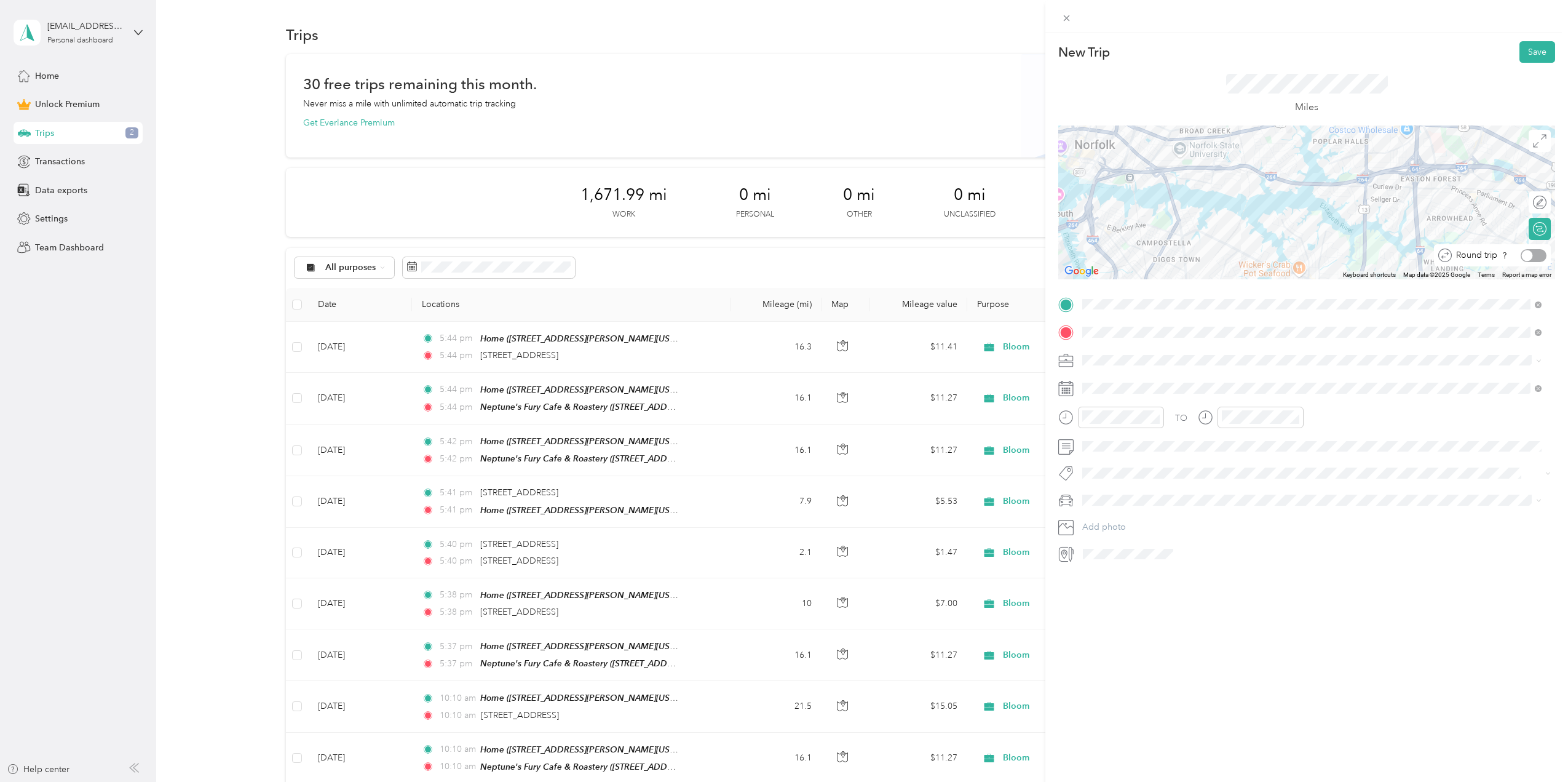
click at [1525, 255] on div at bounding box center [1533, 256] width 26 height 13
click at [1111, 446] on span "Bloom" at bounding box center [1099, 446] width 26 height 11
click at [1103, 520] on span "Mazda" at bounding box center [1099, 522] width 25 height 11
click at [1114, 459] on icon at bounding box center [1113, 457] width 13 height 13
click at [1127, 558] on div "18" at bounding box center [1124, 559] width 16 height 15
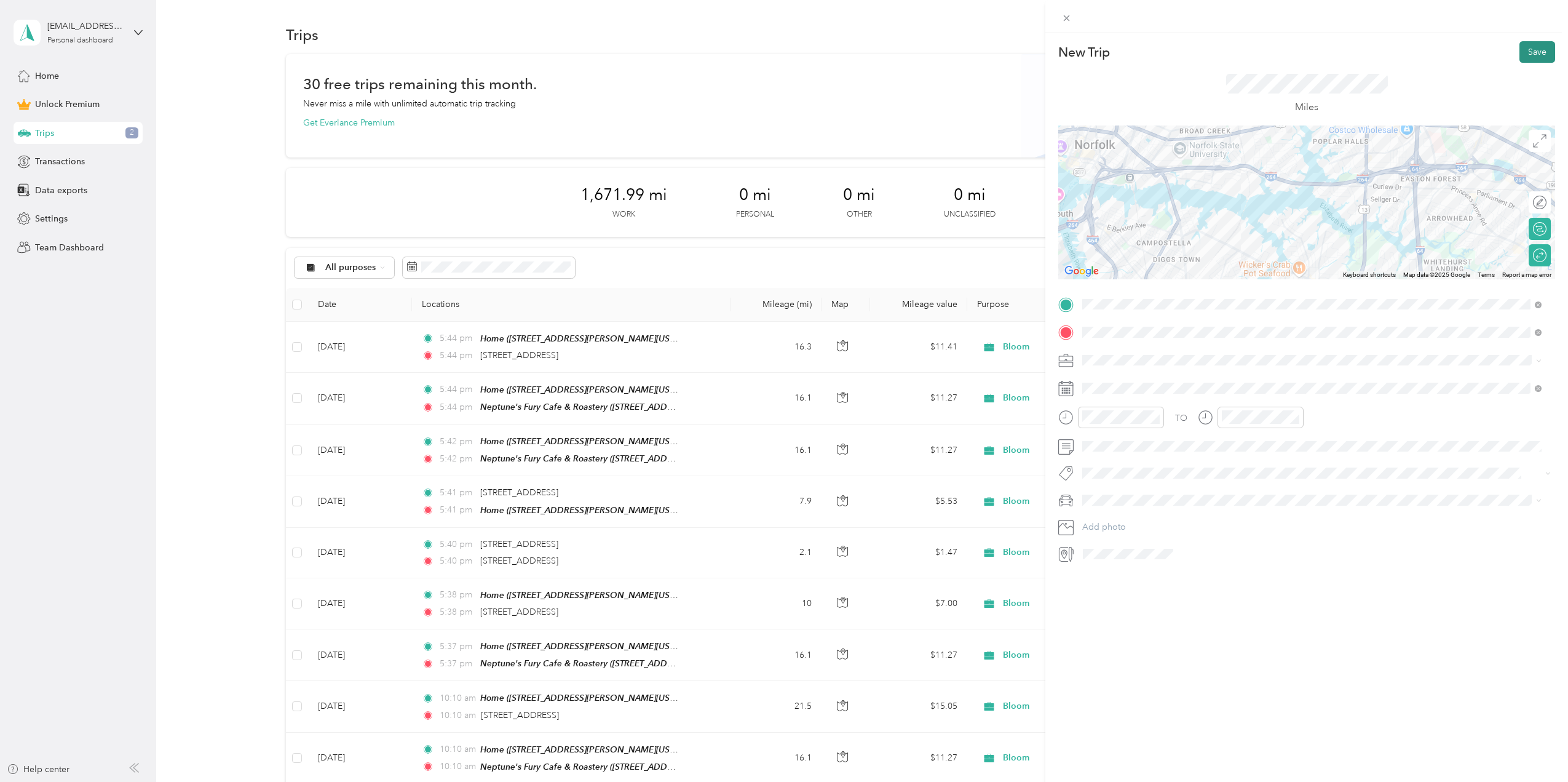
click at [1525, 53] on button "Save" at bounding box center [1537, 52] width 36 height 22
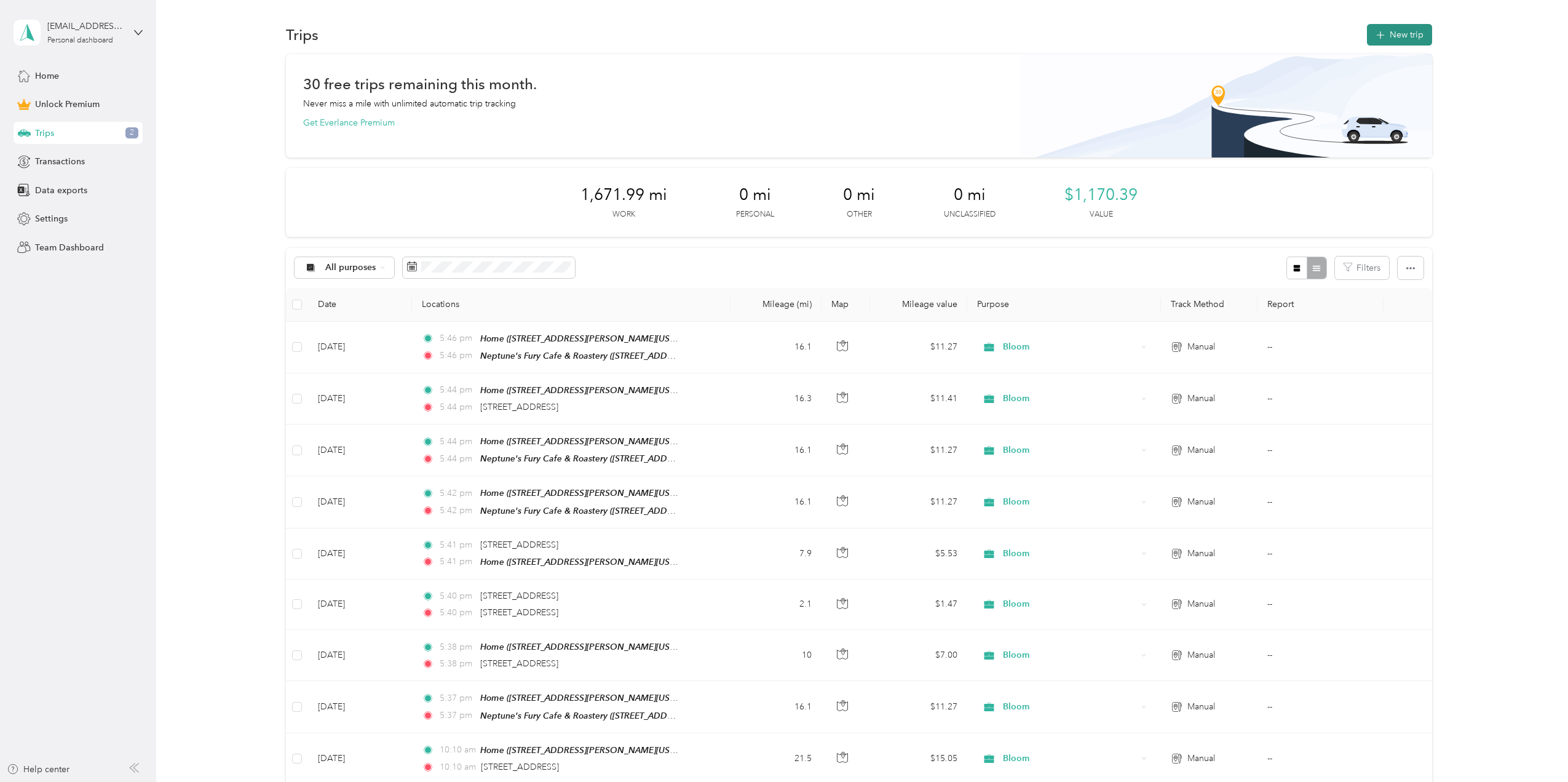
click at [1407, 28] on button "New trip" at bounding box center [1399, 34] width 65 height 22
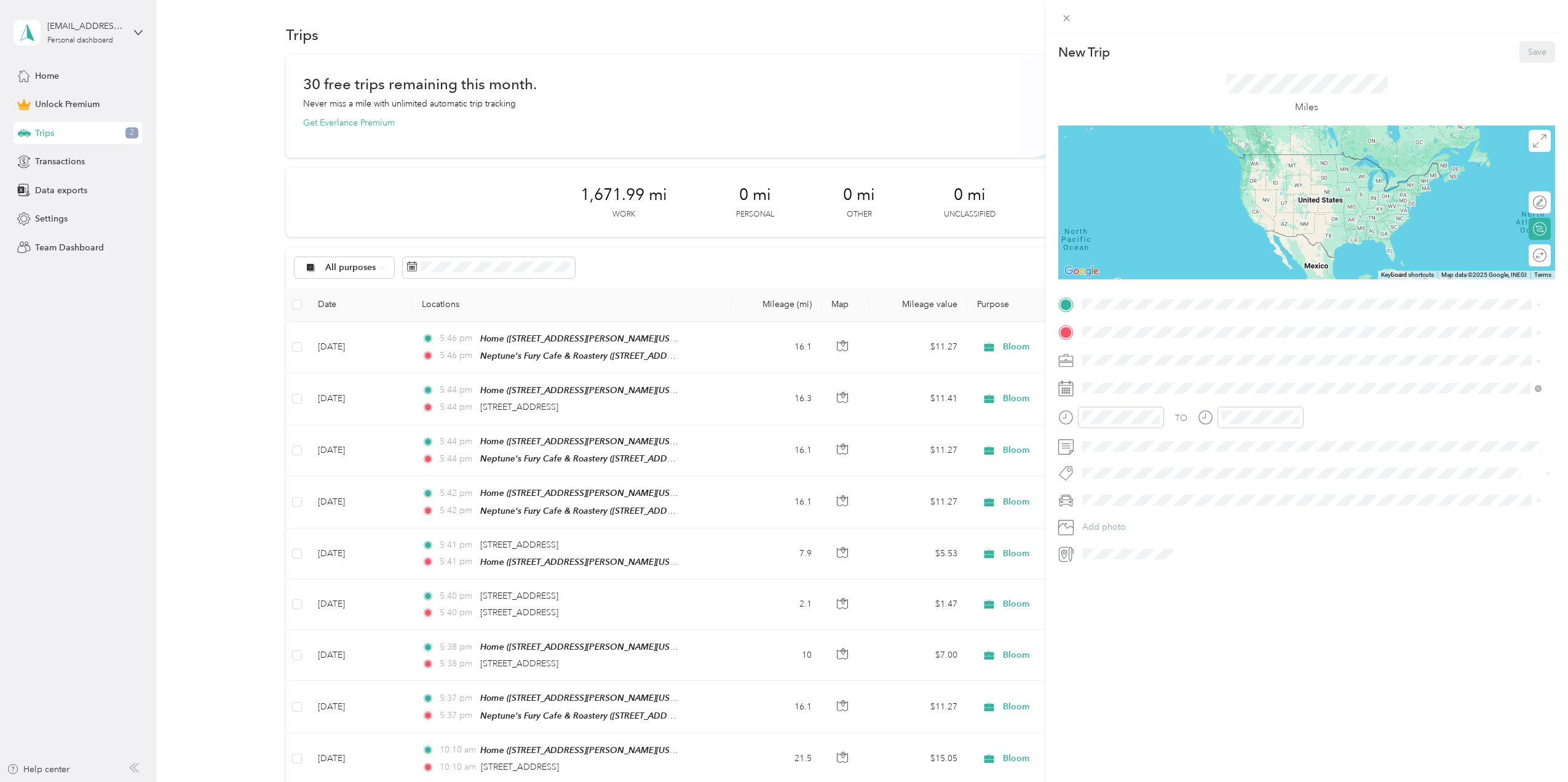
click at [1157, 316] on div "TO Add photo" at bounding box center [1307, 429] width 497 height 269
click at [1157, 310] on span at bounding box center [1316, 304] width 477 height 20
click at [1126, 352] on strong "Home" at bounding box center [1118, 350] width 24 height 11
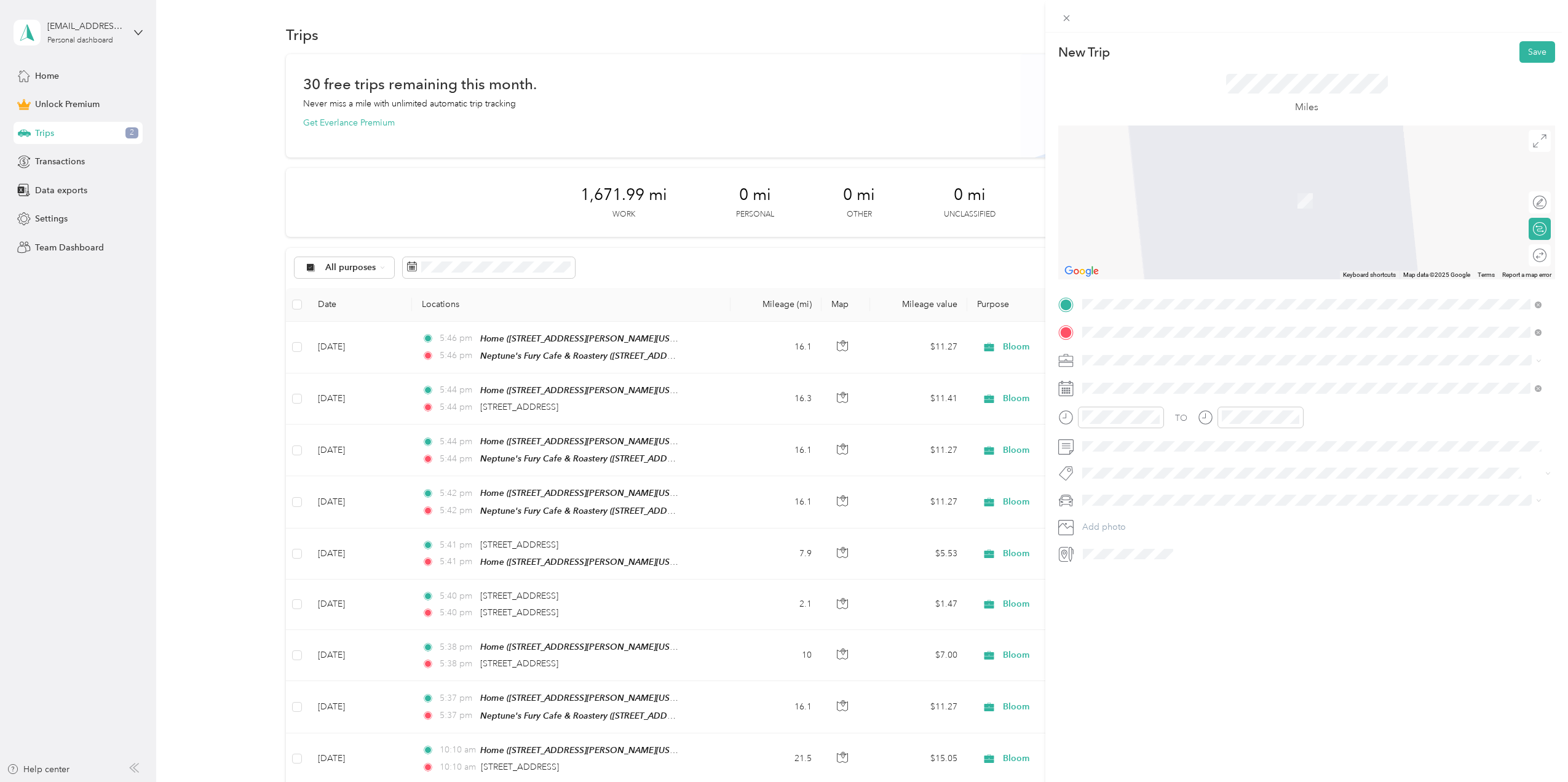
click at [1139, 382] on span "2865 Virginia Beach Boulevard Virginia Beach, Virginia 23452, United States" at bounding box center [1212, 376] width 213 height 11
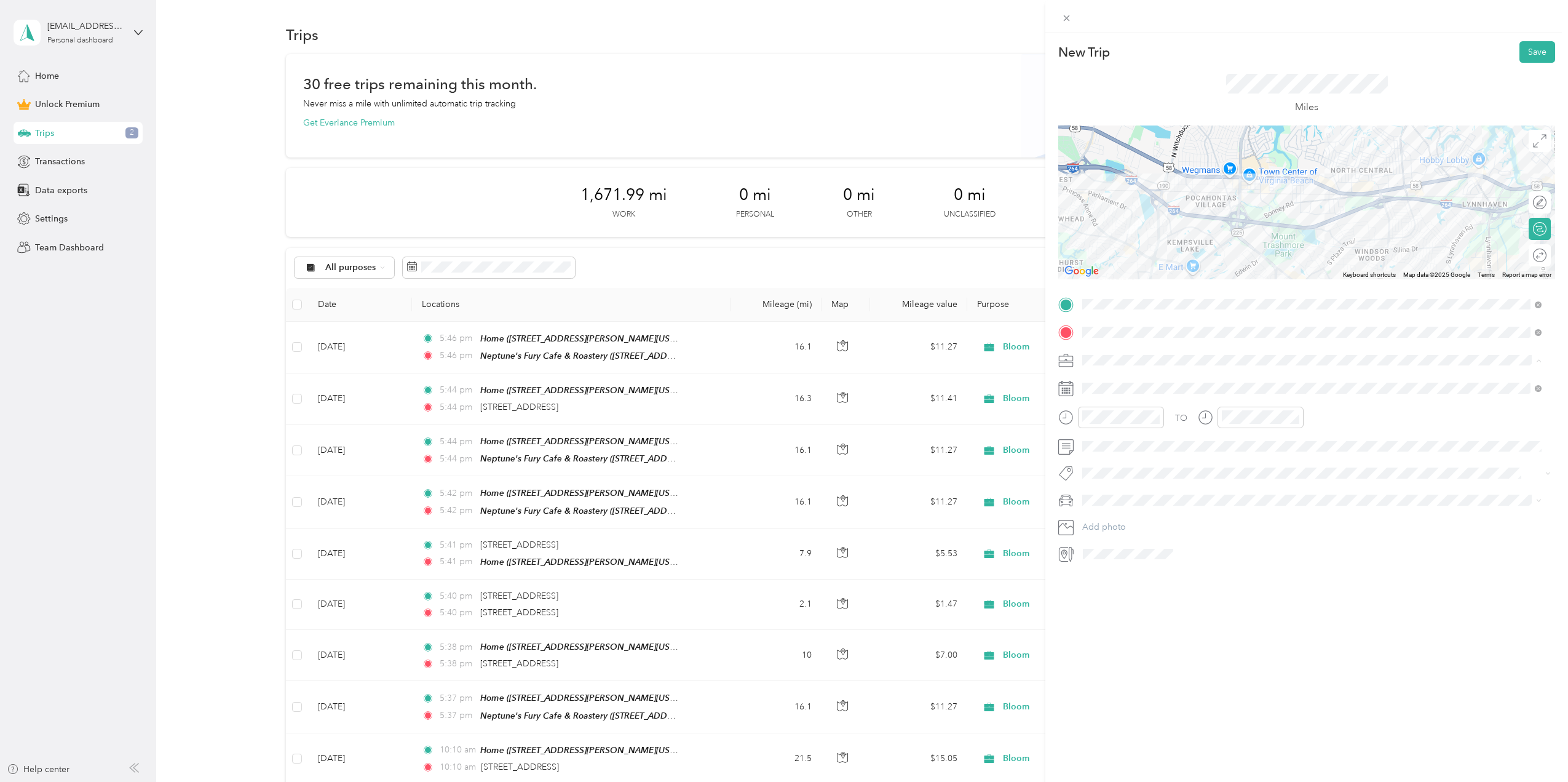
click at [1105, 448] on li "Bloom" at bounding box center [1312, 446] width 468 height 22
click at [1110, 509] on span at bounding box center [1316, 500] width 477 height 20
click at [1104, 524] on div "Mazda" at bounding box center [1312, 522] width 450 height 13
click at [1109, 461] on icon at bounding box center [1113, 457] width 13 height 13
click at [1173, 557] on div "21" at bounding box center [1172, 559] width 16 height 15
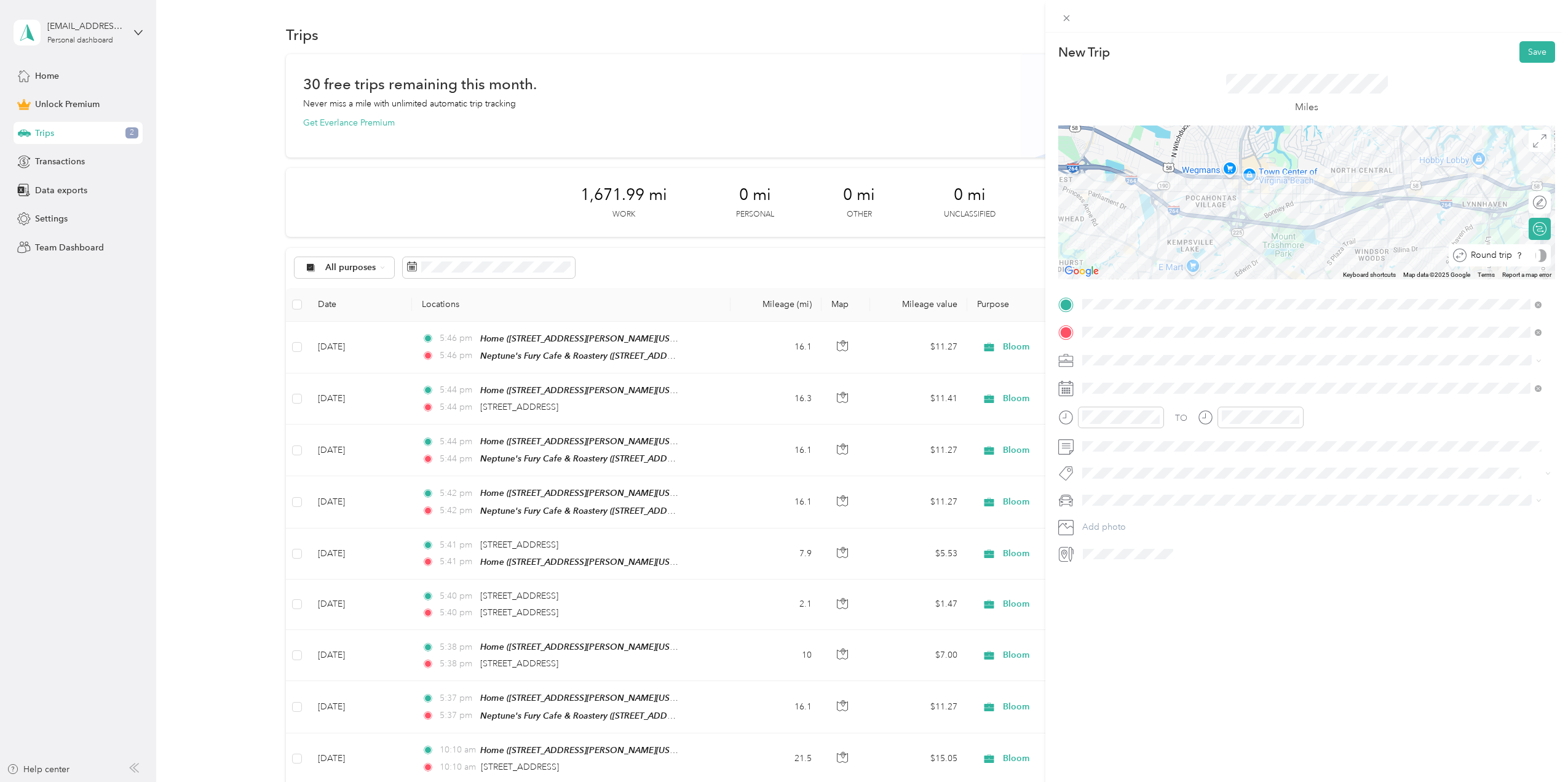
click at [1530, 258] on div "Round trip" at bounding box center [1506, 256] width 80 height 13
click at [1522, 252] on div at bounding box center [1527, 255] width 11 height 11
click at [1534, 51] on button "Save" at bounding box center [1537, 52] width 36 height 22
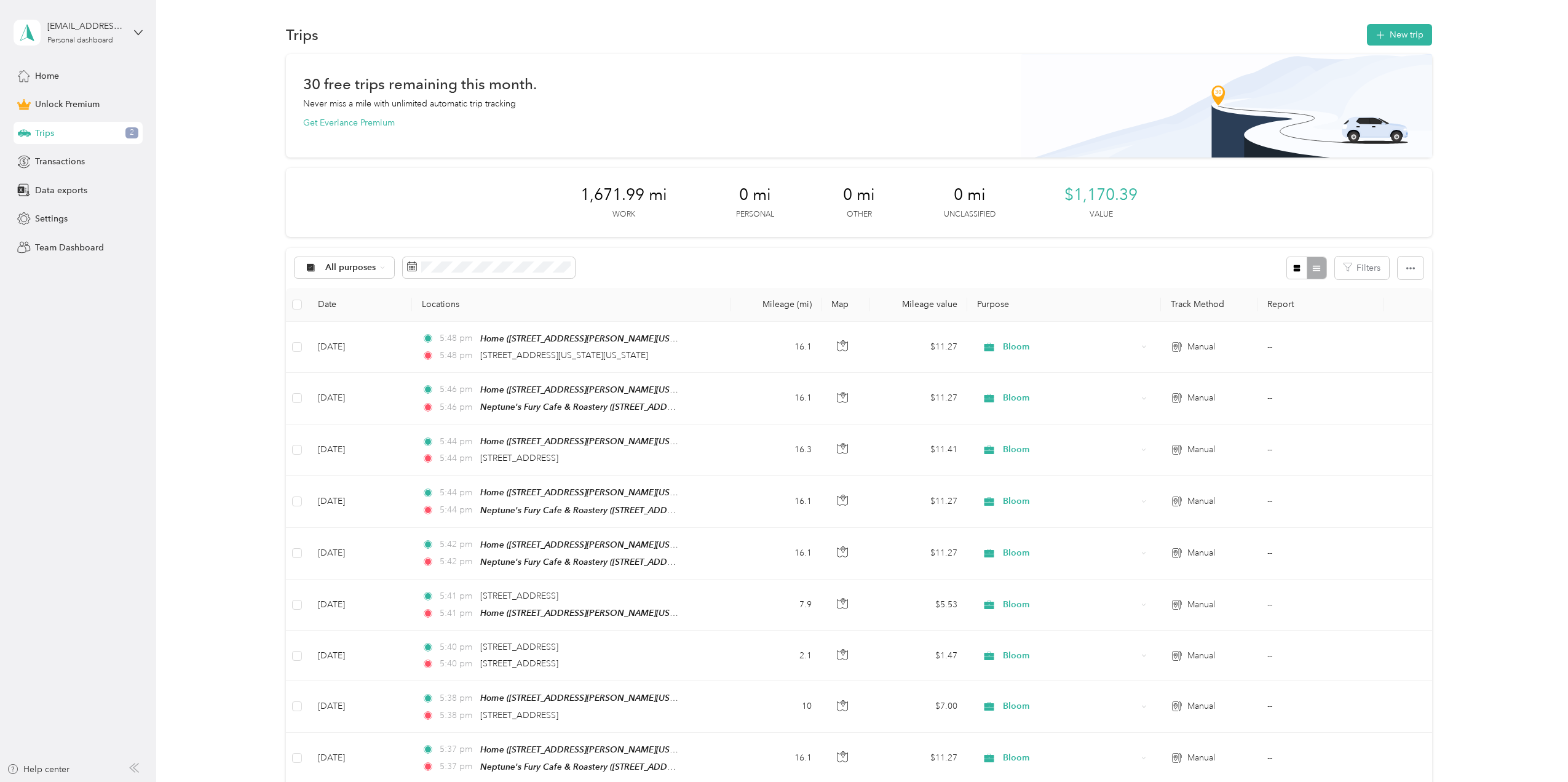
click at [1404, 46] on div "Trips New trip" at bounding box center [859, 34] width 1146 height 26
click at [1403, 39] on button "New trip" at bounding box center [1399, 34] width 65 height 22
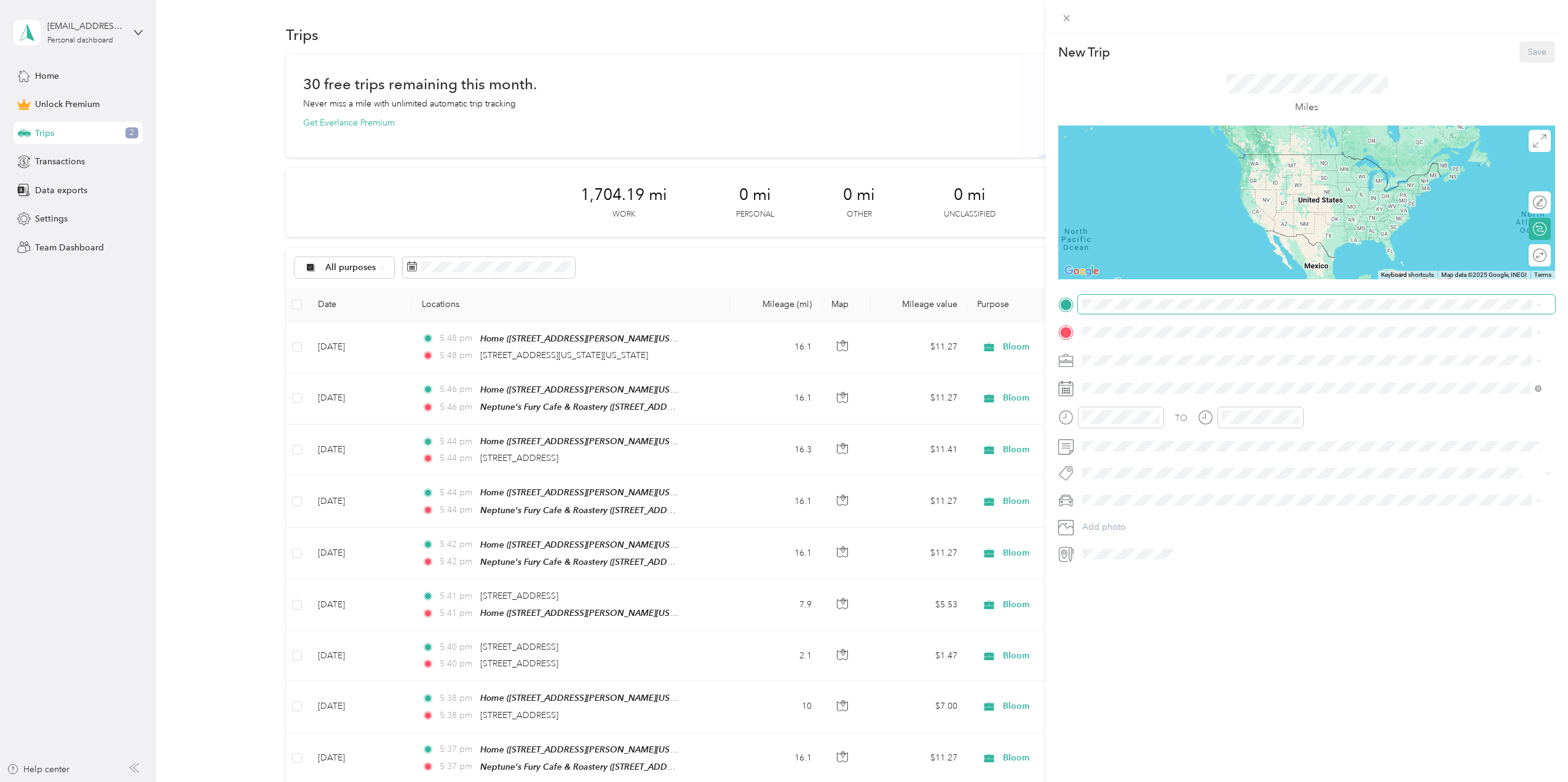
click at [1139, 295] on span at bounding box center [1316, 304] width 477 height 20
click at [1145, 358] on div "Home 260 Overholt Drive, Virginia Beach, Virginia, United States" at bounding box center [1224, 360] width 236 height 26
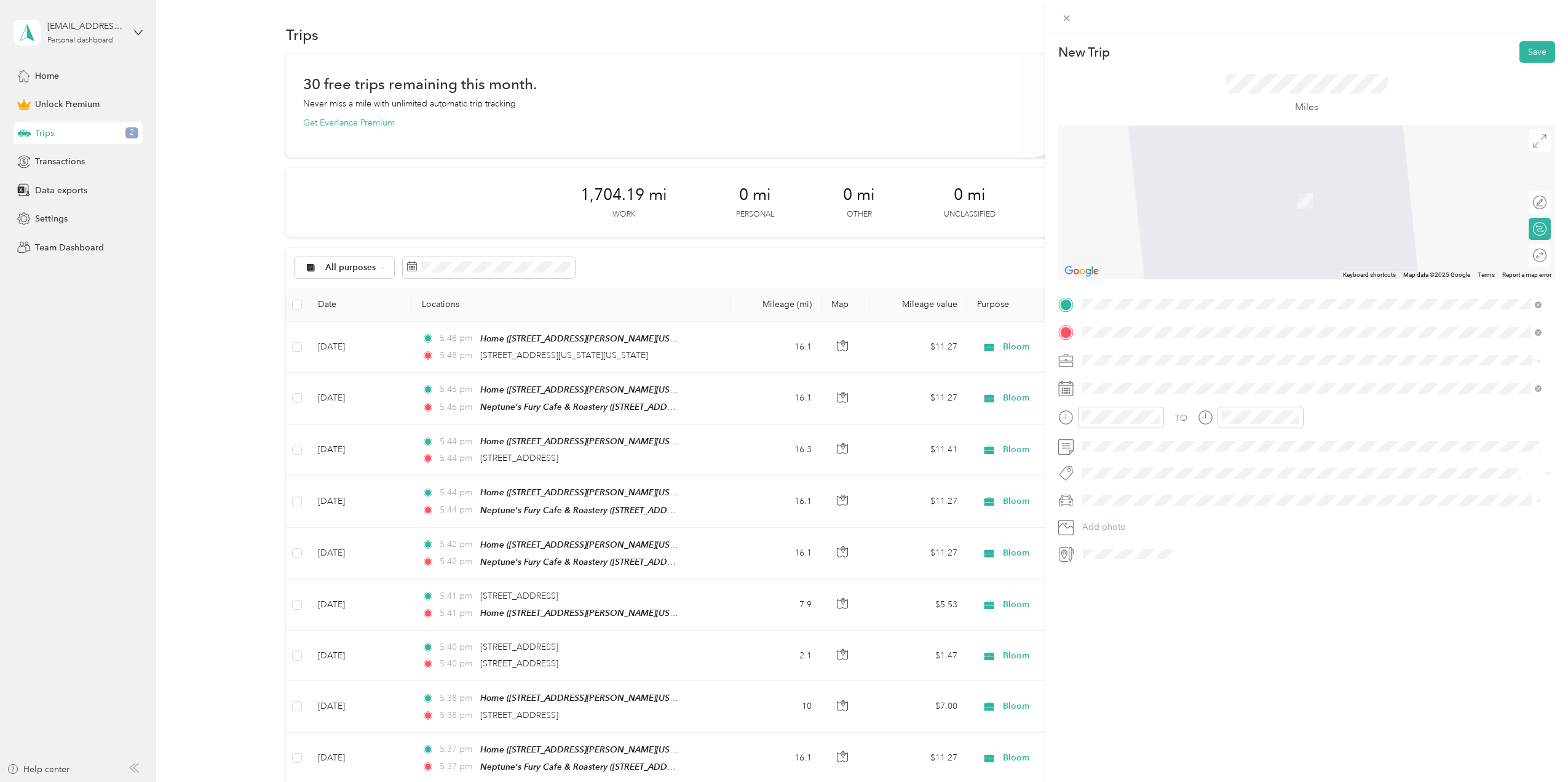
click at [1134, 379] on span "200 Medical Parkway Chesapeake, Virginia 23320, United States" at bounding box center [1167, 376] width 123 height 11
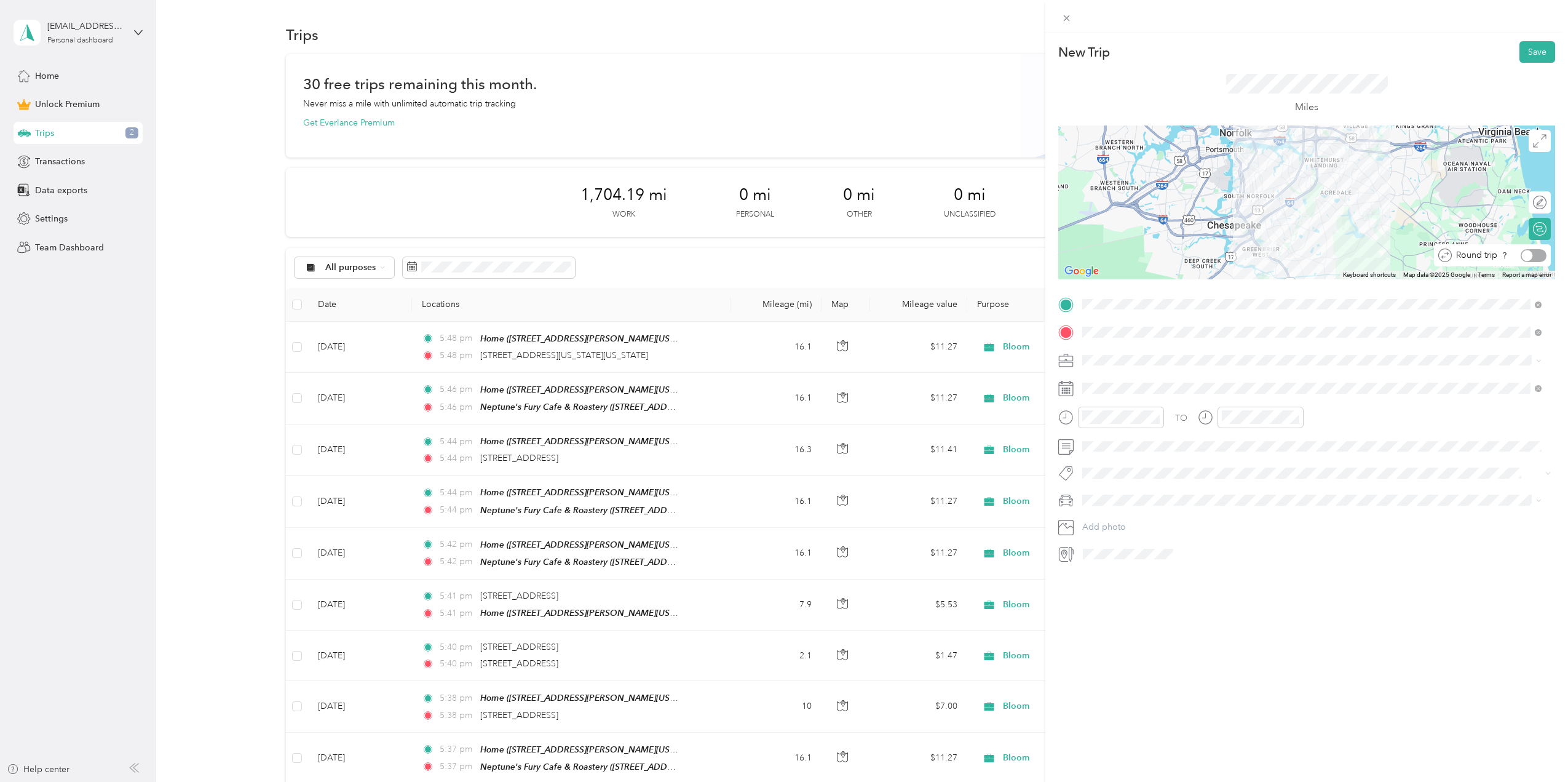
click at [1527, 250] on div at bounding box center [1533, 256] width 26 height 13
click at [1104, 442] on span "Bloom" at bounding box center [1099, 446] width 26 height 11
click at [1116, 522] on div "Mazda" at bounding box center [1312, 522] width 450 height 13
click at [1116, 459] on icon at bounding box center [1113, 457] width 13 height 13
click at [1140, 573] on div "26" at bounding box center [1139, 578] width 16 height 15
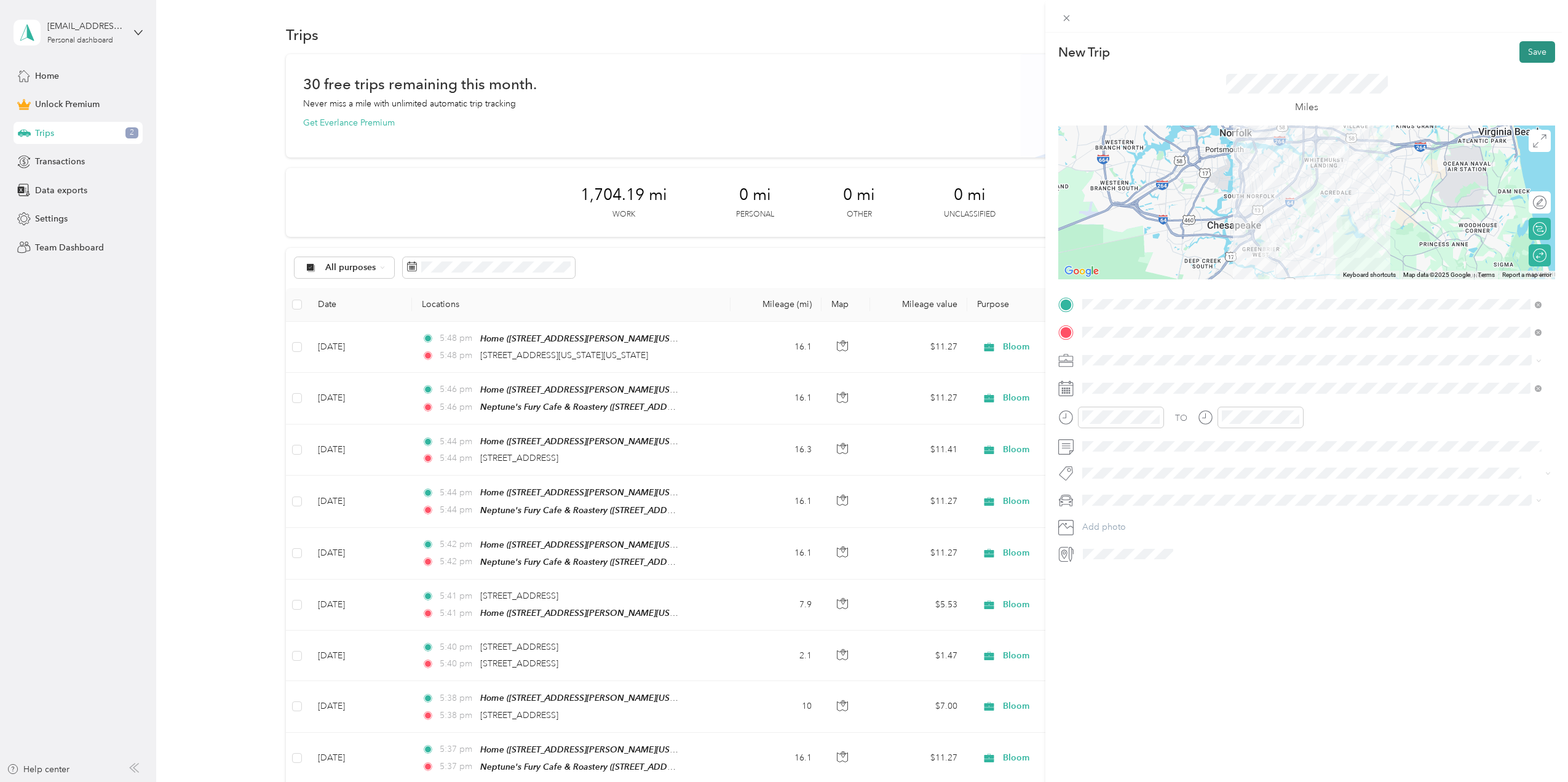
click at [1534, 51] on button "Save" at bounding box center [1537, 52] width 36 height 22
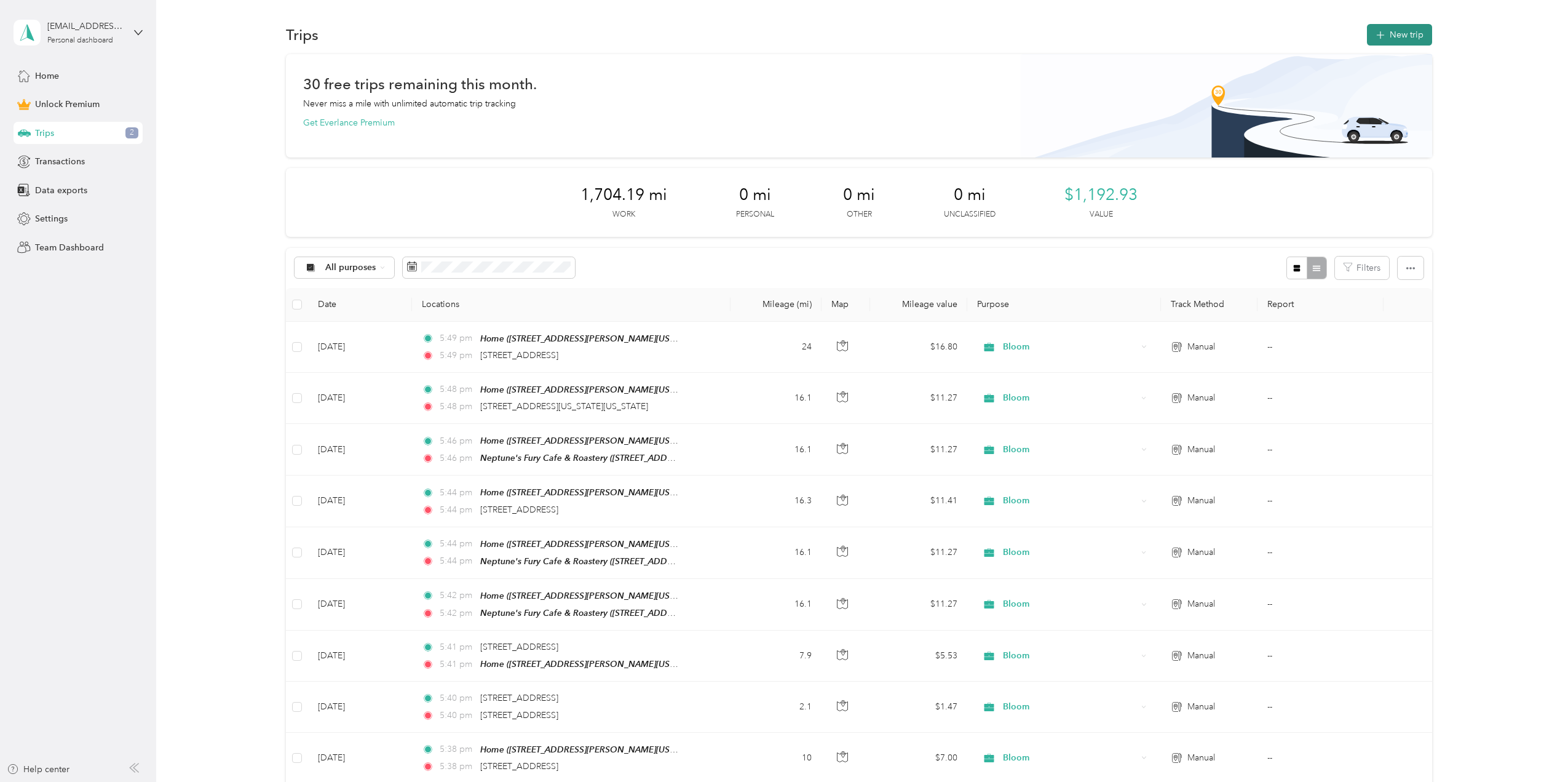
click at [1405, 30] on button "New trip" at bounding box center [1399, 34] width 65 height 22
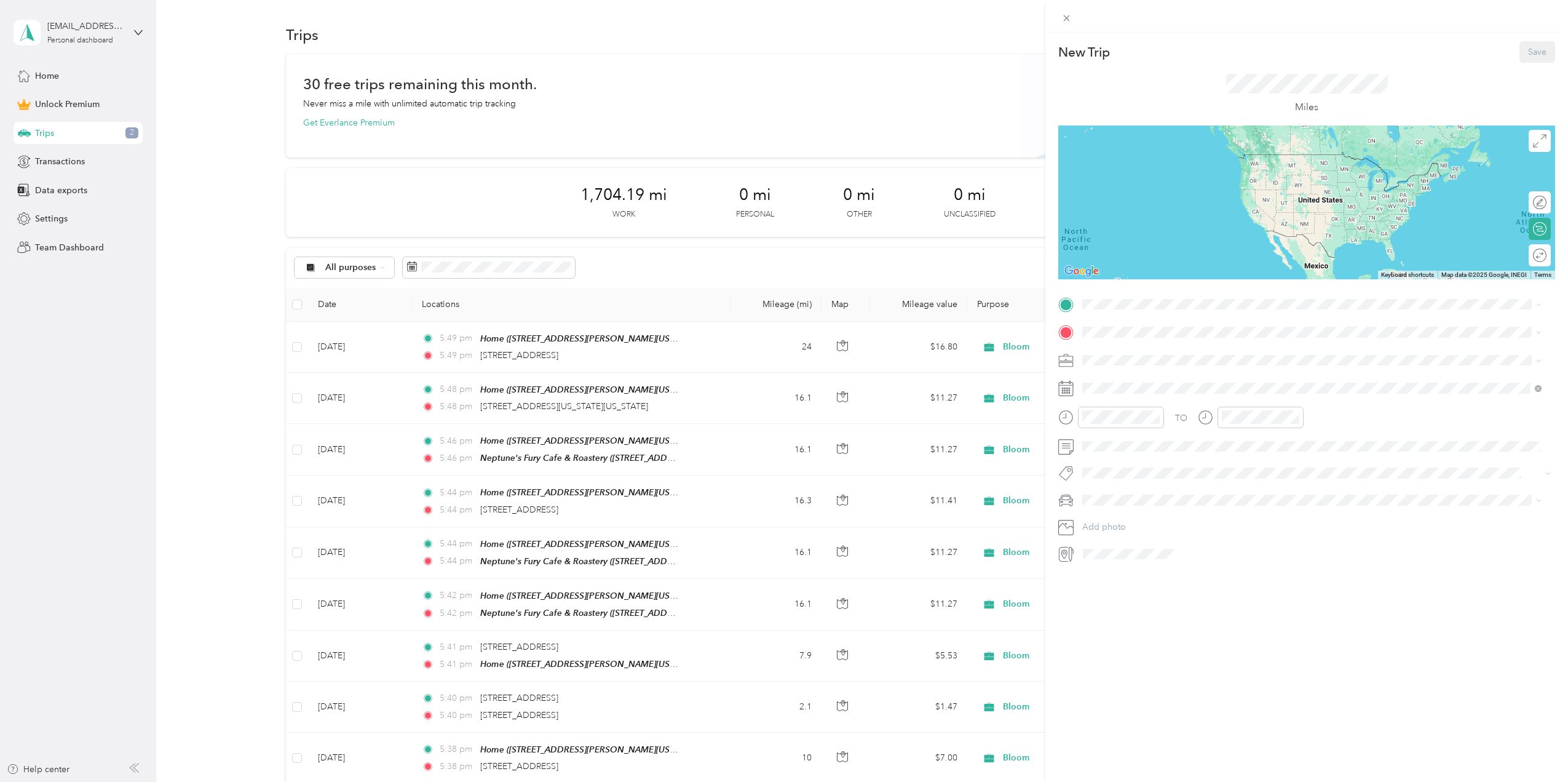
click at [1142, 368] on span "260 Overholt Drive, Virginia Beach, Virginia, United States" at bounding box center [1224, 367] width 236 height 11
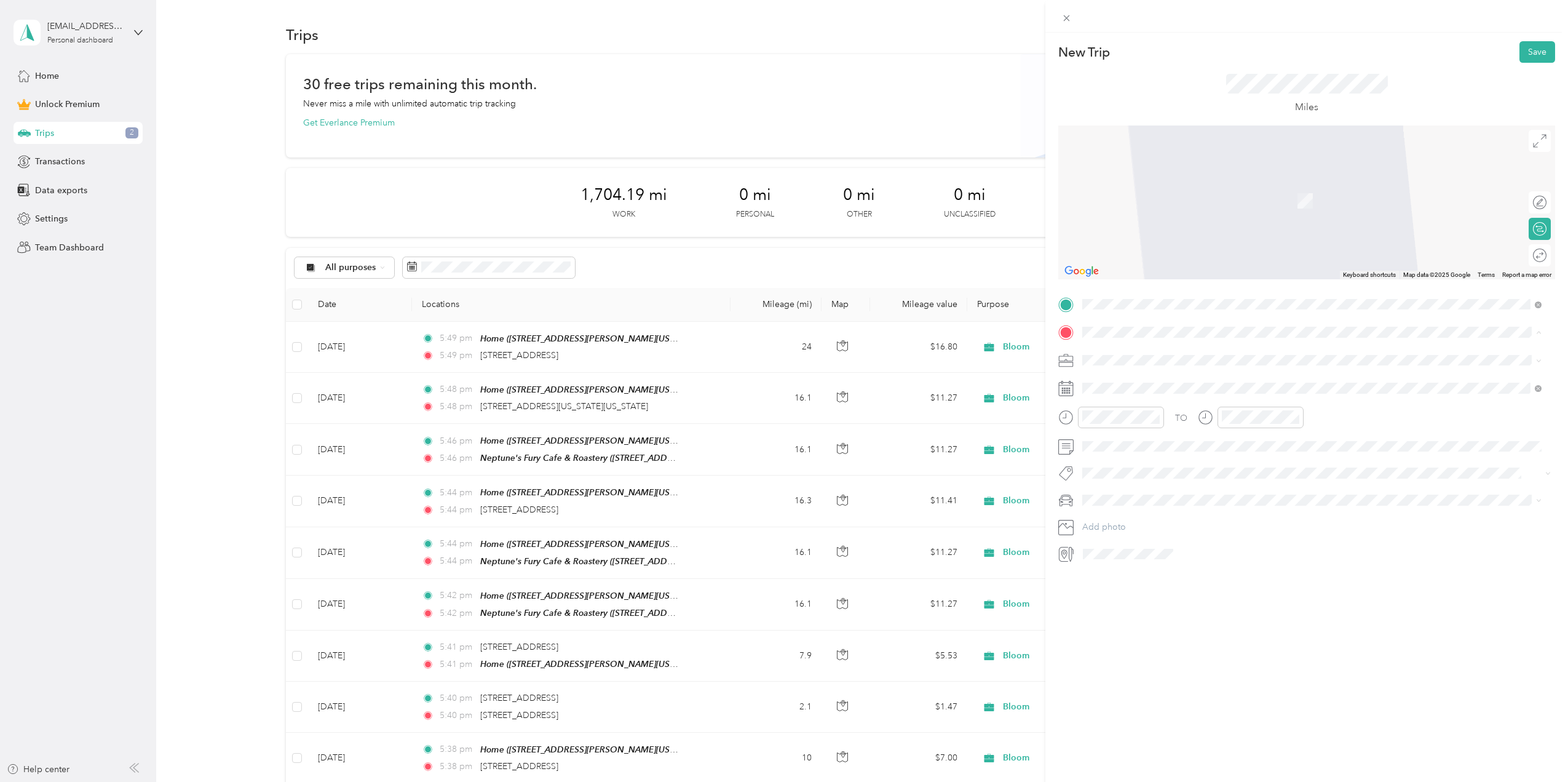
click at [1136, 457] on strong "Neptune's Fury Cafe & Roastery" at bounding box center [1170, 458] width 128 height 11
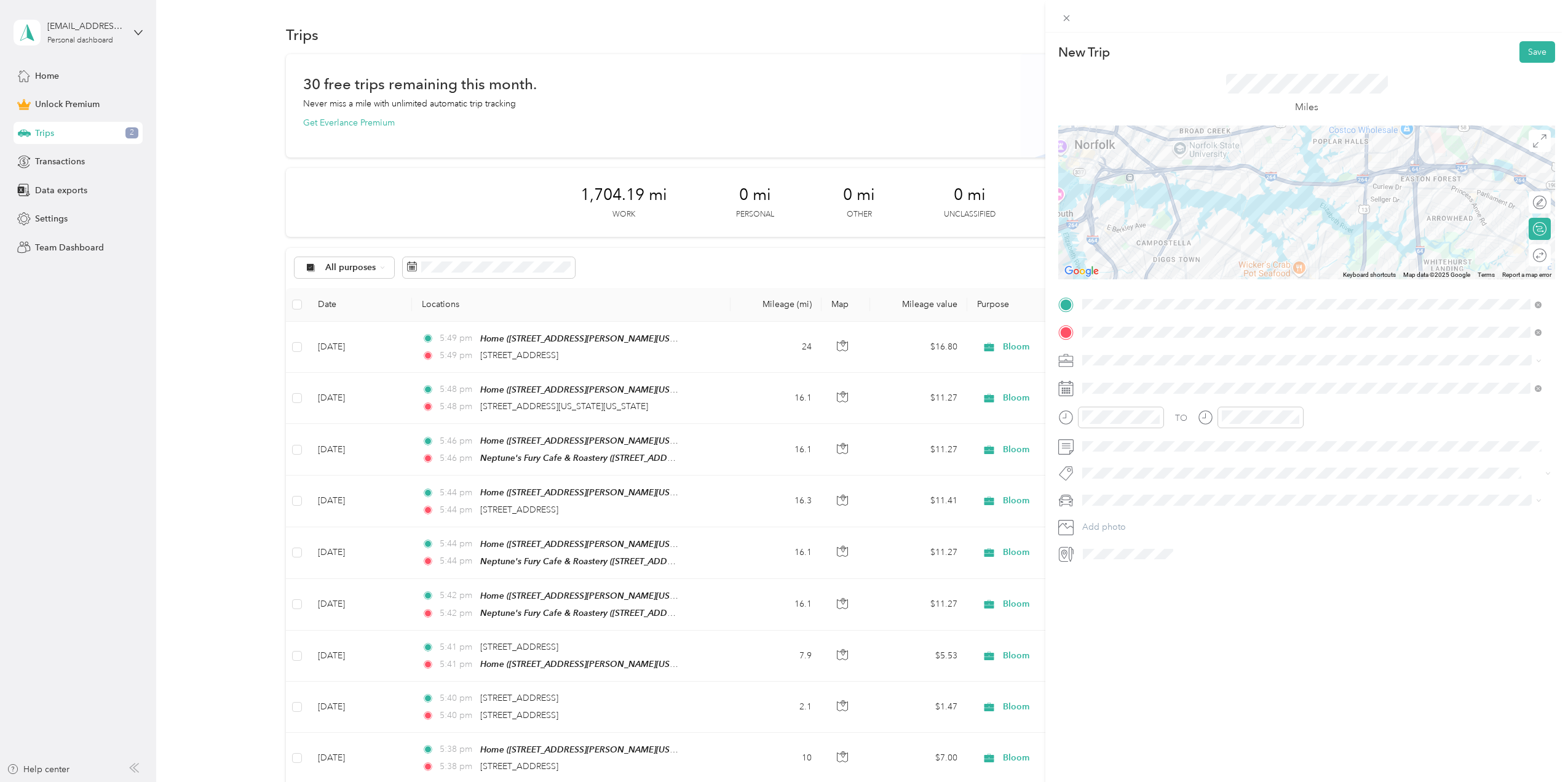
click at [1110, 443] on span "Bloom" at bounding box center [1099, 441] width 26 height 11
click at [1114, 492] on span at bounding box center [1316, 500] width 477 height 20
click at [1108, 516] on li "Mazda" at bounding box center [1312, 515] width 468 height 22
click at [1064, 385] on icon at bounding box center [1066, 385] width 14 height 0
click at [1065, 385] on icon at bounding box center [1066, 385] width 14 height 0
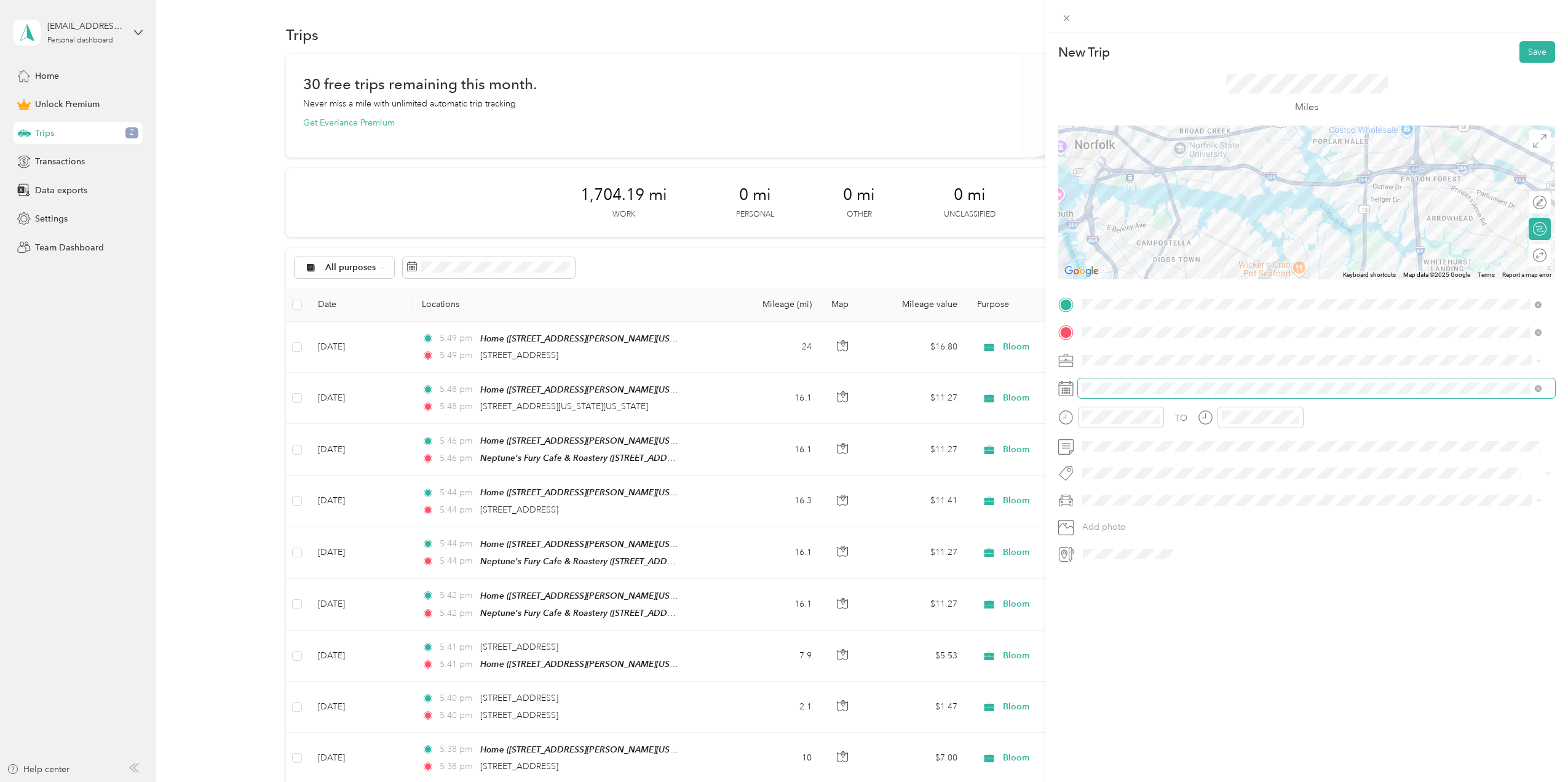
click at [1089, 395] on span at bounding box center [1316, 388] width 477 height 20
click at [1066, 394] on icon at bounding box center [1066, 388] width 15 height 15
click at [1108, 457] on icon at bounding box center [1113, 457] width 13 height 13
click at [1156, 574] on div "27" at bounding box center [1155, 578] width 16 height 15
click at [1109, 455] on span at bounding box center [1316, 447] width 477 height 20
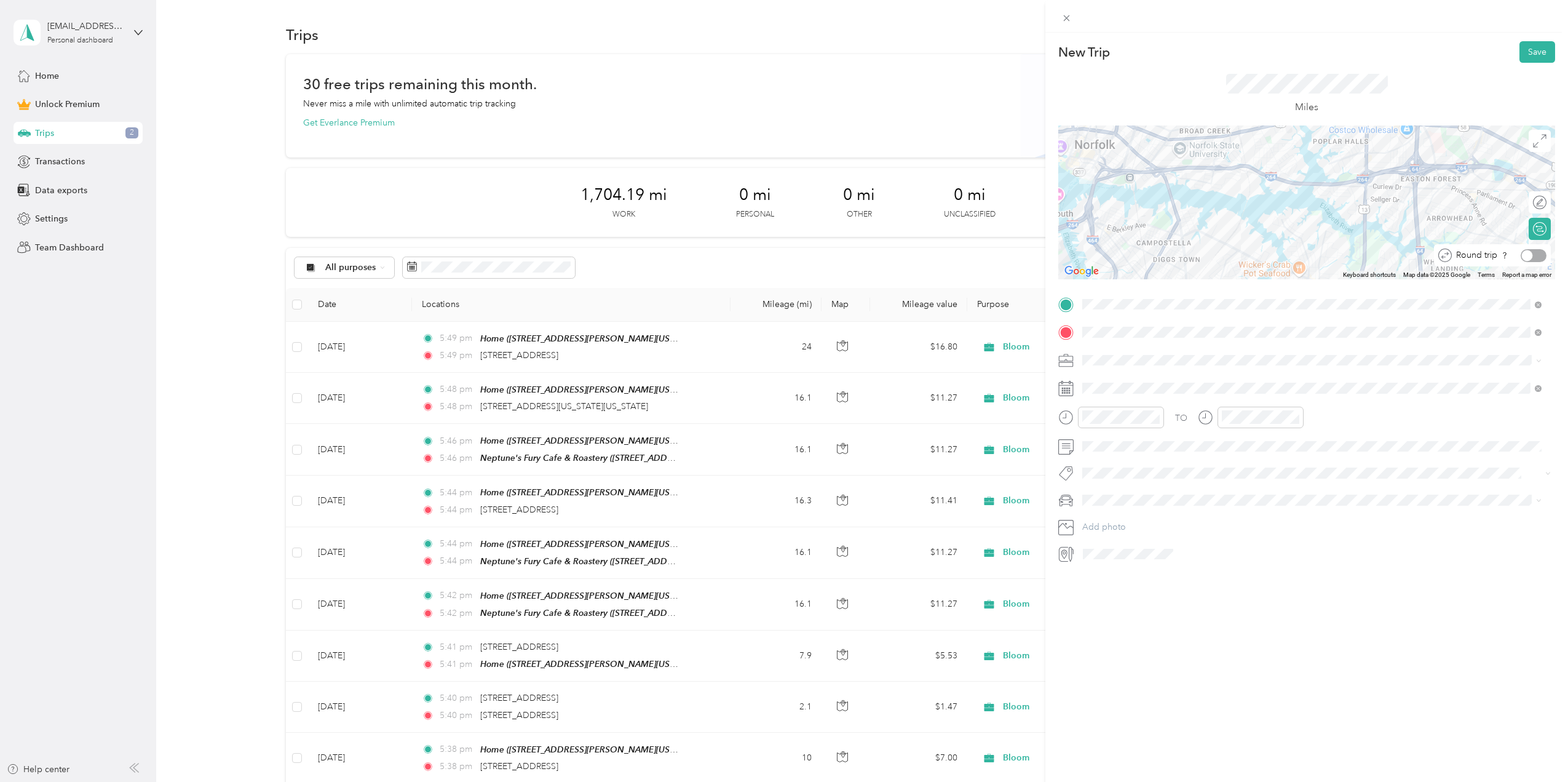
click at [1526, 251] on div at bounding box center [1533, 256] width 26 height 13
click at [1526, 57] on button "Save" at bounding box center [1537, 52] width 36 height 22
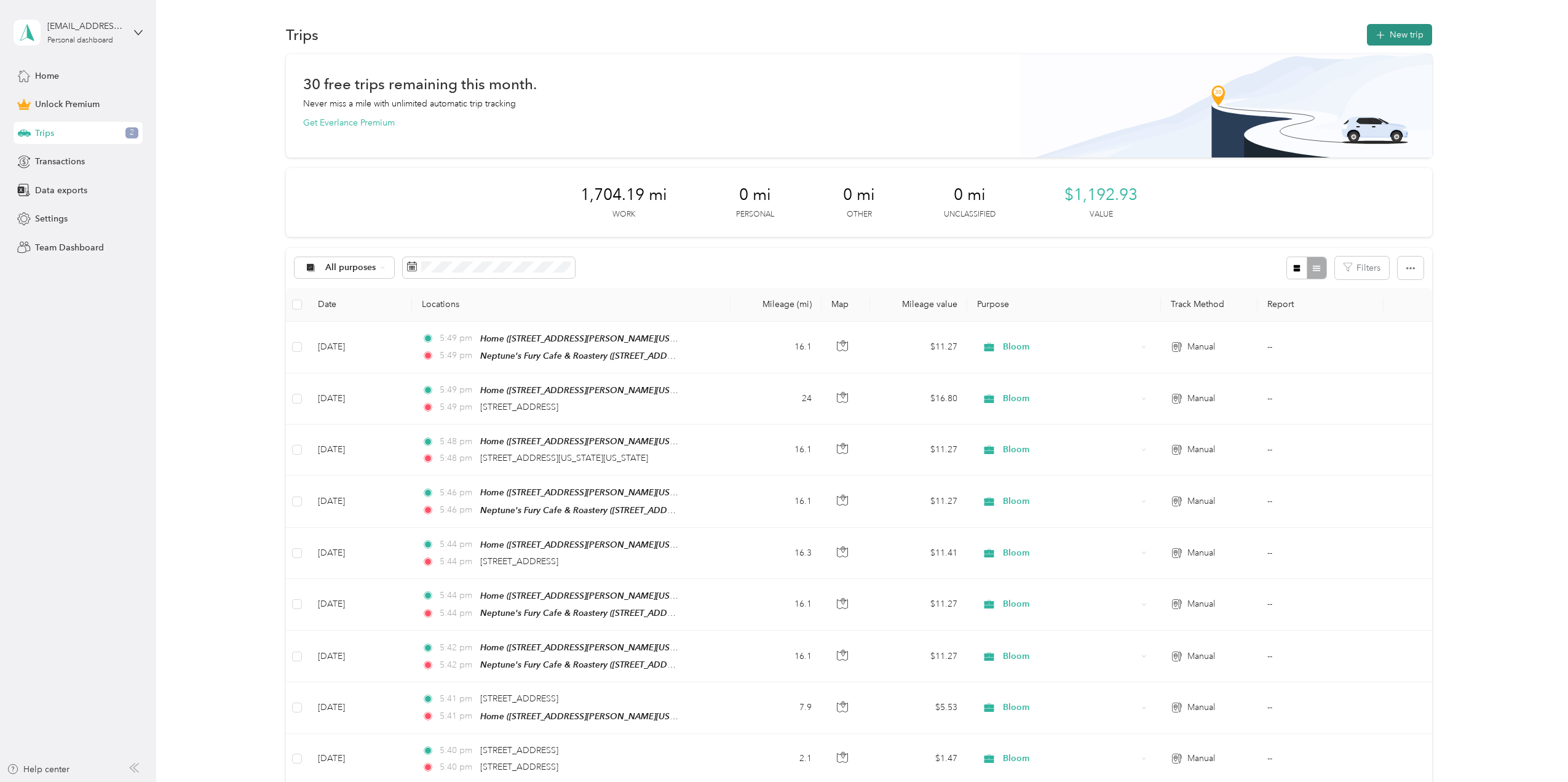
click at [1403, 29] on button "New trip" at bounding box center [1399, 34] width 65 height 22
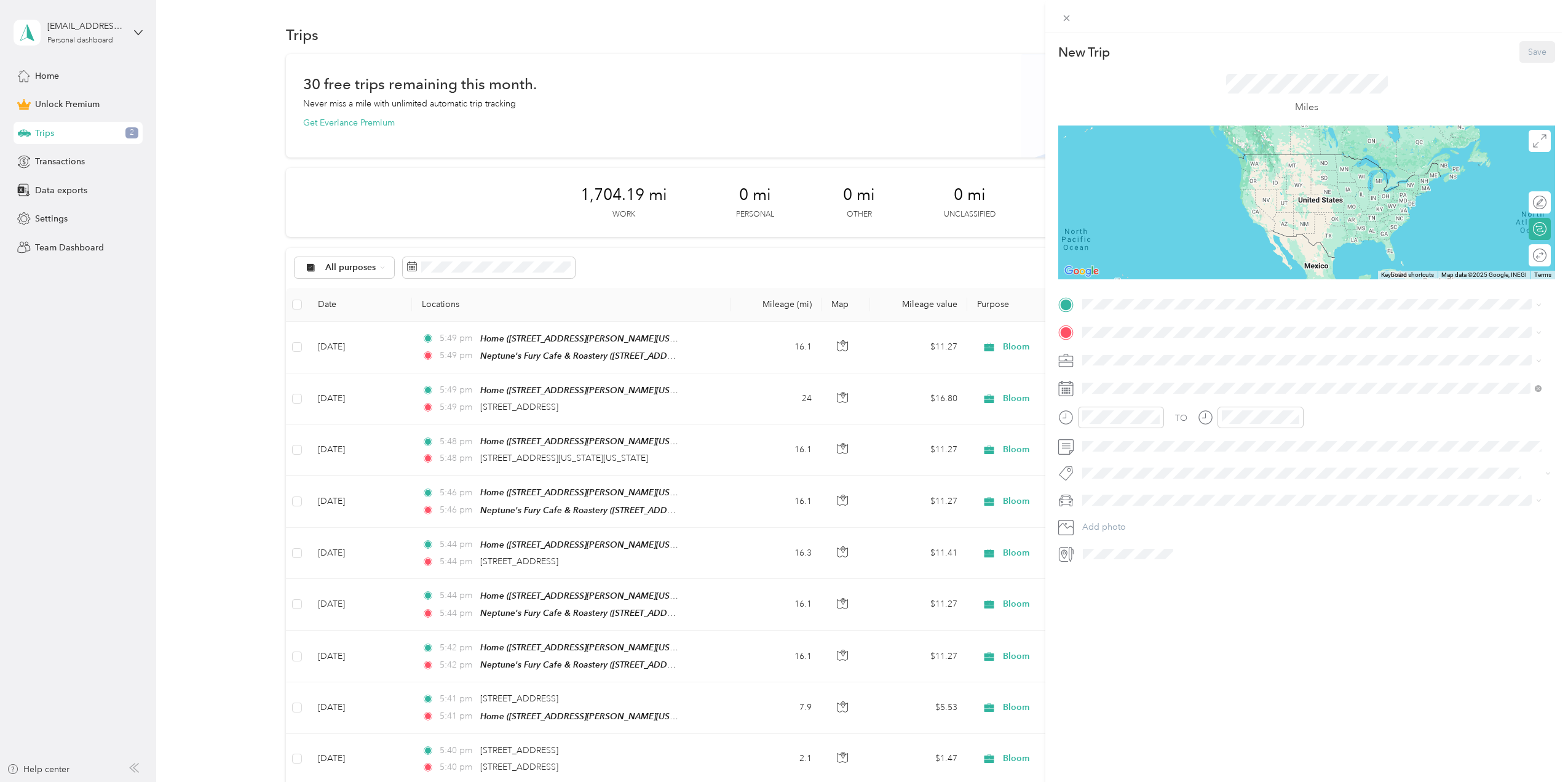
click at [1118, 351] on strong "Home" at bounding box center [1118, 353] width 24 height 11
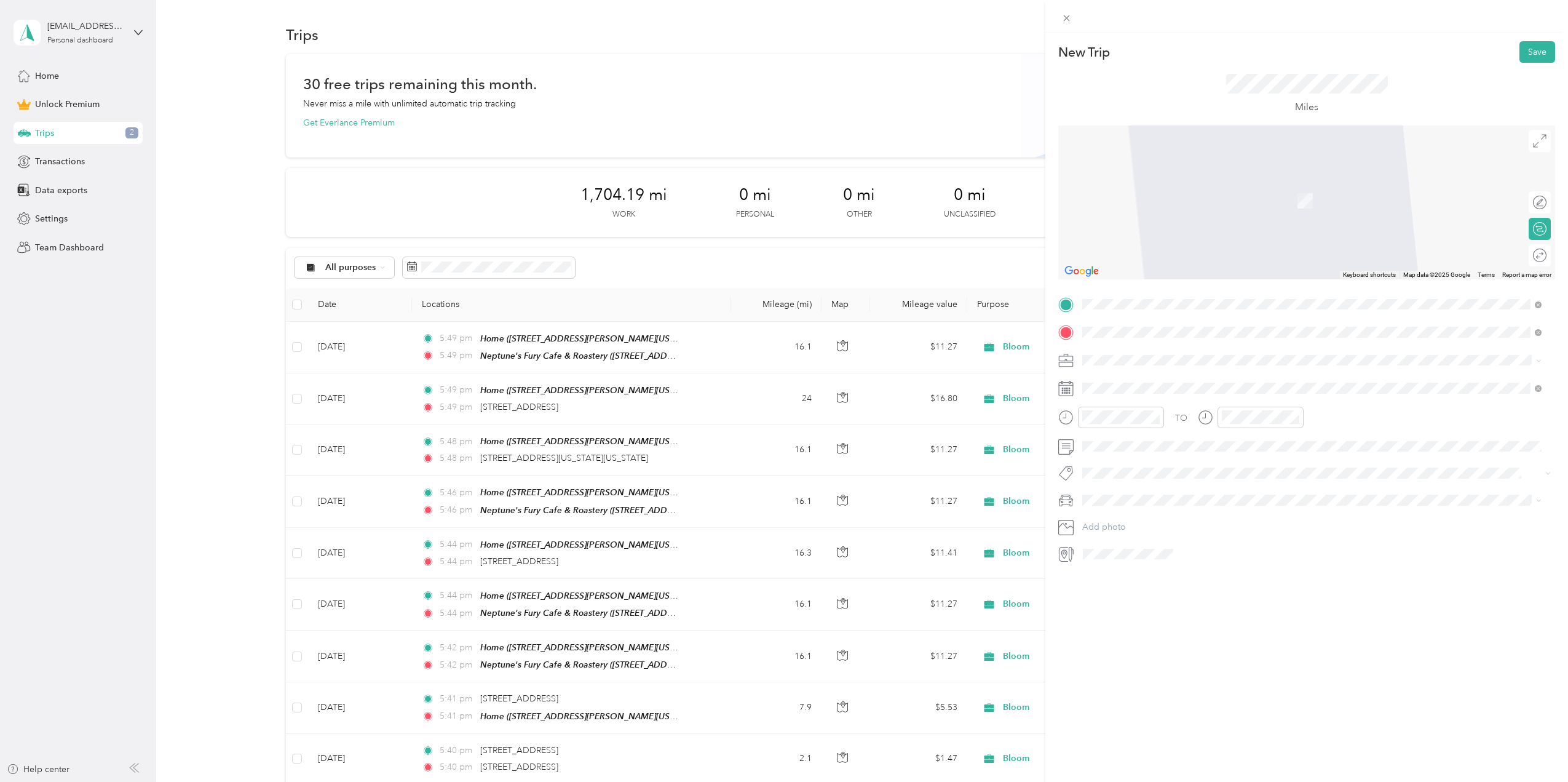
click at [1166, 382] on span "3001 Atlantic Avenue Virginia Beach, Virginia 23451, United States" at bounding box center [1189, 376] width 168 height 11
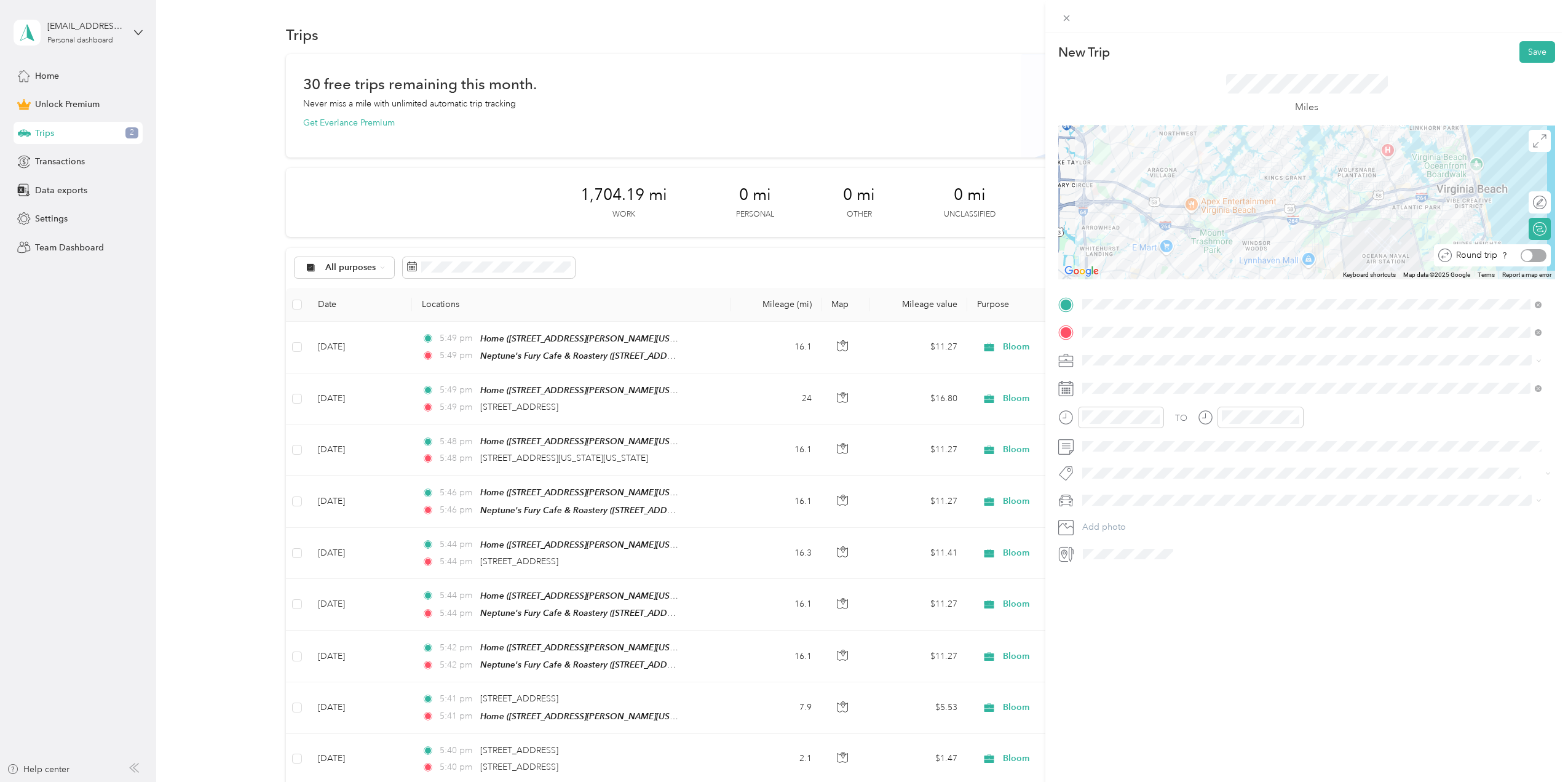
click at [1526, 253] on div at bounding box center [1533, 256] width 26 height 13
click at [1118, 366] on span at bounding box center [1316, 360] width 477 height 20
click at [1107, 440] on div "Bloom" at bounding box center [1312, 447] width 450 height 13
click at [1112, 523] on li "Mazda" at bounding box center [1312, 517] width 468 height 22
click at [1060, 388] on icon at bounding box center [1066, 388] width 15 height 15
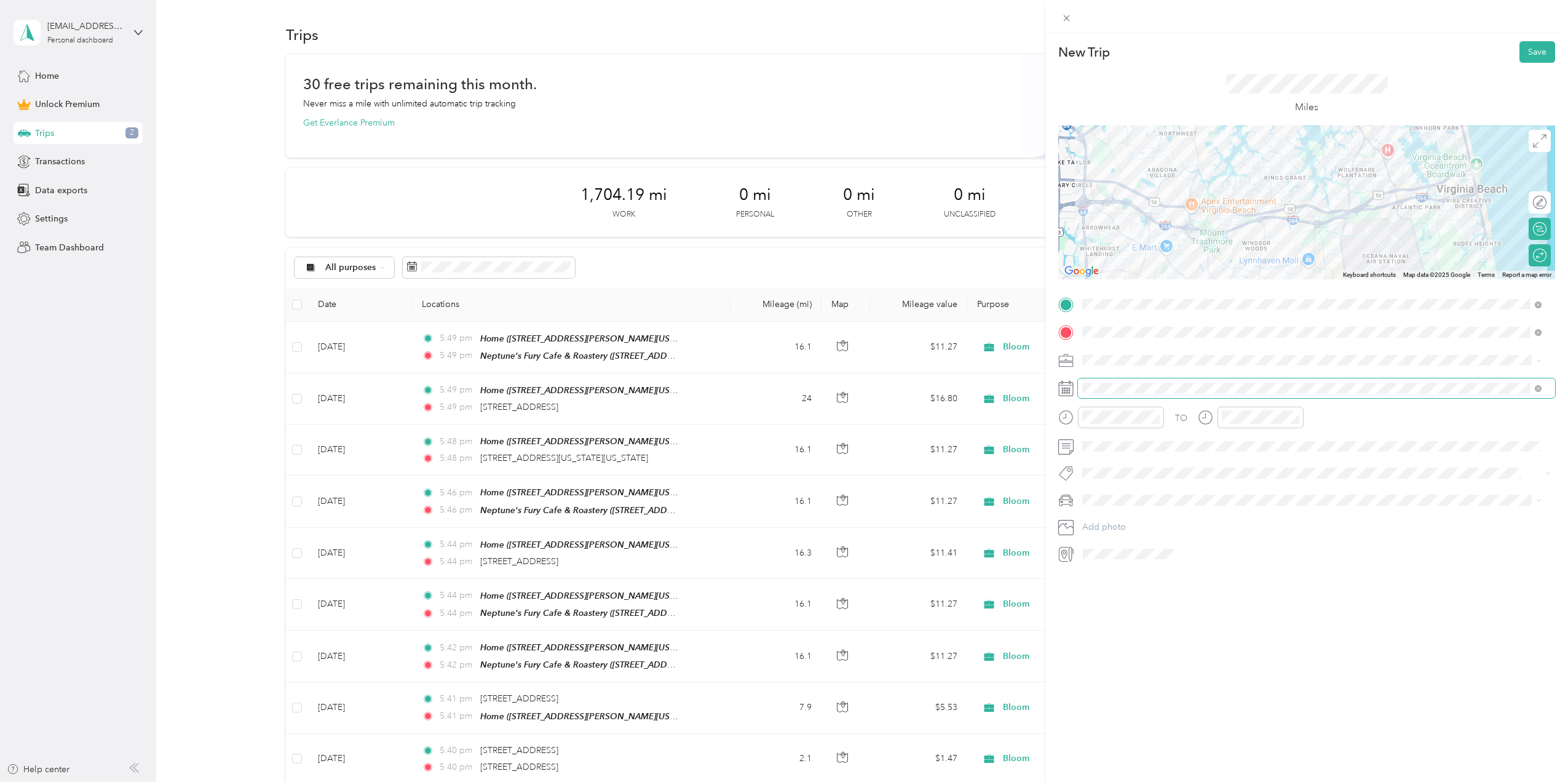
click at [1101, 381] on span at bounding box center [1316, 388] width 477 height 20
click at [1112, 461] on icon at bounding box center [1113, 457] width 13 height 13
click at [1155, 574] on div "27" at bounding box center [1155, 578] width 16 height 15
click at [1529, 45] on button "Save" at bounding box center [1537, 52] width 36 height 22
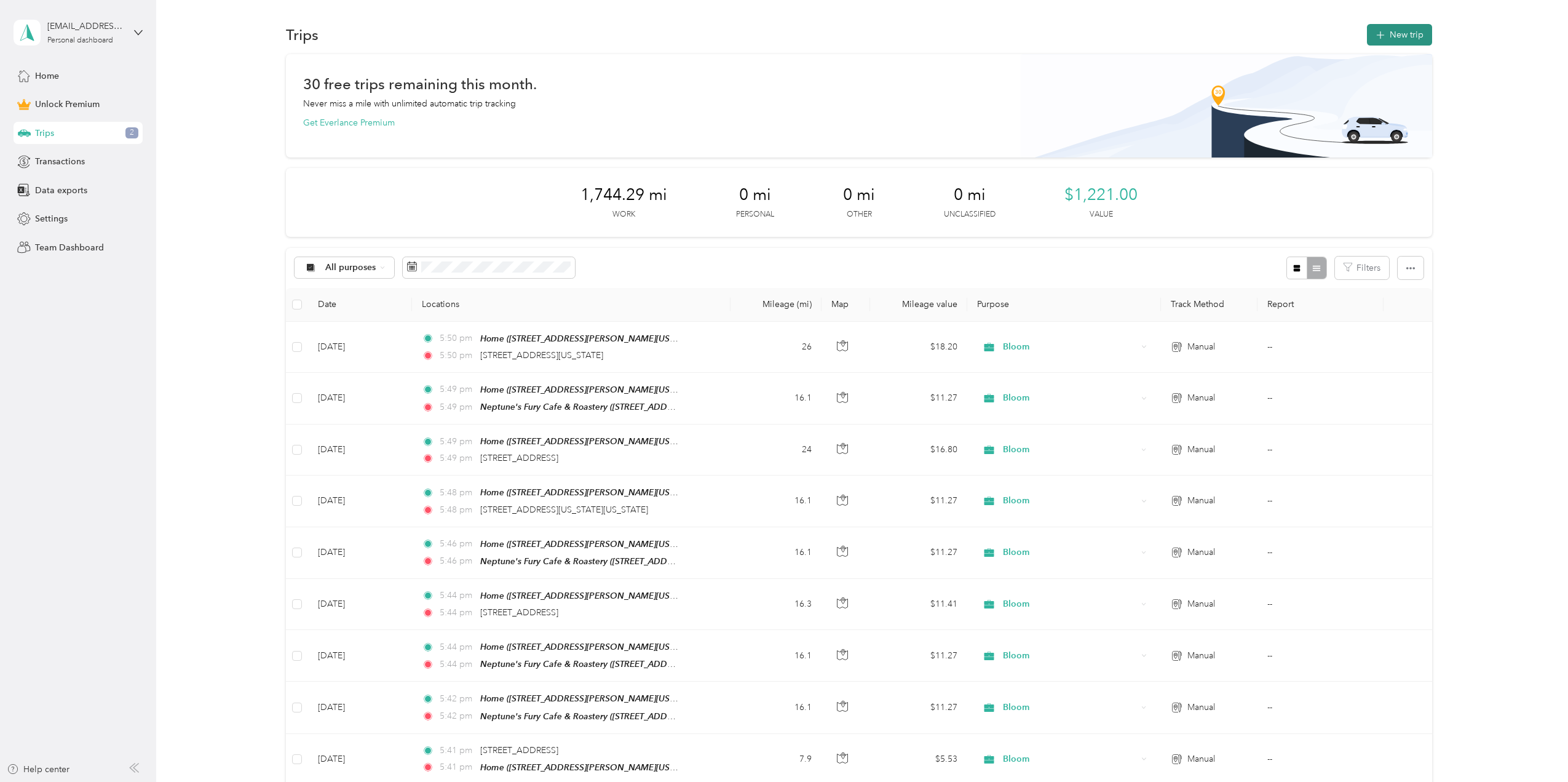
click at [1409, 24] on button "New trip" at bounding box center [1399, 34] width 65 height 22
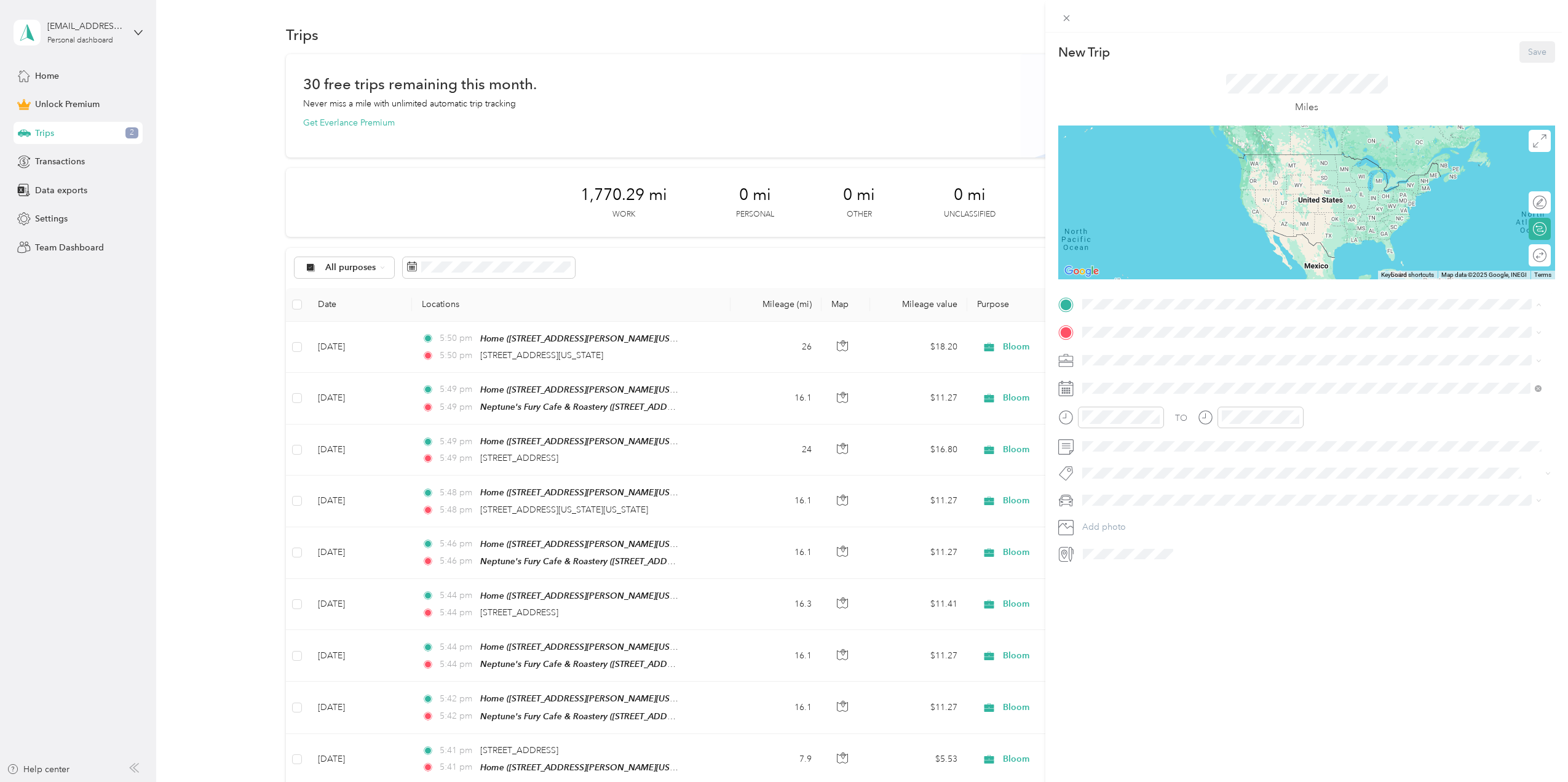
click at [1149, 357] on div "Home 260 Overholt Drive, Virginia Beach, Virginia, United States" at bounding box center [1224, 360] width 236 height 26
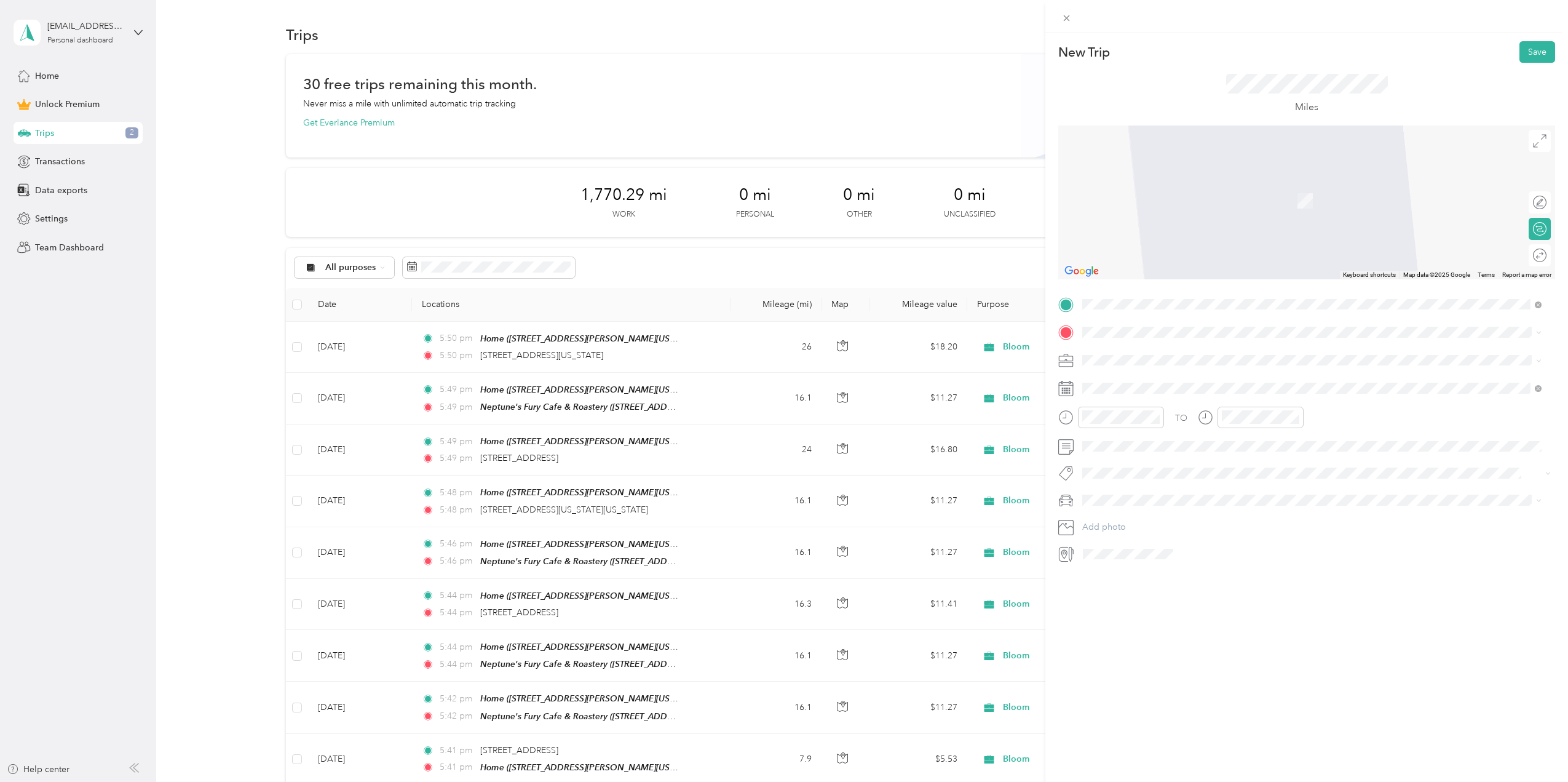
click at [1173, 446] on div "Neptune's Fury Cafe & Roastery 999 Waterside Drive, 23510, Norfolk, Virginia, U…" at bounding box center [1312, 437] width 450 height 30
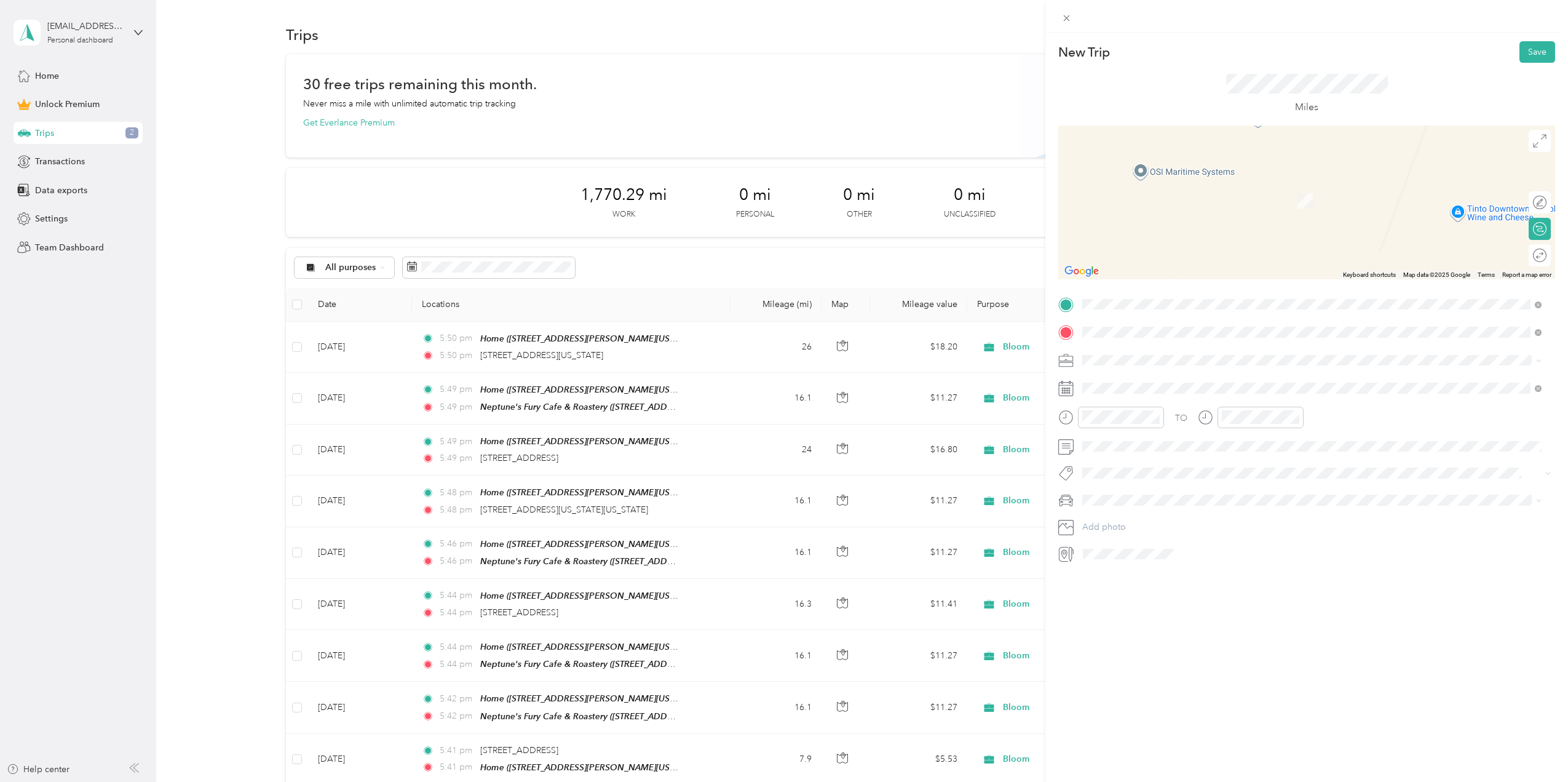
click at [1132, 377] on span "600 Laskin Road Virginia Beach, Virginia 23451, United States" at bounding box center [1224, 376] width 236 height 11
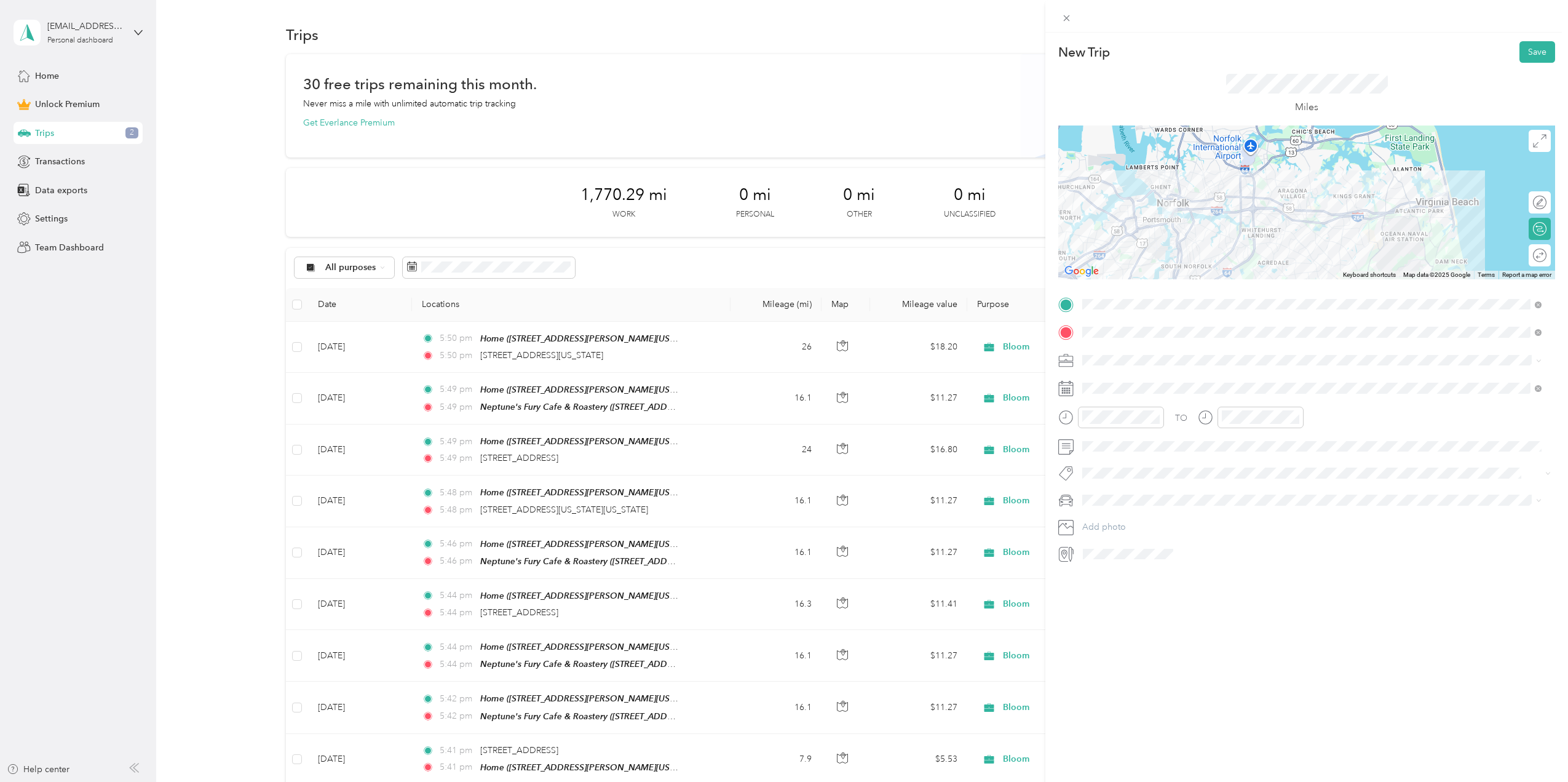
click at [1099, 444] on span "Bloom" at bounding box center [1099, 444] width 26 height 11
click at [1119, 495] on span at bounding box center [1316, 500] width 477 height 20
click at [1110, 520] on span "Mazda" at bounding box center [1099, 522] width 25 height 11
click at [1068, 387] on icon at bounding box center [1066, 388] width 15 height 15
click at [1110, 456] on icon at bounding box center [1113, 457] width 13 height 13
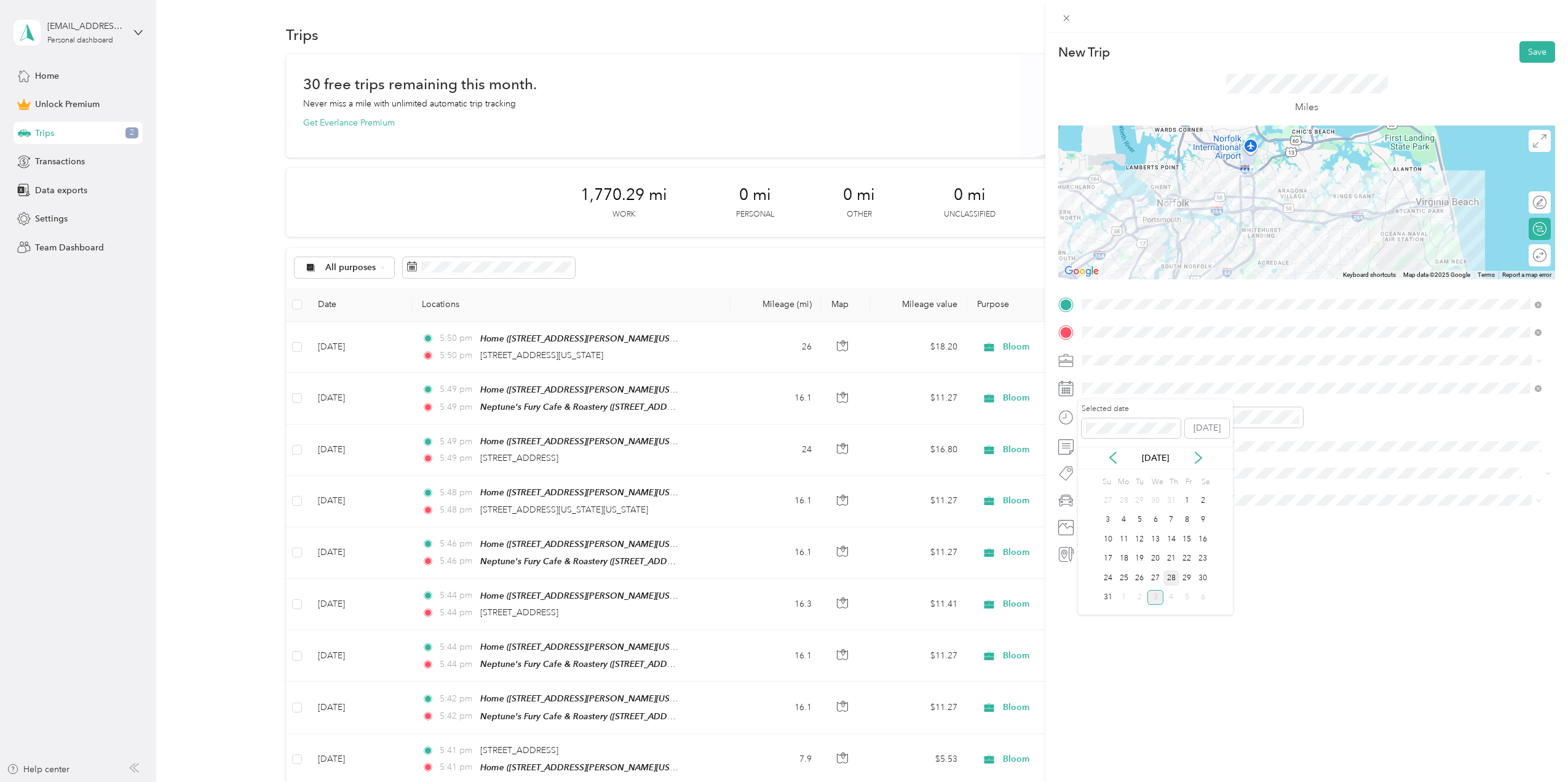
click at [1170, 574] on div "28" at bounding box center [1172, 578] width 16 height 15
click at [1522, 251] on div at bounding box center [1527, 255] width 11 height 11
click at [1528, 60] on button "Save" at bounding box center [1537, 52] width 36 height 22
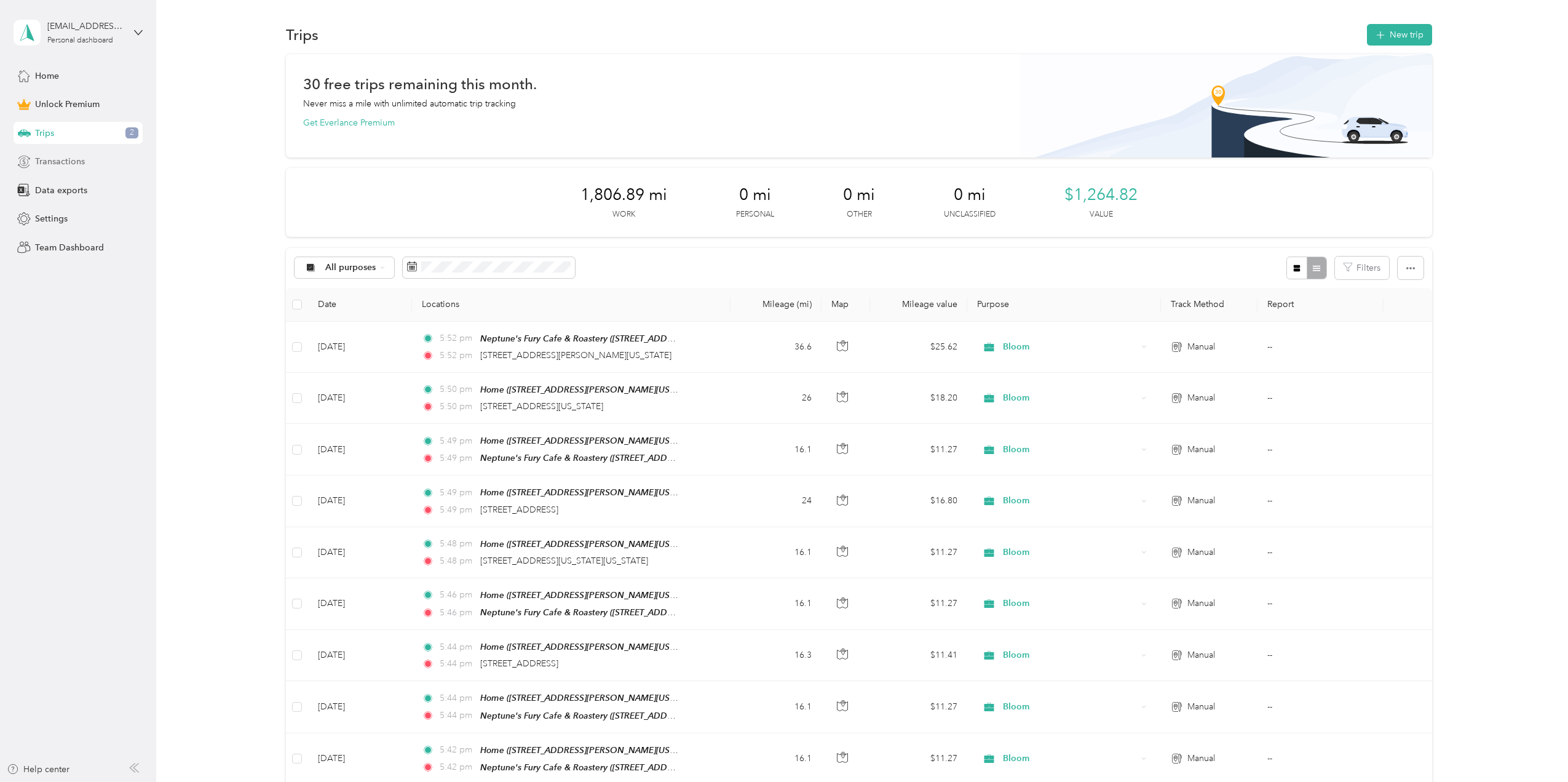
click at [90, 157] on div "Transactions" at bounding box center [78, 162] width 129 height 22
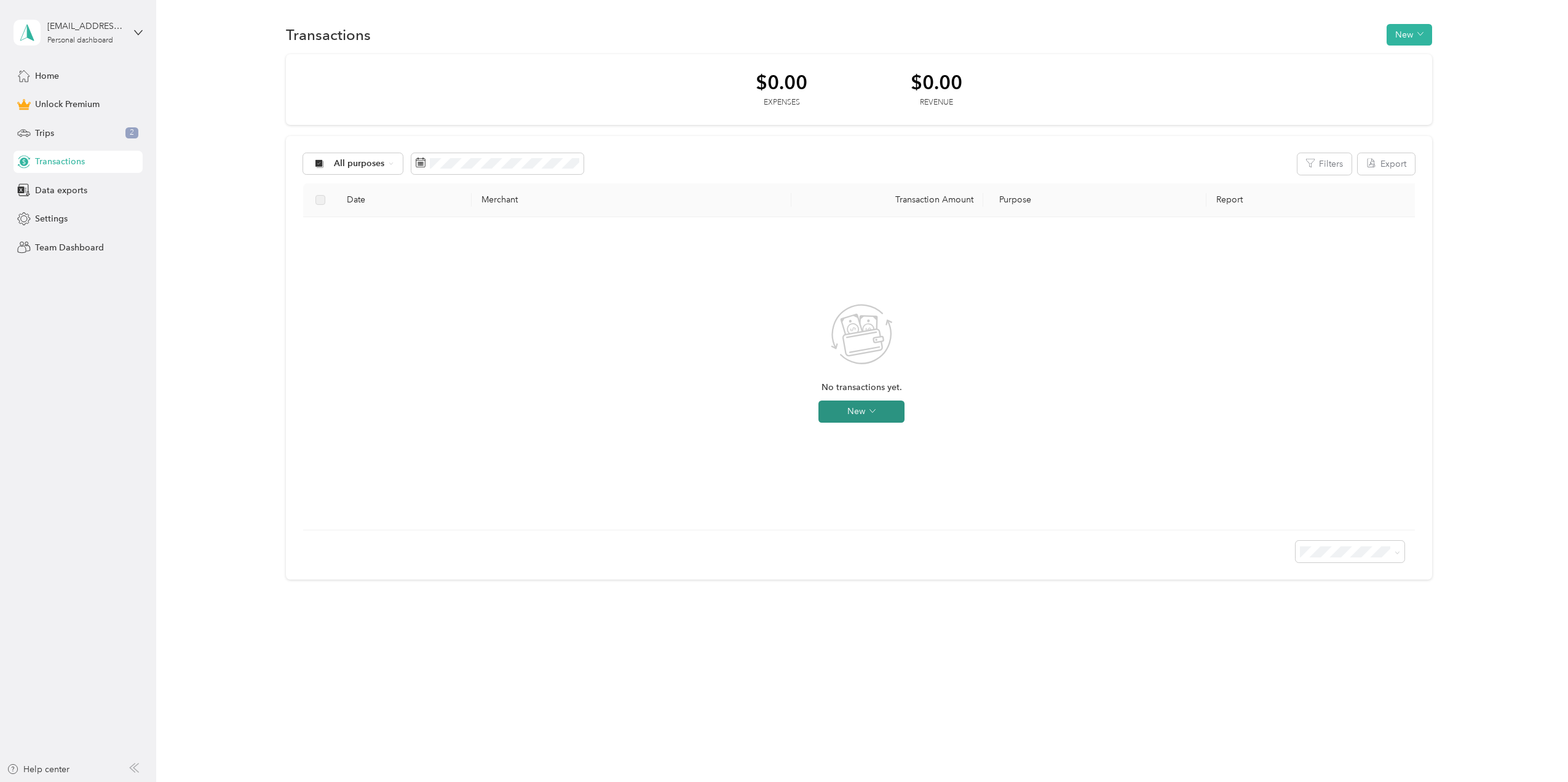
click at [868, 406] on button "New" at bounding box center [861, 412] width 86 height 22
click at [870, 434] on span "Expense" at bounding box center [879, 435] width 33 height 13
click at [968, 298] on span "Bloom" at bounding box center [969, 302] width 26 height 11
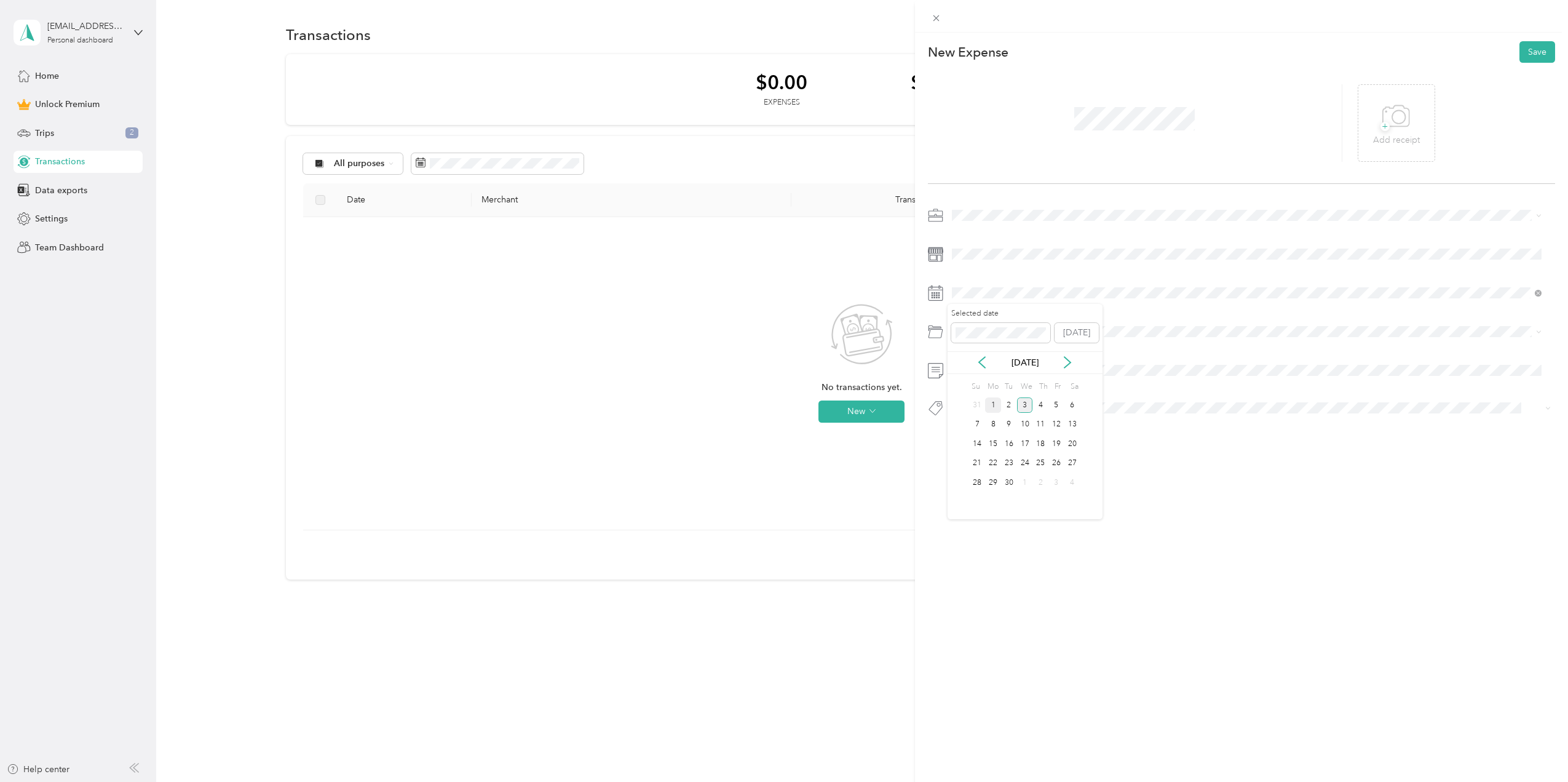
click at [994, 405] on div "1" at bounding box center [993, 405] width 16 height 15
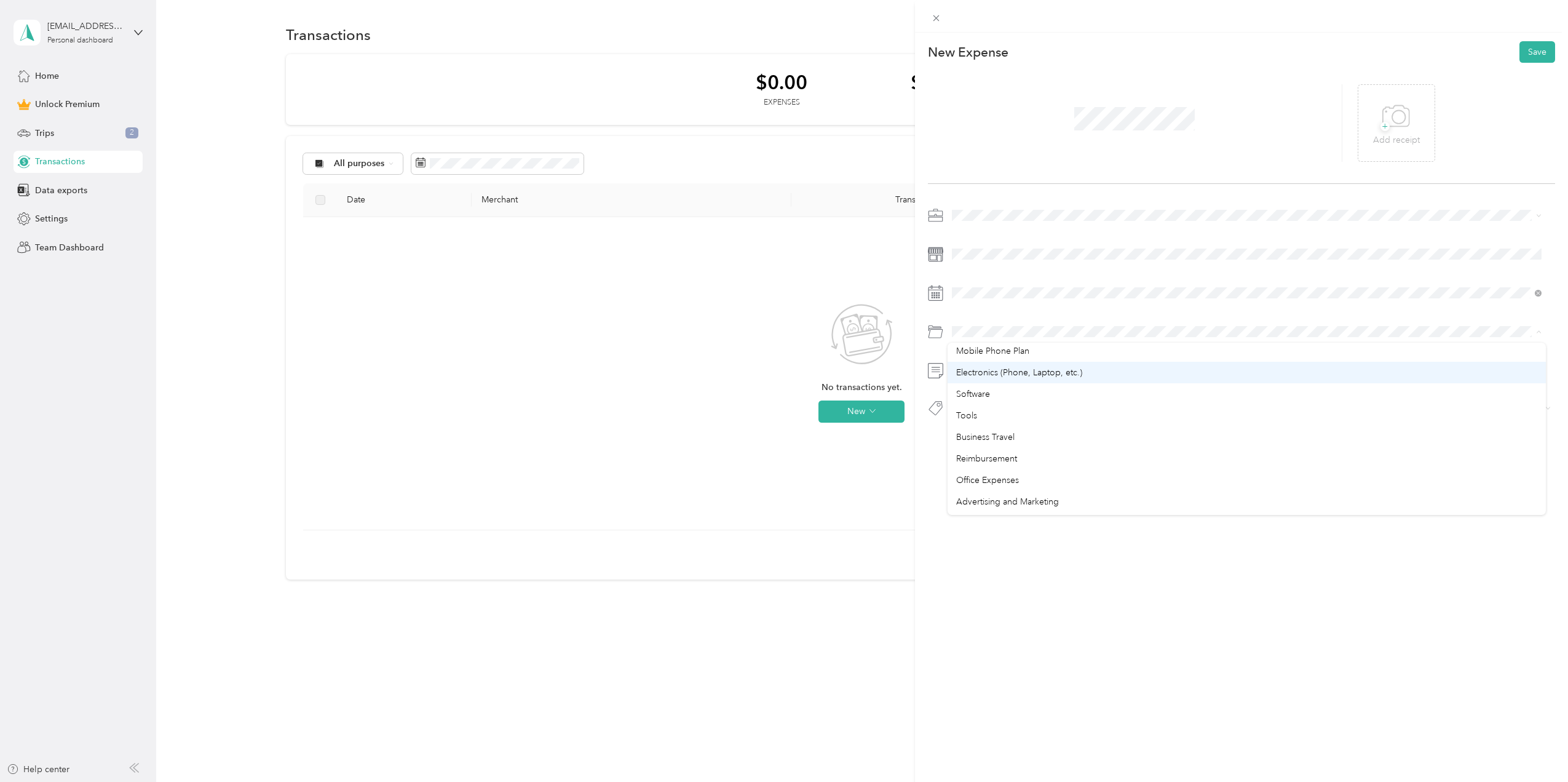
scroll to position [246, 0]
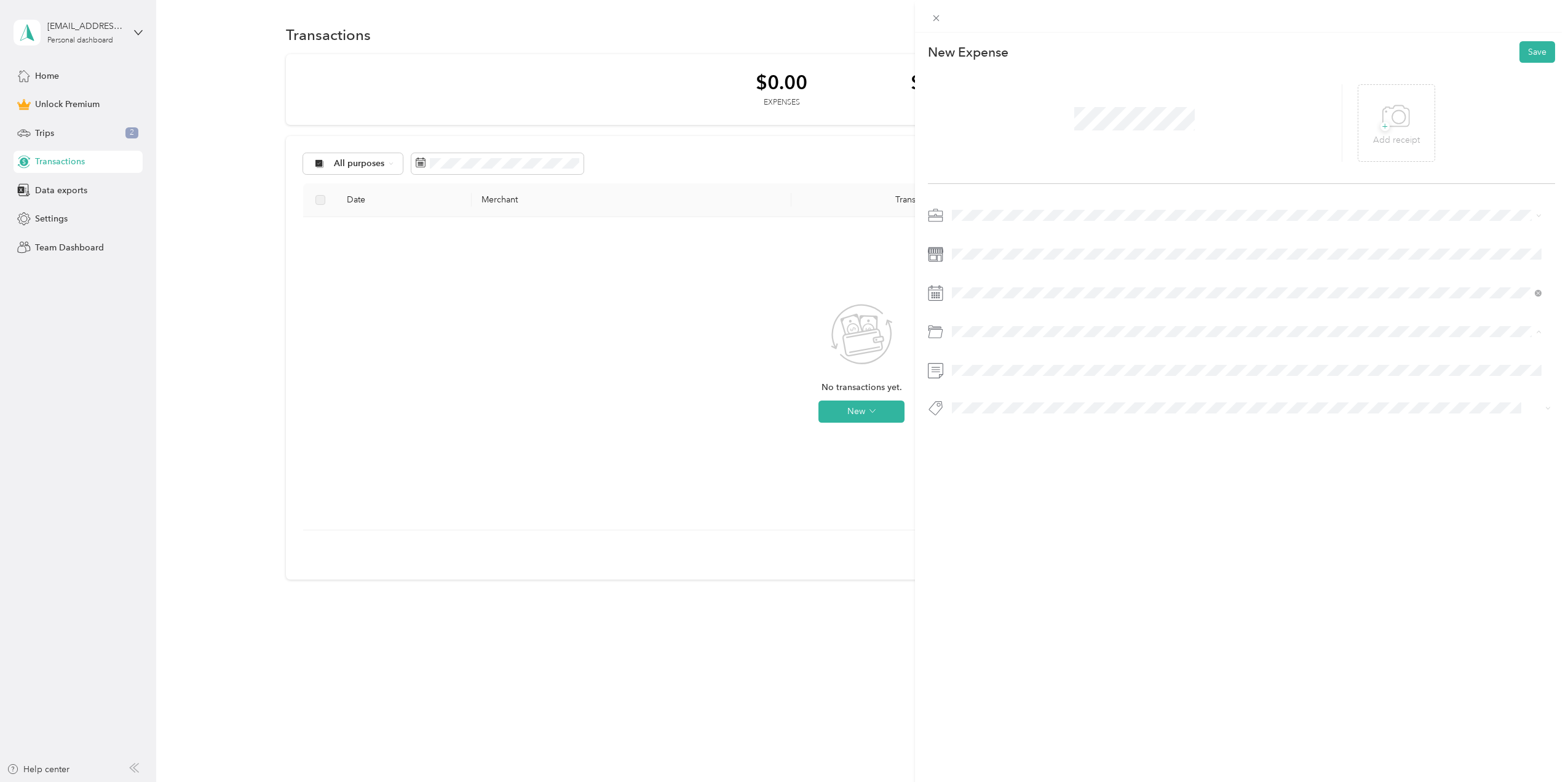
click at [1008, 433] on span "Business Travel" at bounding box center [985, 437] width 59 height 11
click at [1393, 132] on icon at bounding box center [1396, 116] width 28 height 34
click at [1522, 47] on button "Save" at bounding box center [1537, 52] width 36 height 22
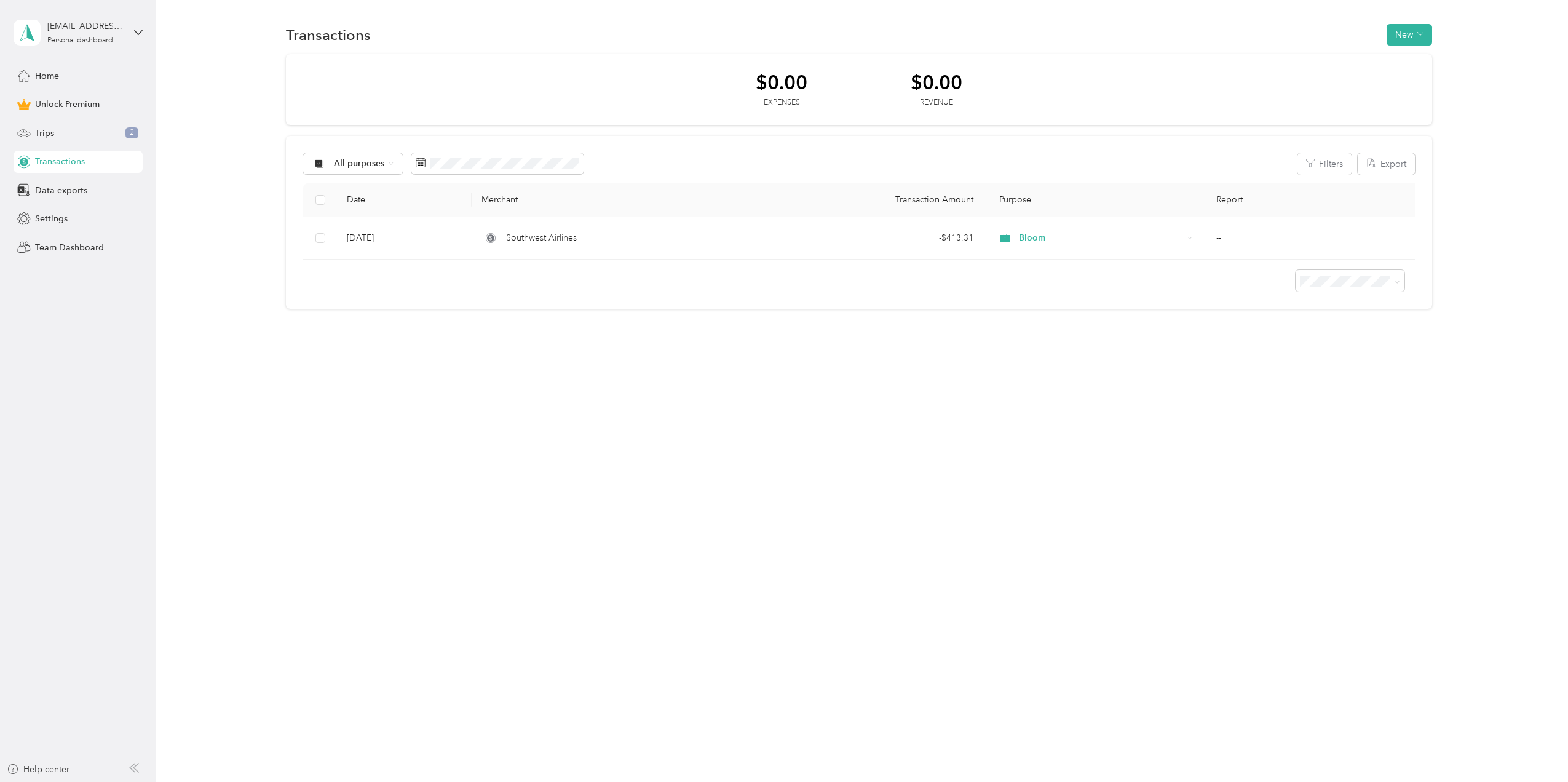
click at [777, 83] on div "$0.00" at bounding box center [782, 82] width 51 height 22
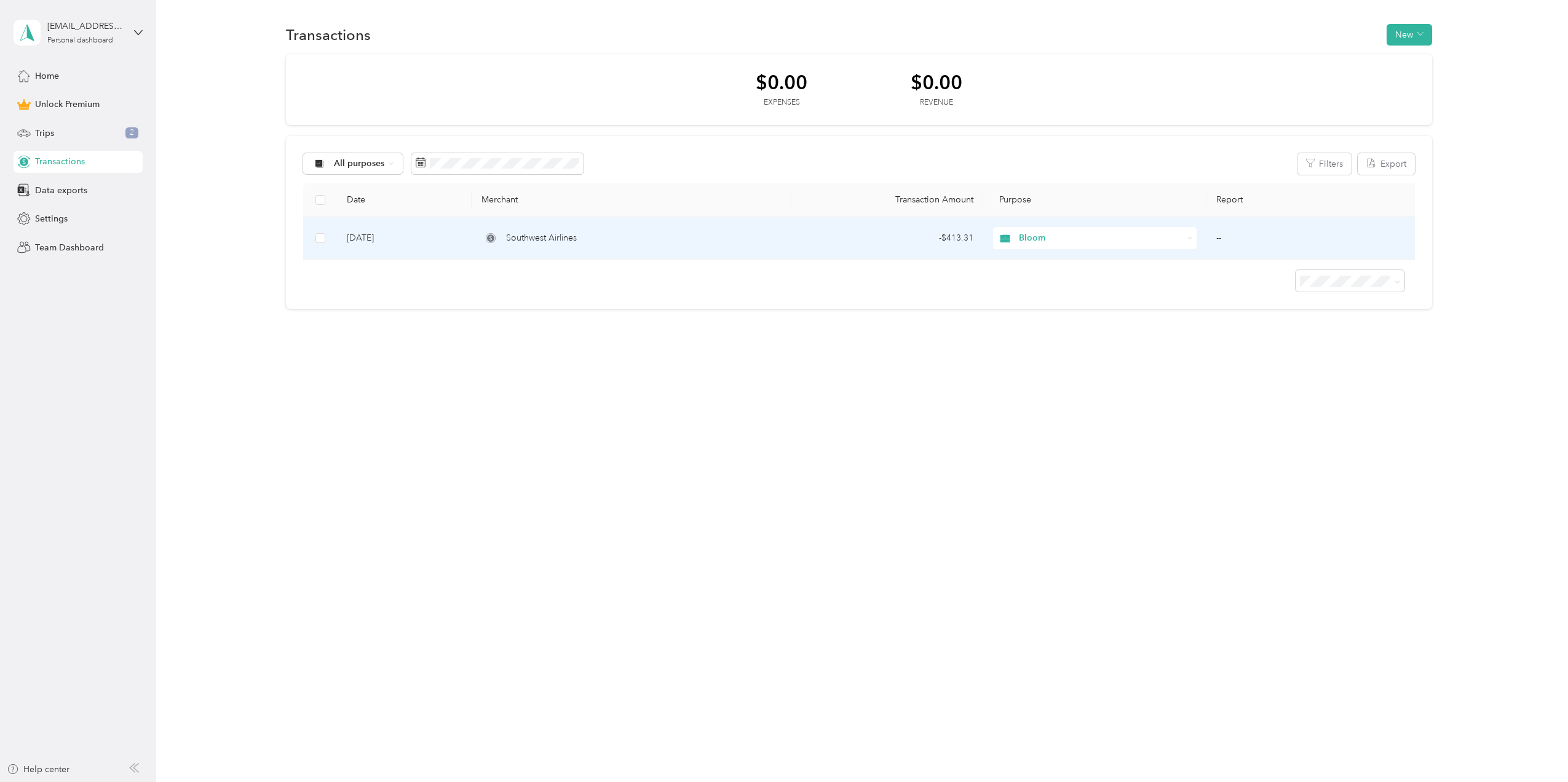
click at [620, 235] on div "Southwest Airlines" at bounding box center [632, 238] width 300 height 14
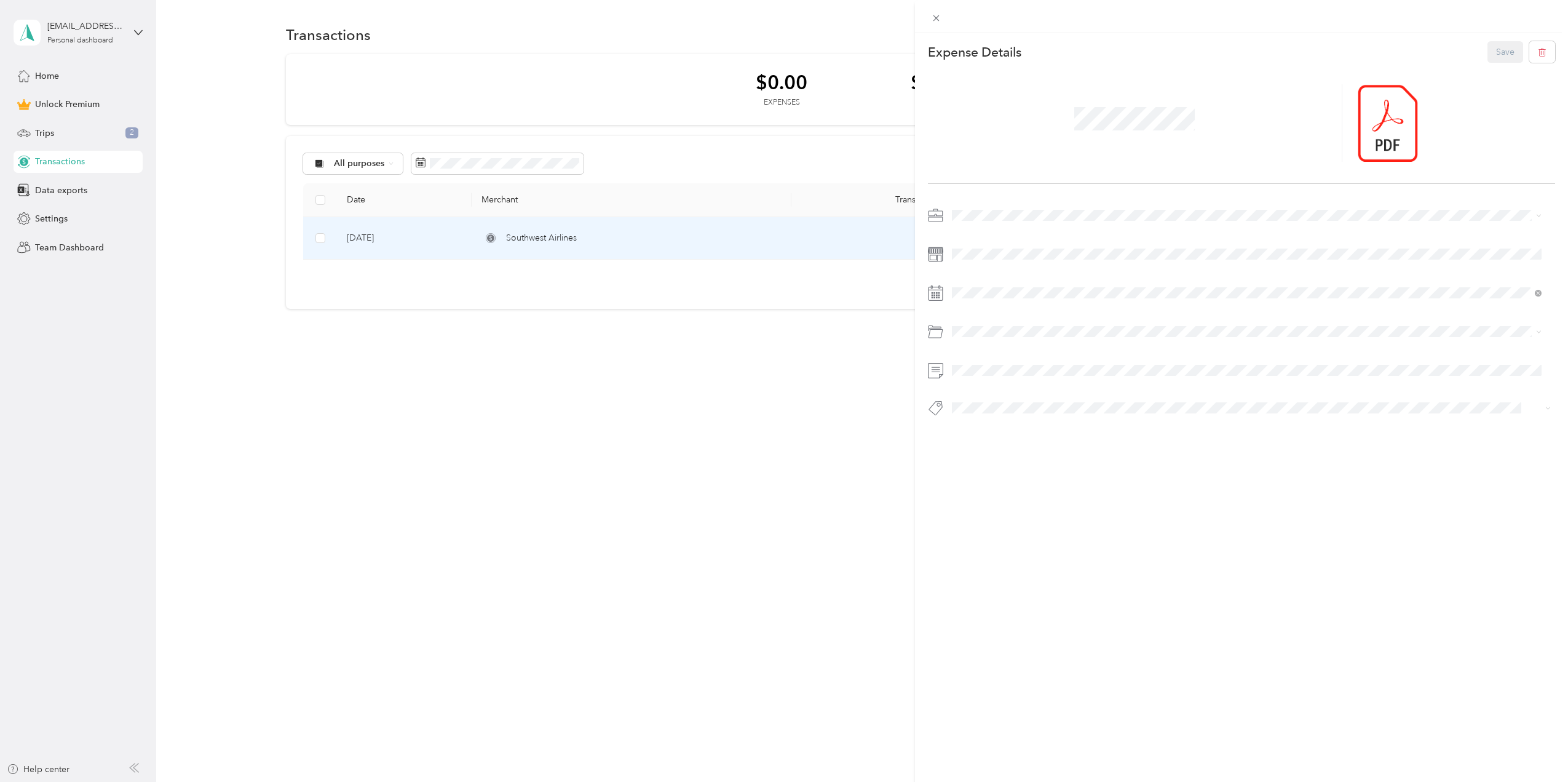
click at [979, 256] on span "Personal" at bounding box center [972, 259] width 32 height 11
click at [805, 390] on div "This expense cannot be edited because it is either under review, approved, or p…" at bounding box center [784, 391] width 1568 height 782
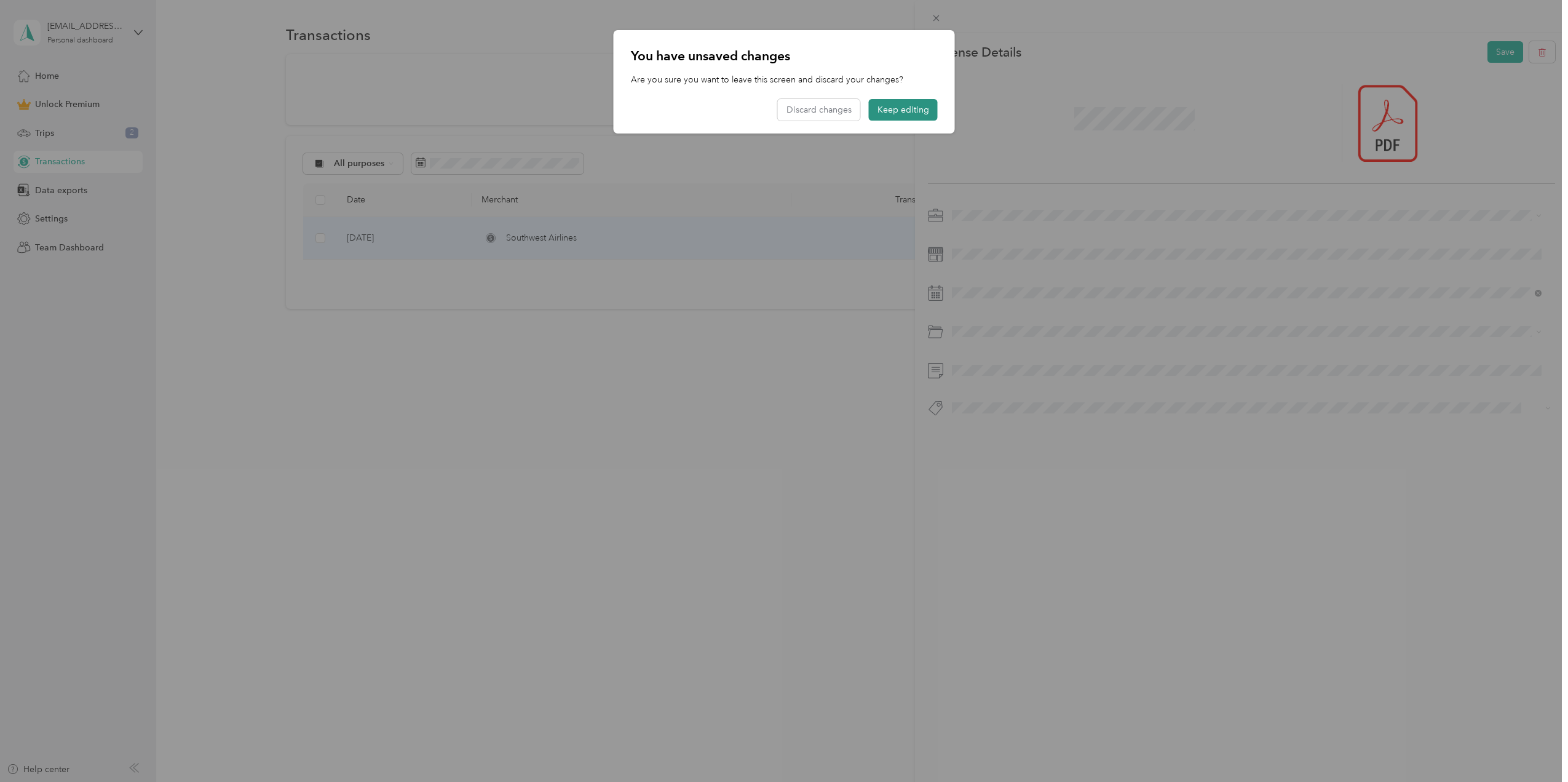
click at [891, 109] on button "Keep editing" at bounding box center [903, 109] width 69 height 22
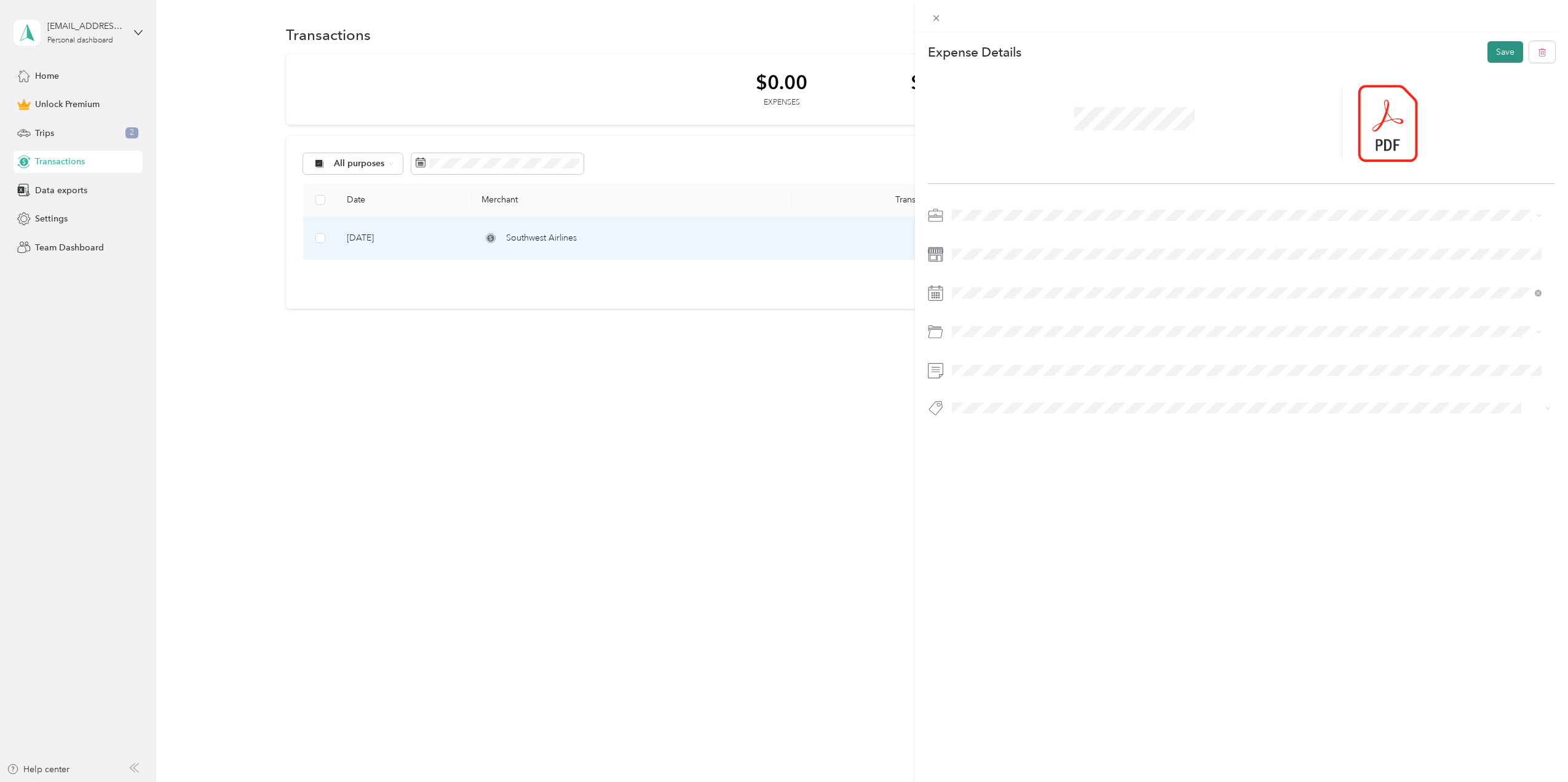
click at [1488, 50] on button "Save" at bounding box center [1505, 52] width 36 height 22
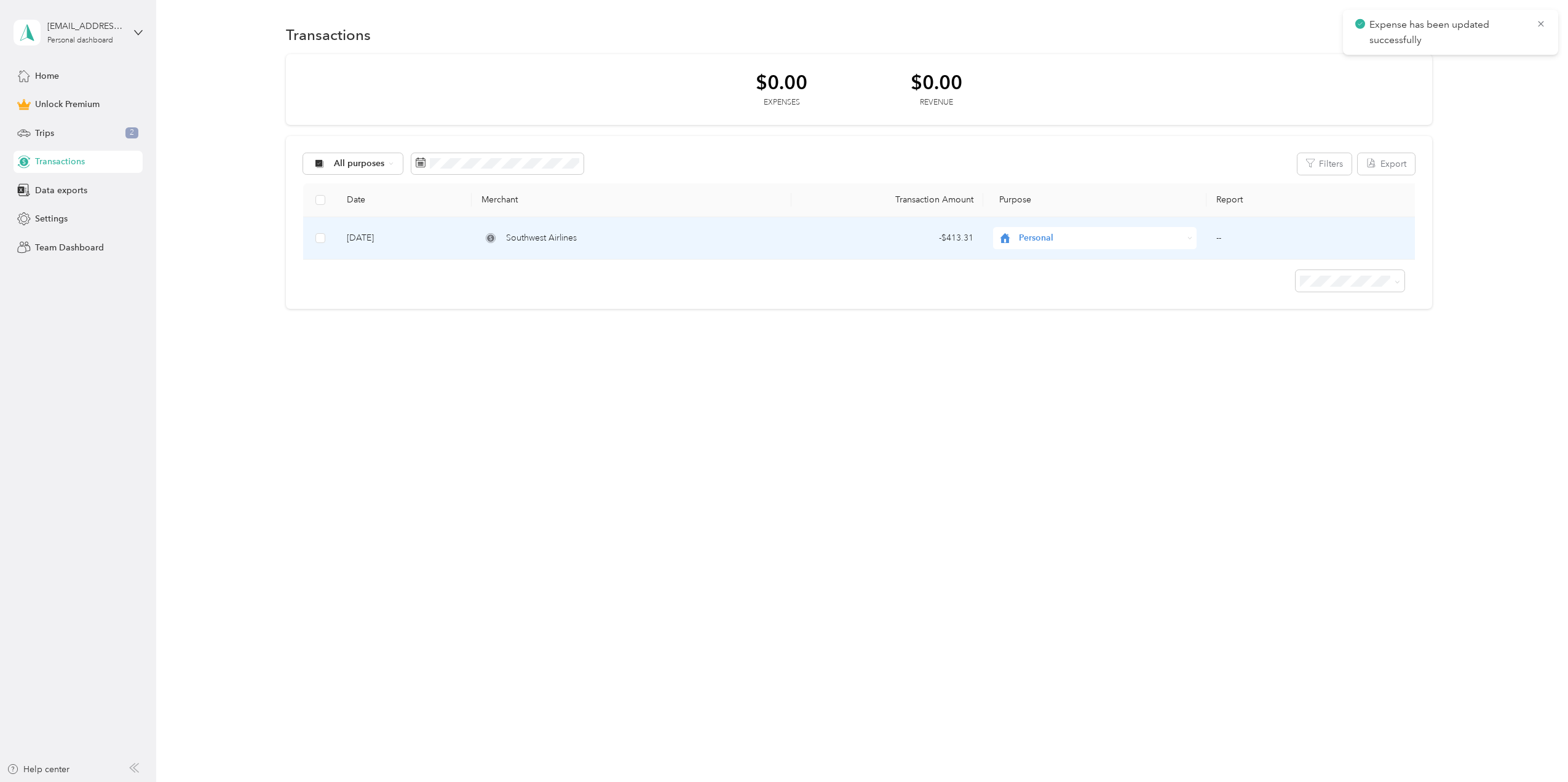
click at [815, 243] on div "- $413.31" at bounding box center [887, 238] width 172 height 14
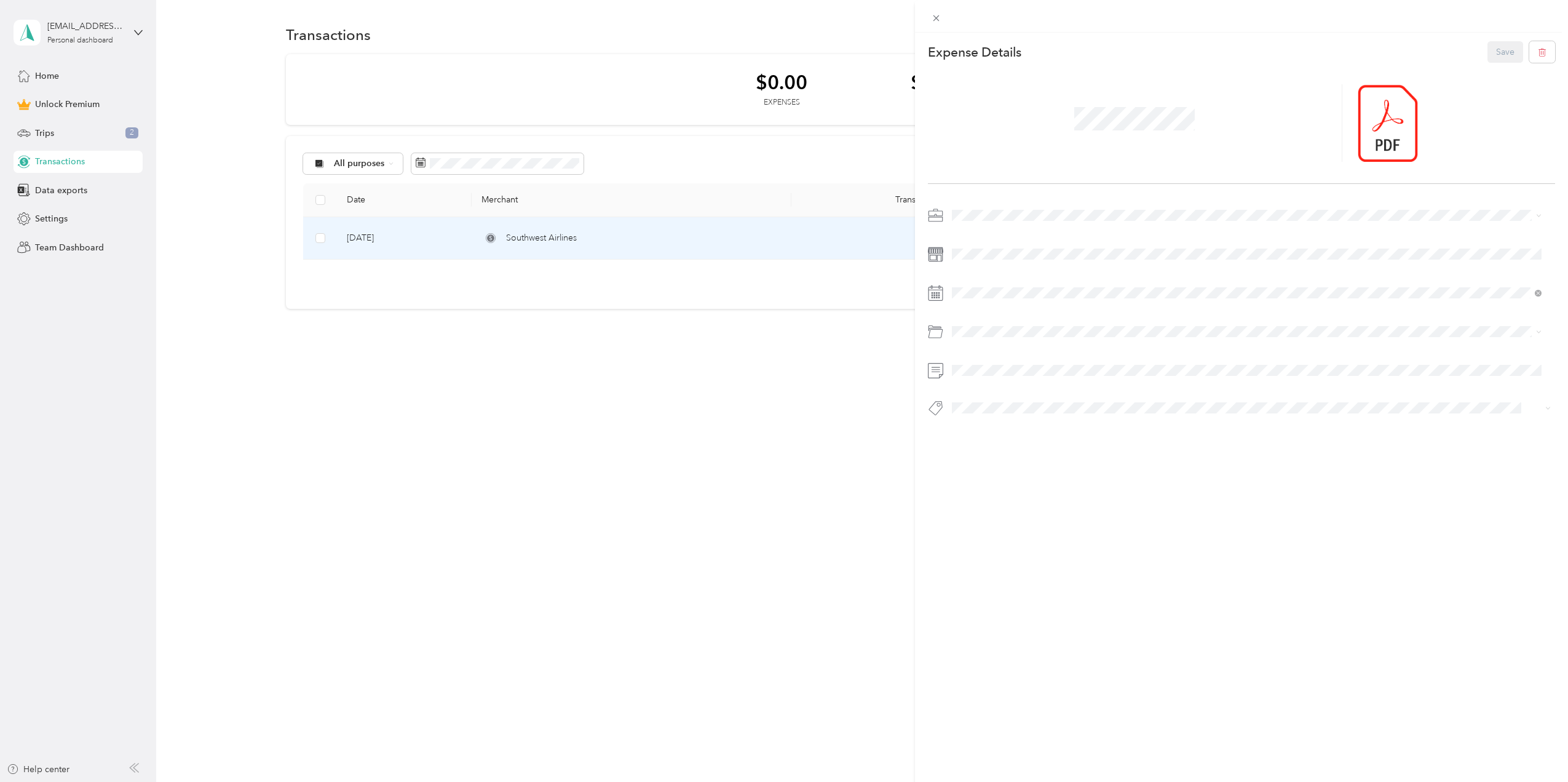
drag, startPoint x: 974, startPoint y: 301, endPoint x: 979, endPoint y: 294, distance: 8.6
click at [974, 300] on span "Bloom" at bounding box center [969, 302] width 26 height 11
click at [1488, 51] on button "Save" at bounding box center [1505, 52] width 36 height 22
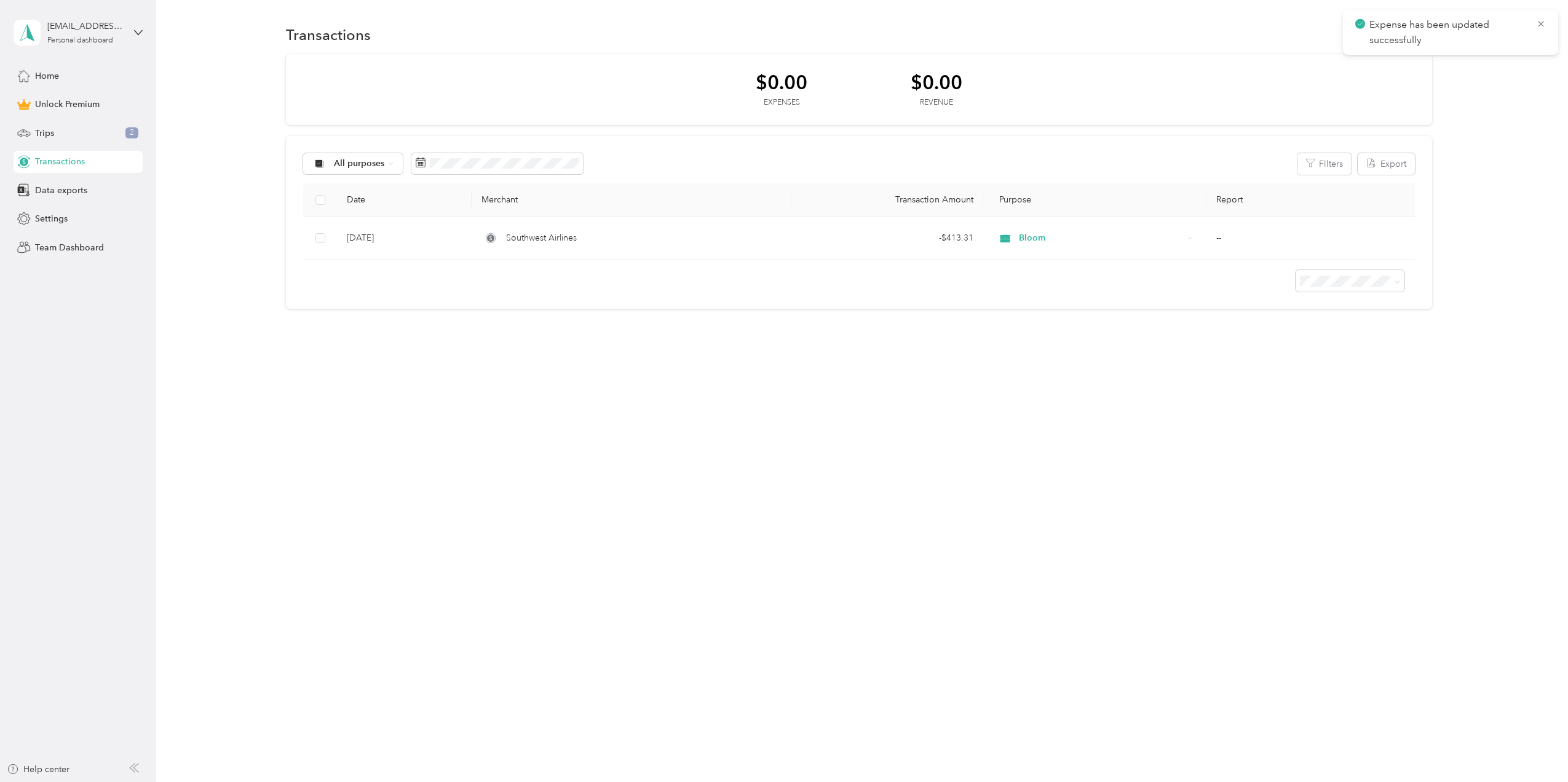
click at [520, 409] on div "Transactions New $0.00 Expenses $0.00 Revenue All purposes Filters Export Date …" at bounding box center [859, 391] width 1405 height 782
click at [780, 89] on div "$0.00" at bounding box center [782, 82] width 51 height 22
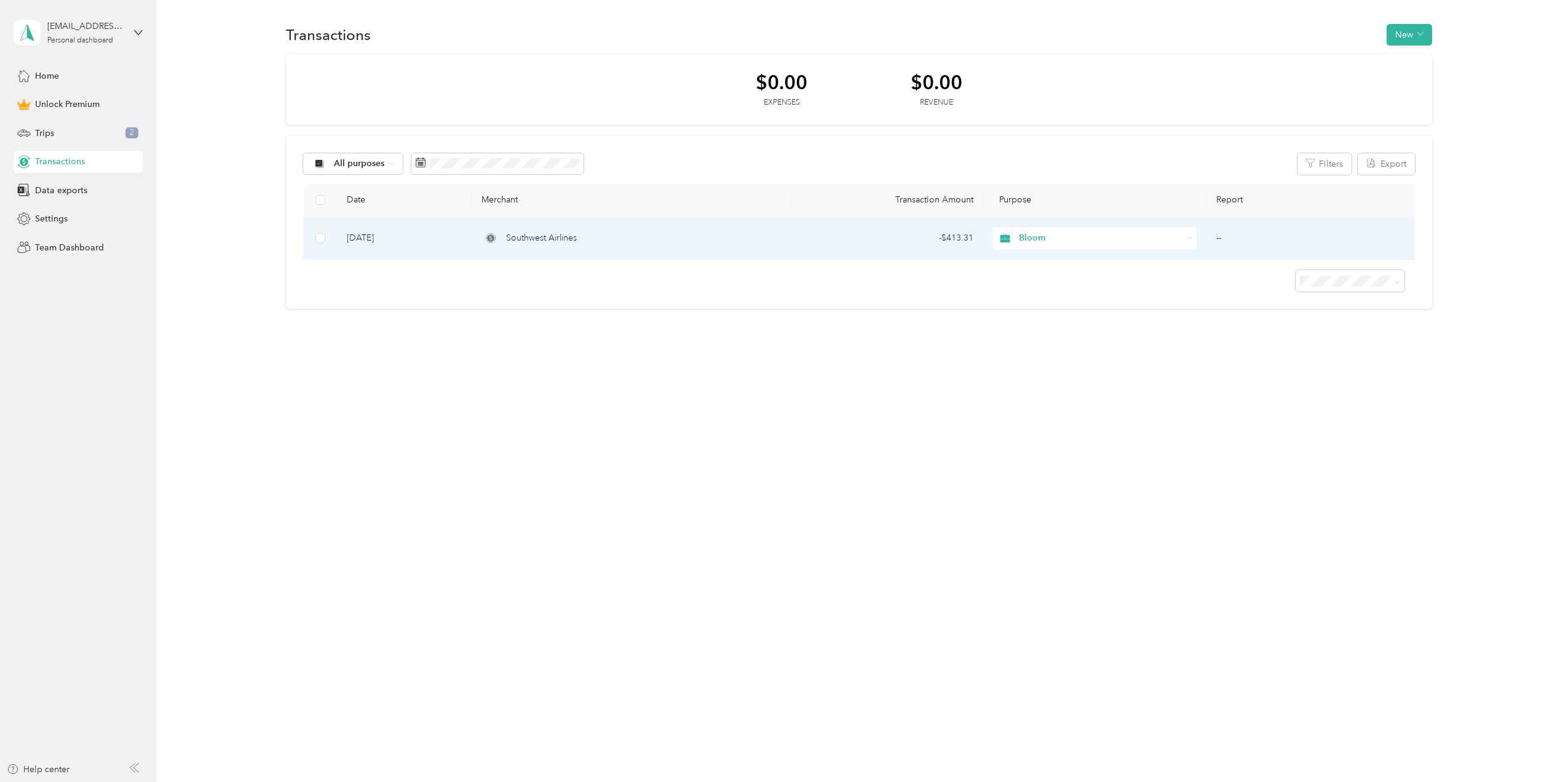
click at [1223, 238] on td "--" at bounding box center [1313, 238] width 213 height 42
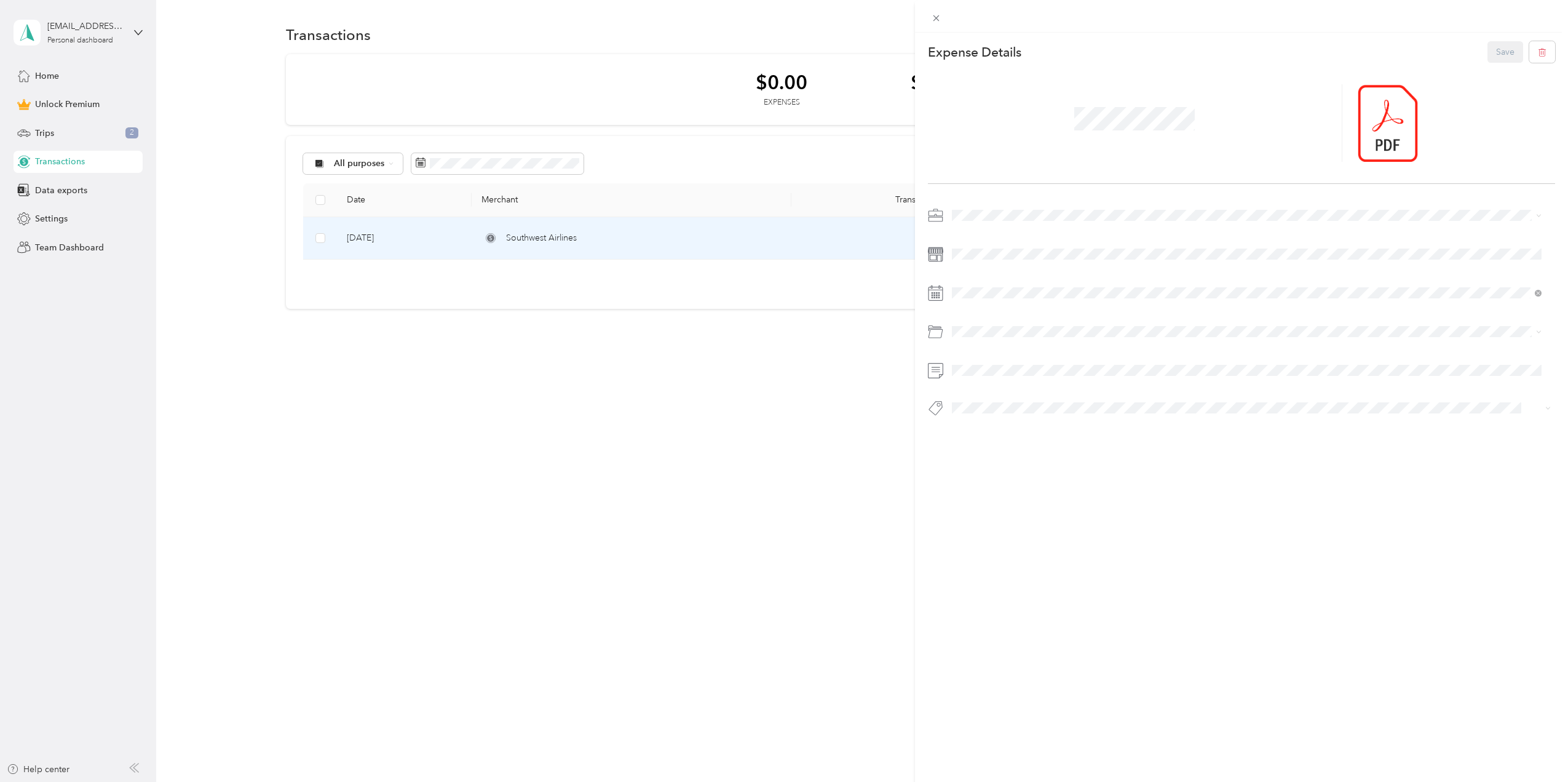
click at [672, 458] on div "This expense cannot be edited because it is either under review, approved, or p…" at bounding box center [784, 391] width 1568 height 782
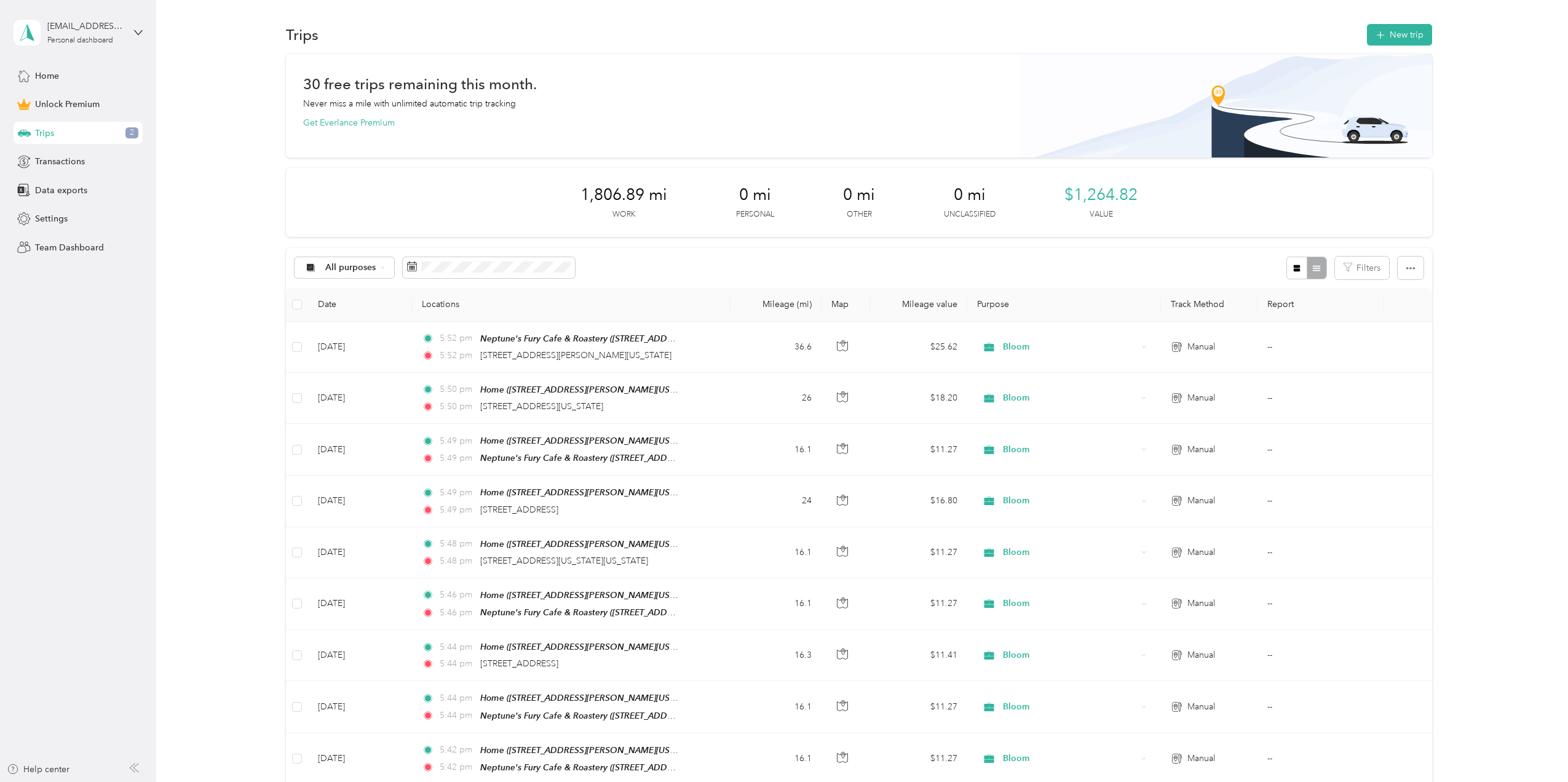
click at [47, 130] on span "Trips" at bounding box center [44, 133] width 19 height 13
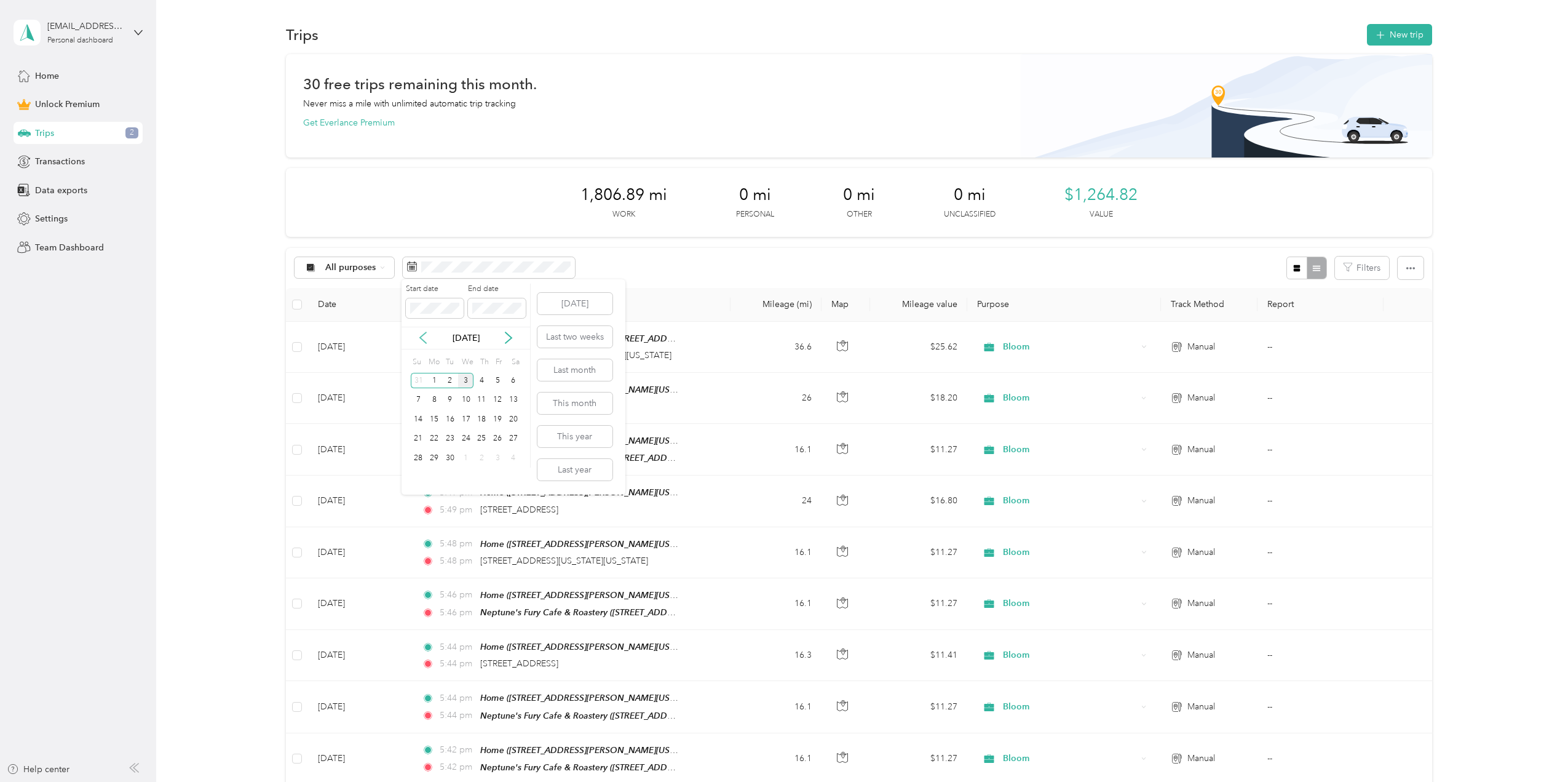
click at [424, 336] on icon at bounding box center [423, 337] width 13 height 13
click at [421, 335] on icon at bounding box center [423, 337] width 13 height 13
click at [468, 455] on div "30" at bounding box center [466, 457] width 16 height 15
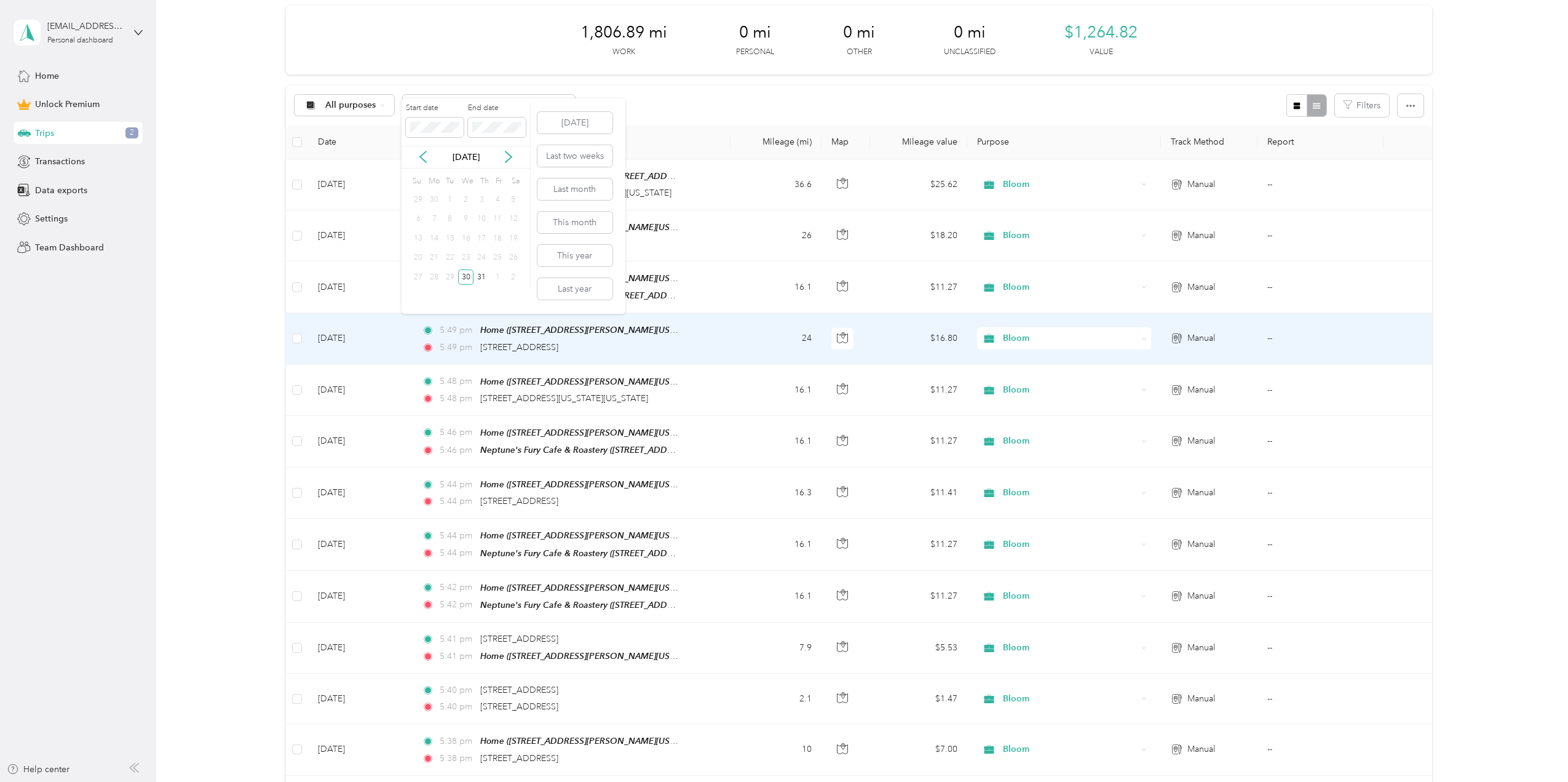
scroll to position [123, 0]
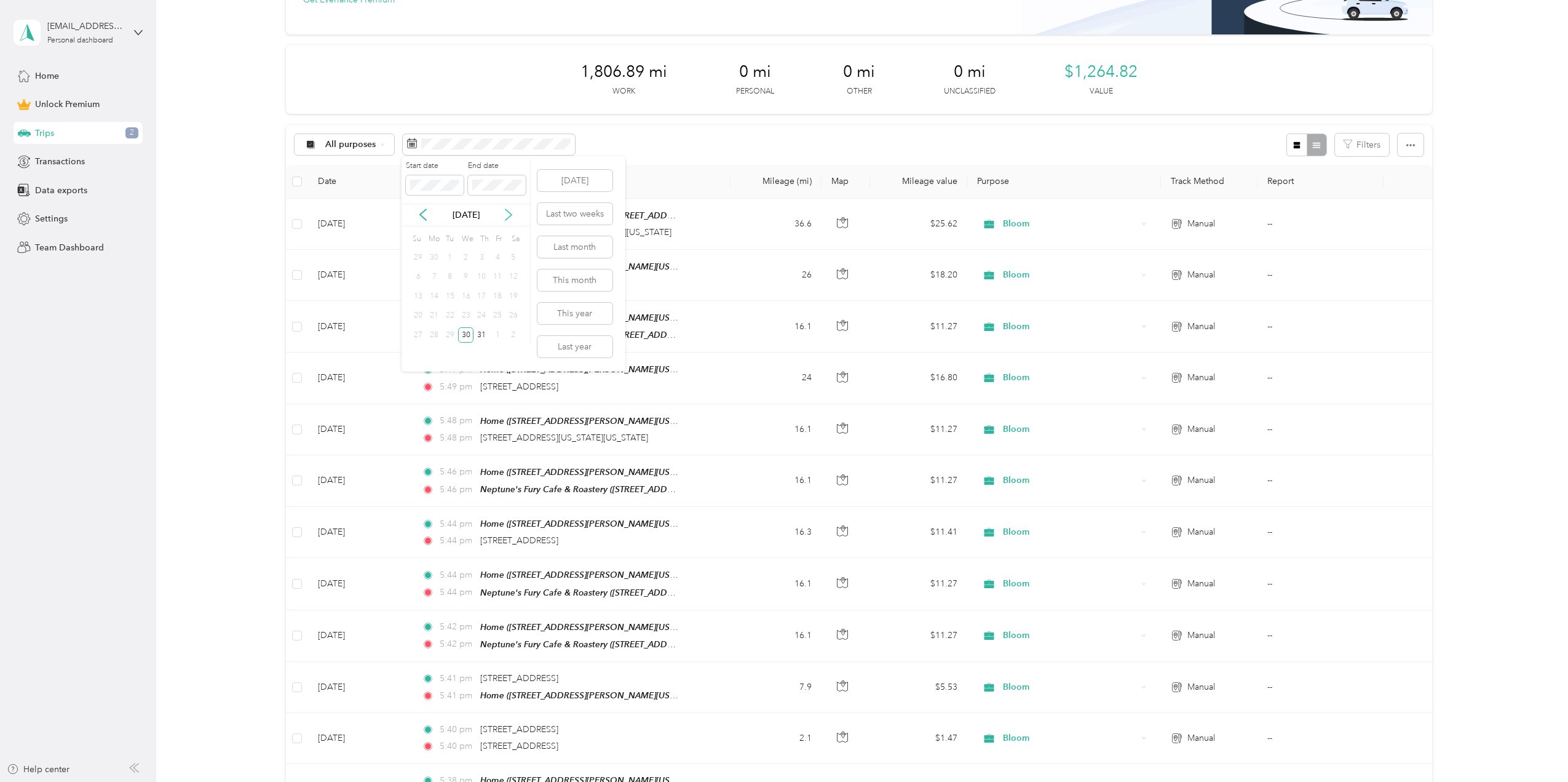
click at [505, 211] on icon at bounding box center [508, 215] width 13 height 13
click at [425, 215] on icon at bounding box center [423, 215] width 13 height 13
click at [419, 353] on div "31" at bounding box center [419, 354] width 16 height 15
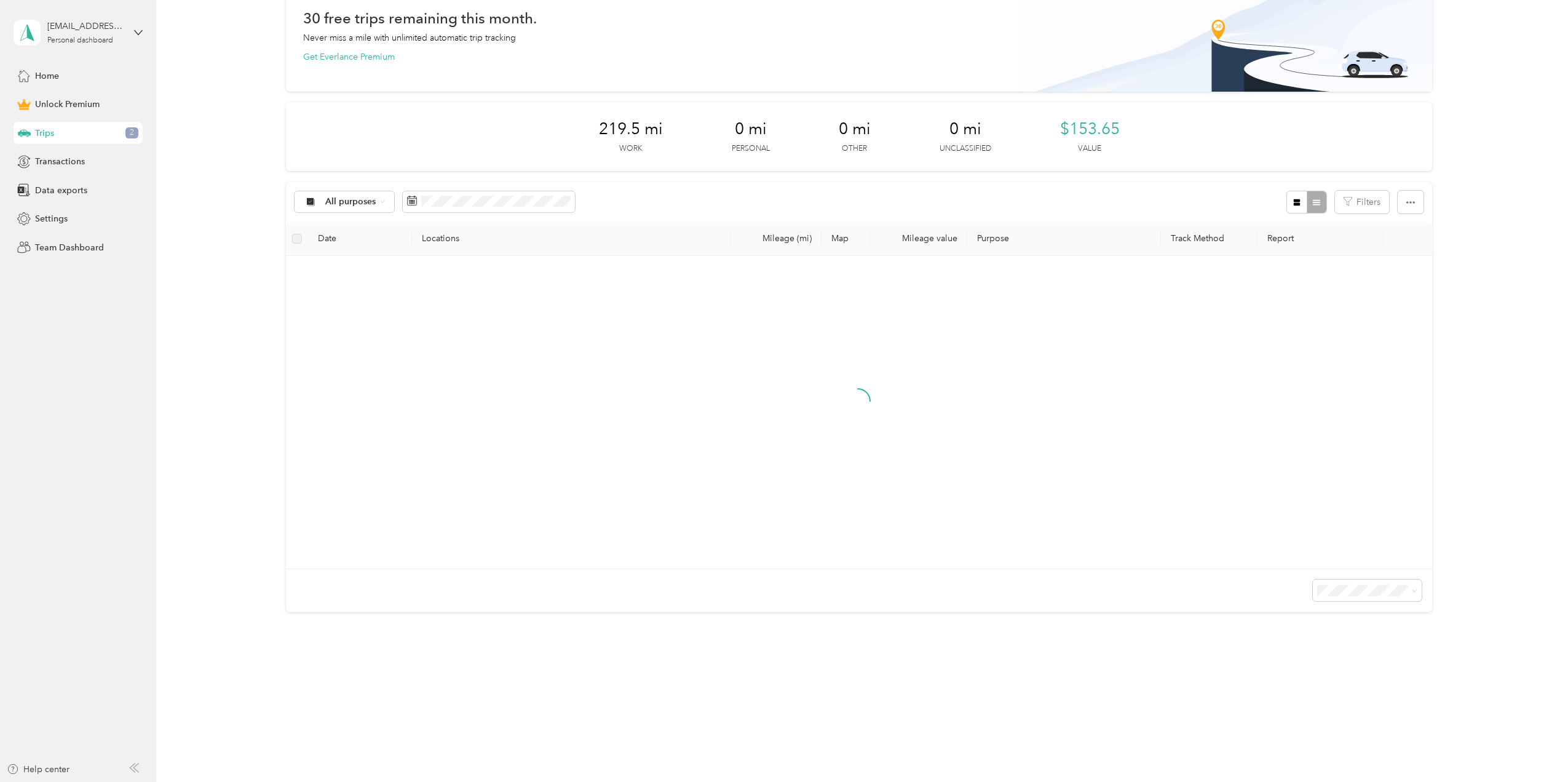
scroll to position [123, 0]
